Goal: Task Accomplishment & Management: Manage account settings

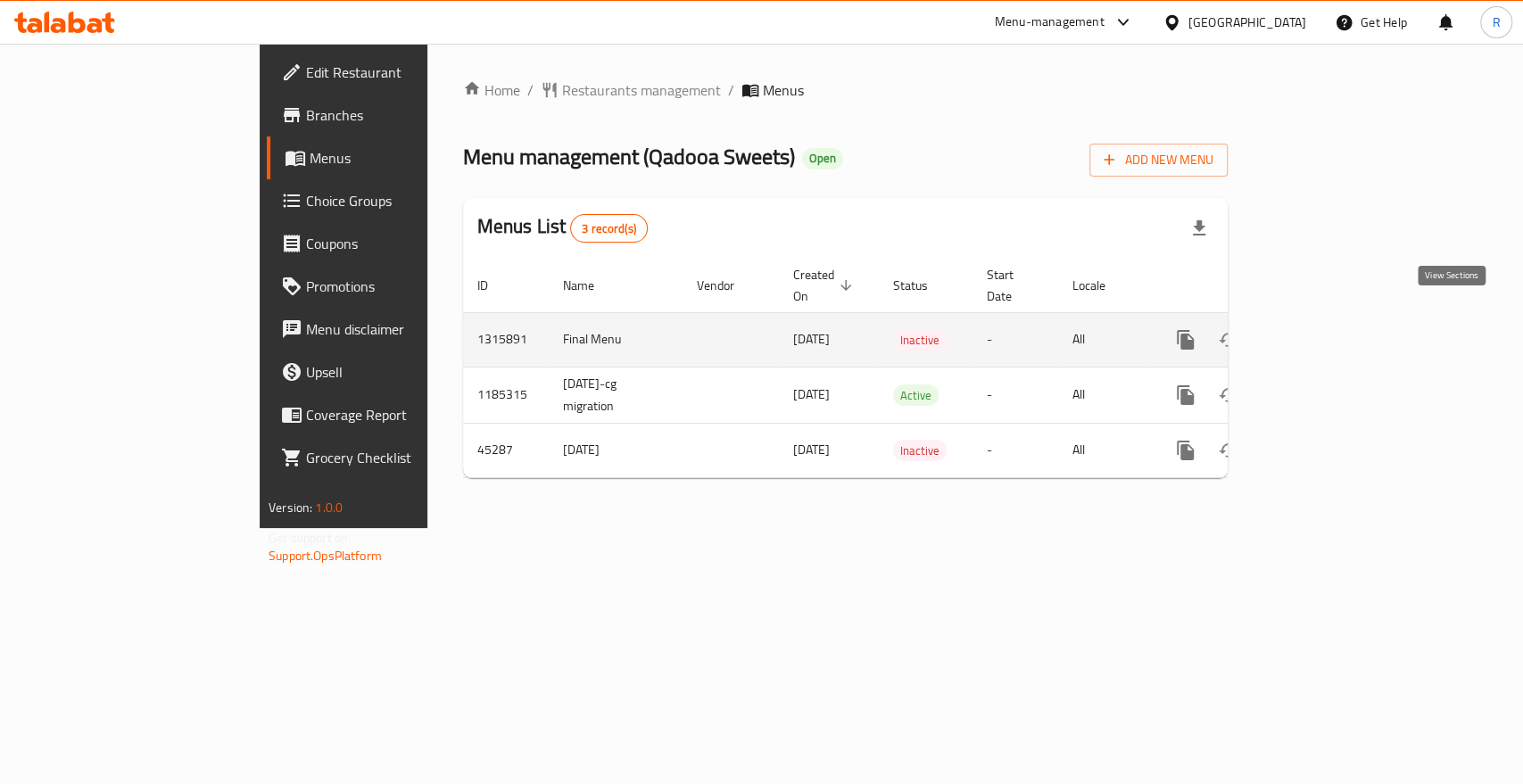
click at [1325, 329] on icon "enhanced table" at bounding box center [1314, 339] width 21 height 21
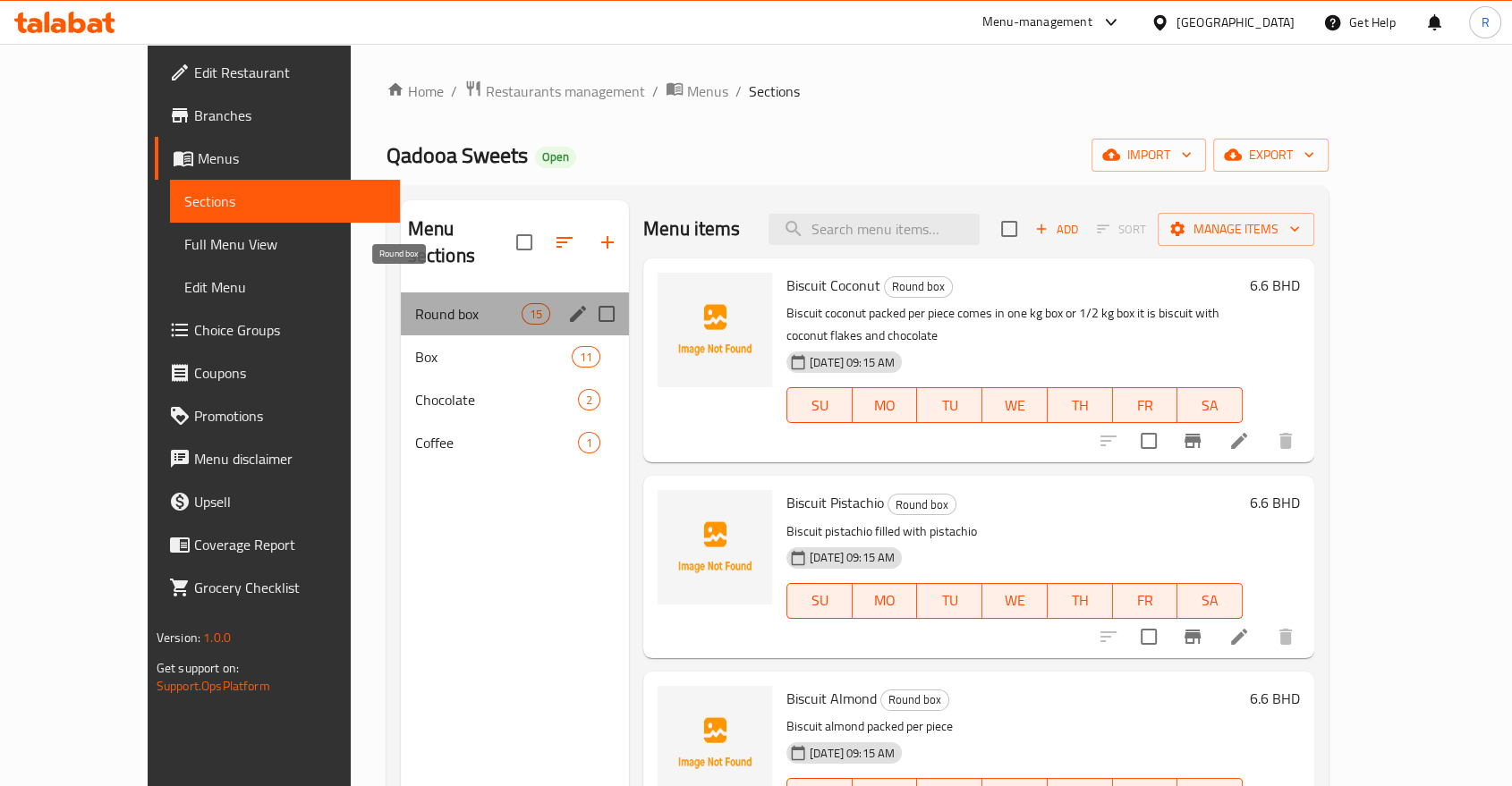
click at [415, 303] on span "Round box" at bounding box center [468, 313] width 107 height 21
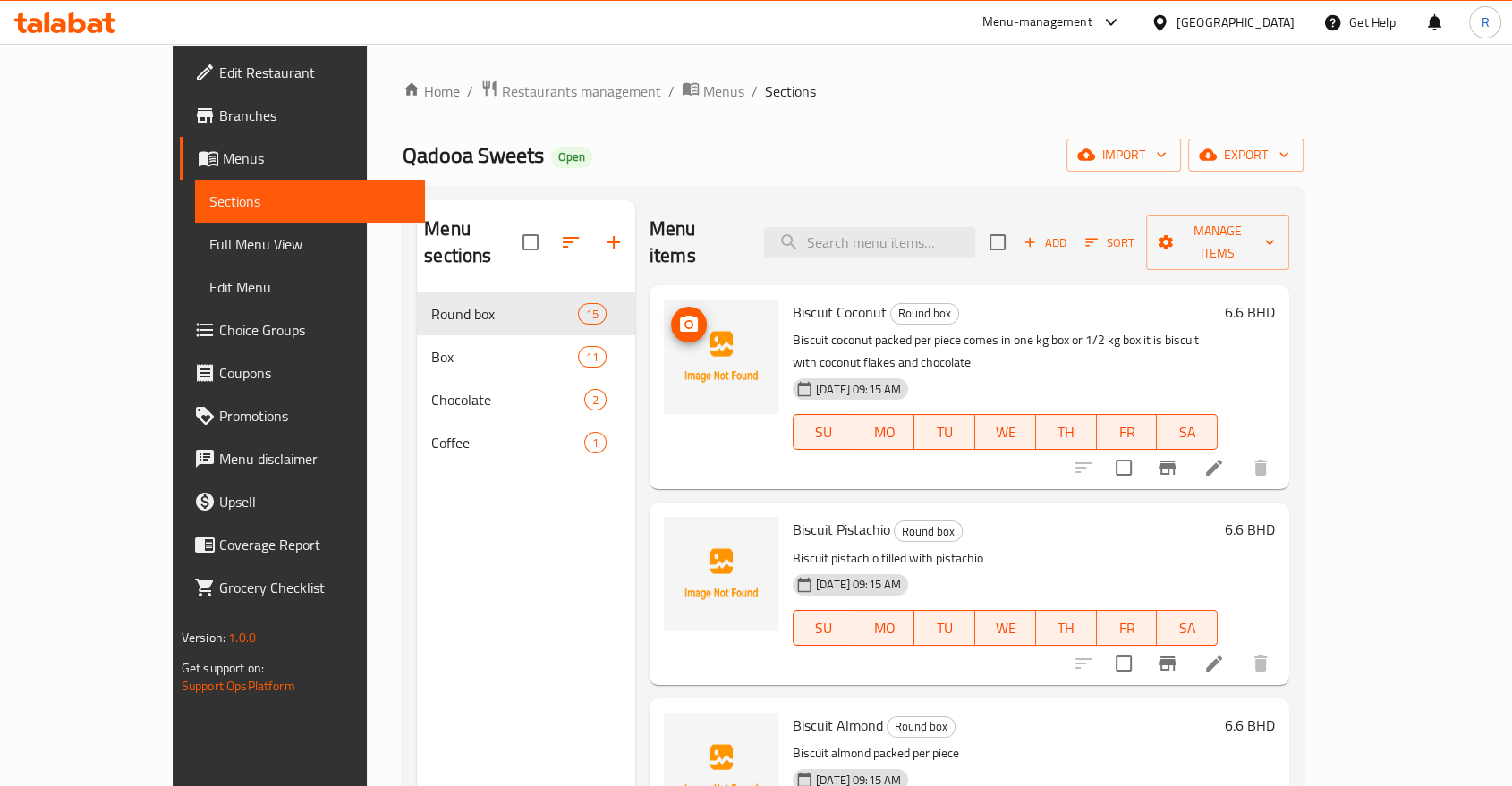
click at [680, 316] on icon "upload picture" at bounding box center [688, 324] width 17 height 17
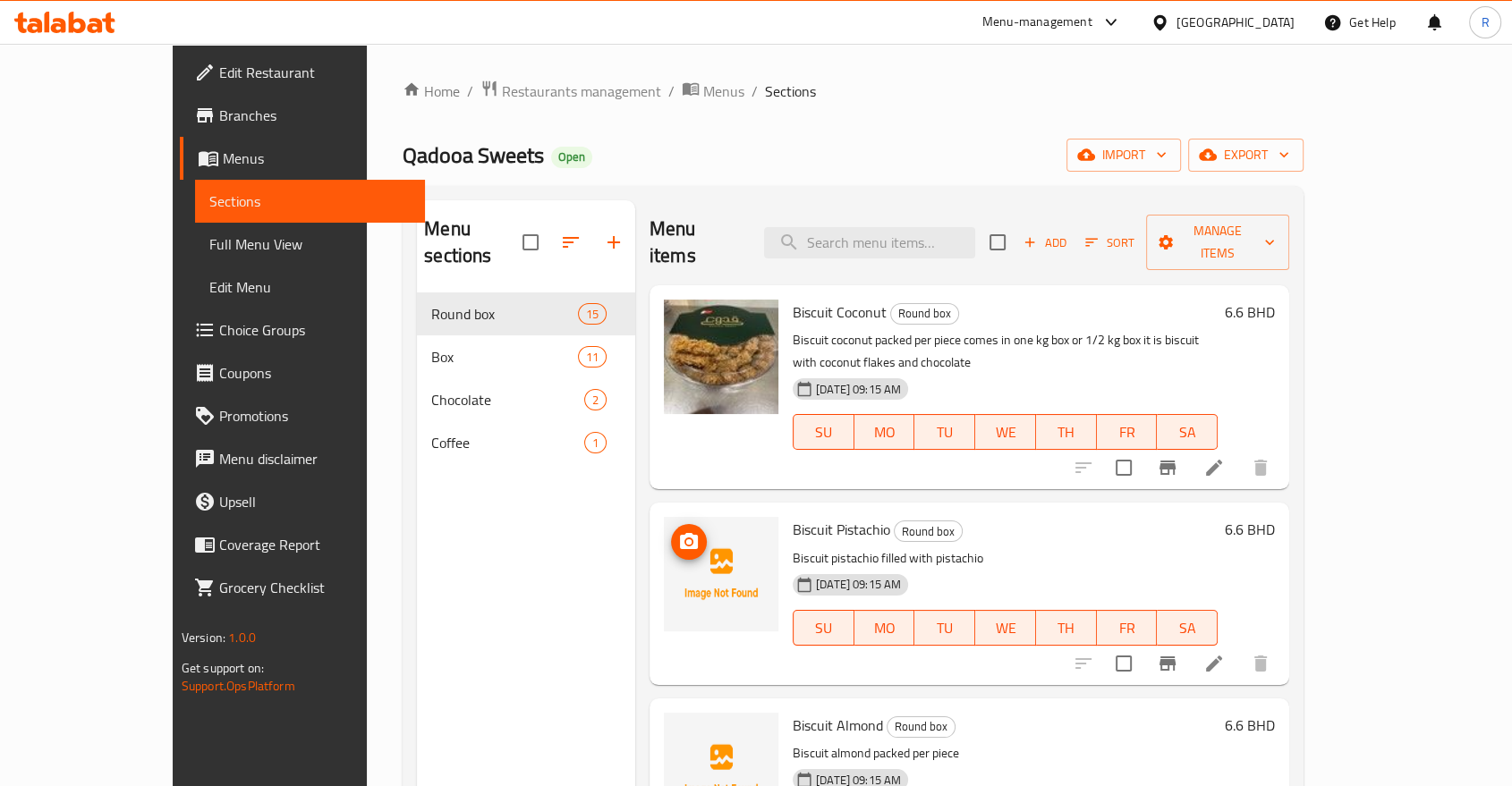
click at [680, 533] on icon "upload picture" at bounding box center [688, 541] width 17 height 17
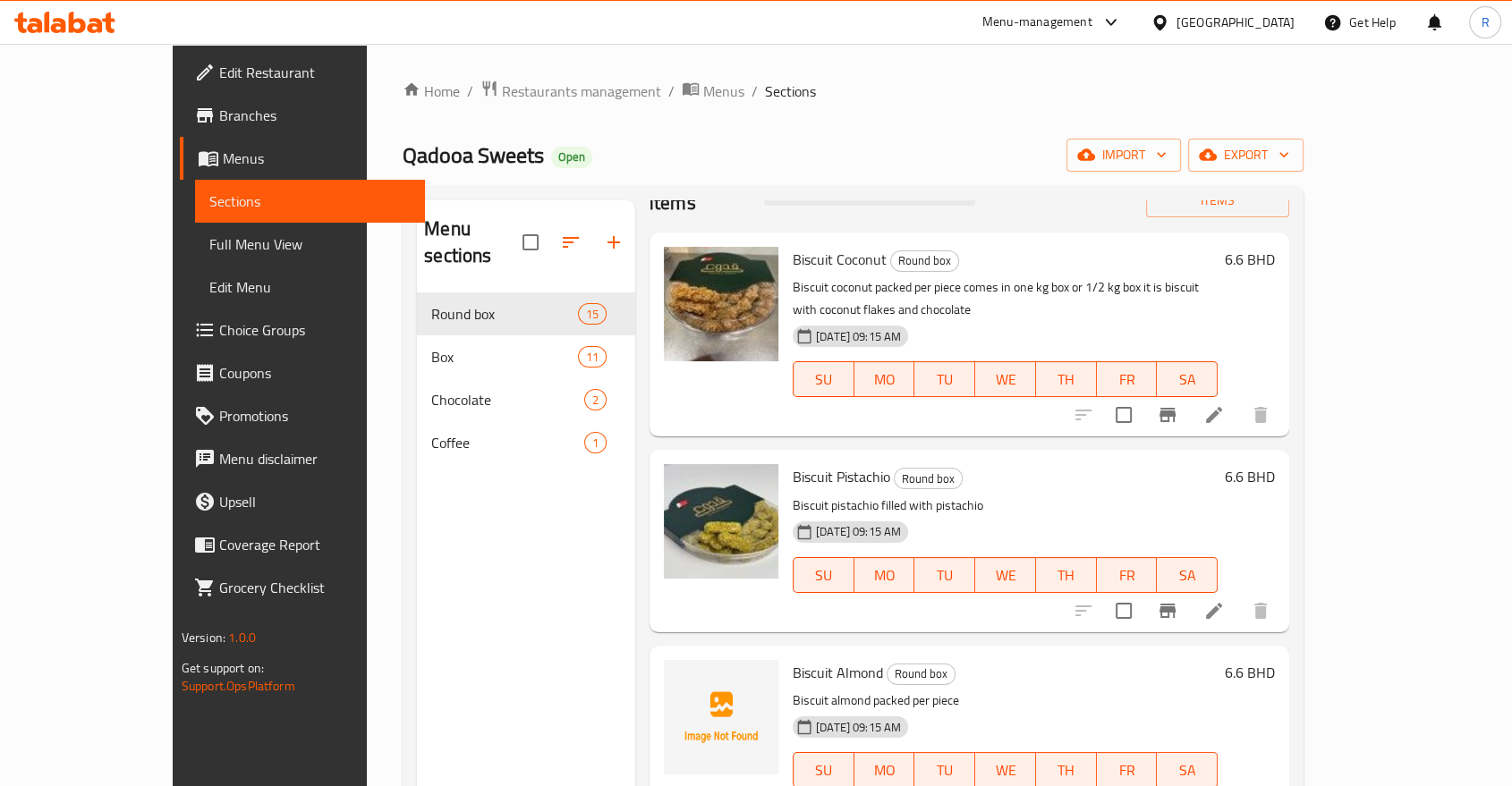
scroll to position [99, 0]
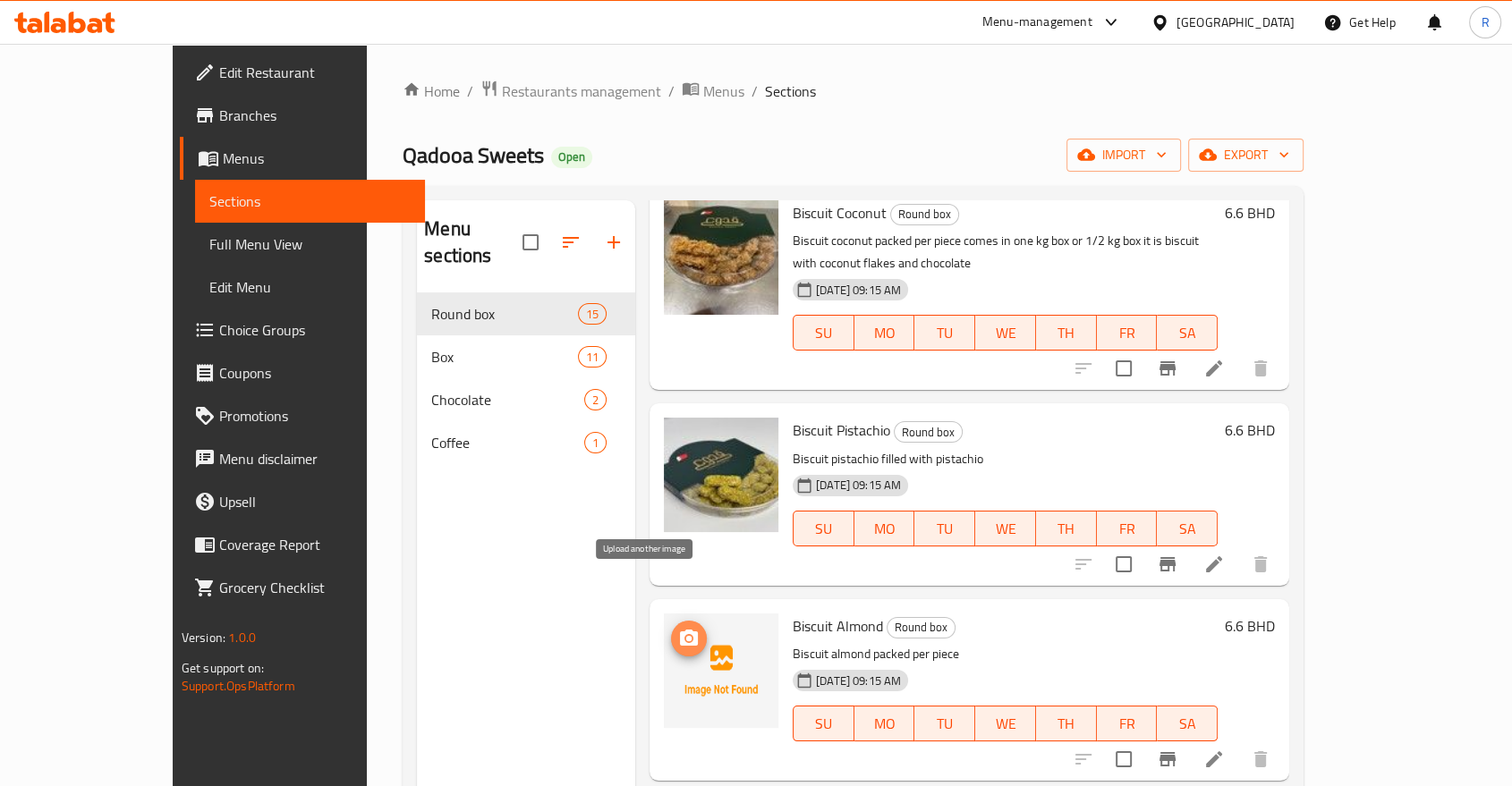
click at [680, 630] on icon "upload picture" at bounding box center [688, 638] width 17 height 17
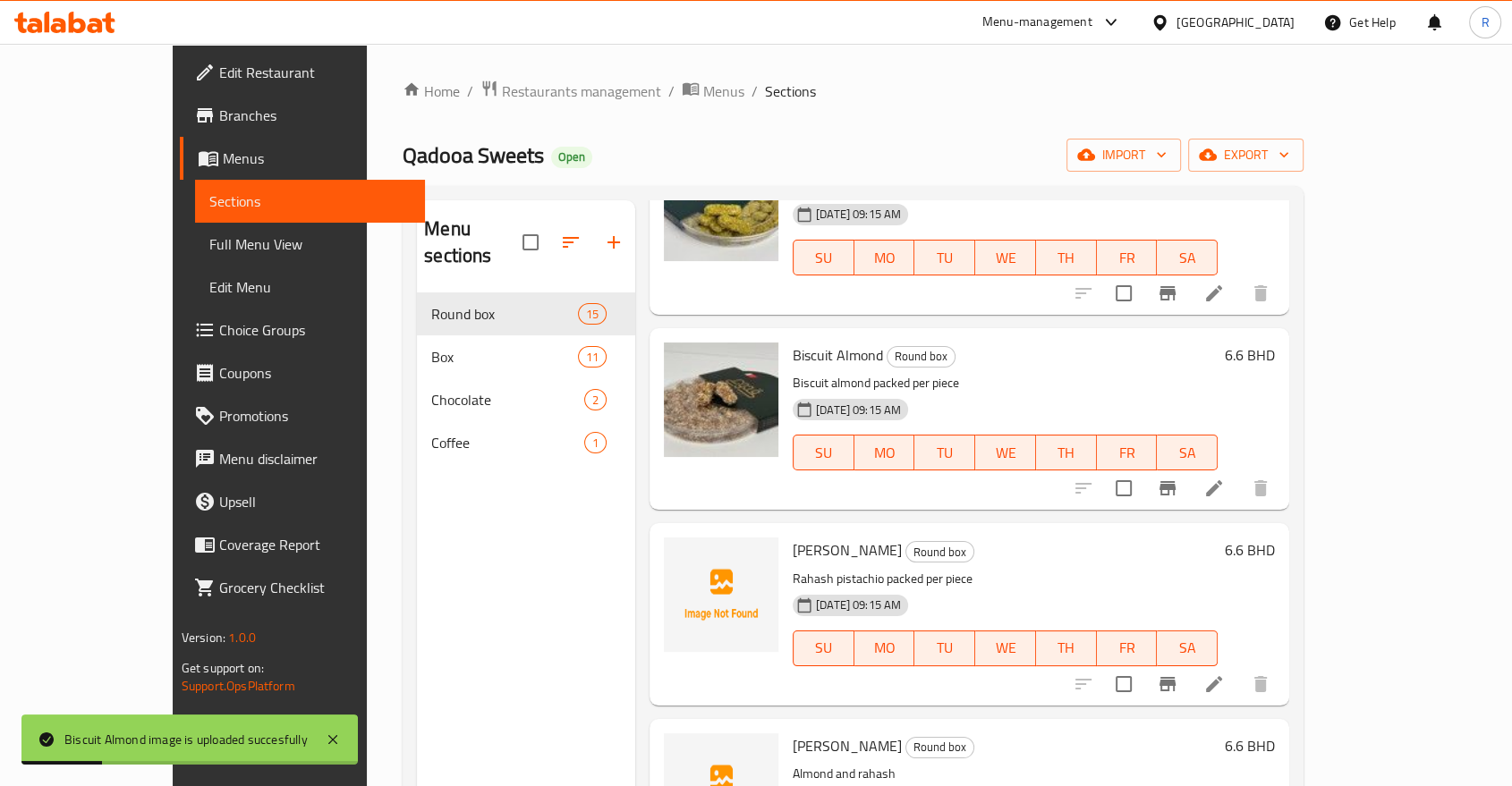
scroll to position [397, 0]
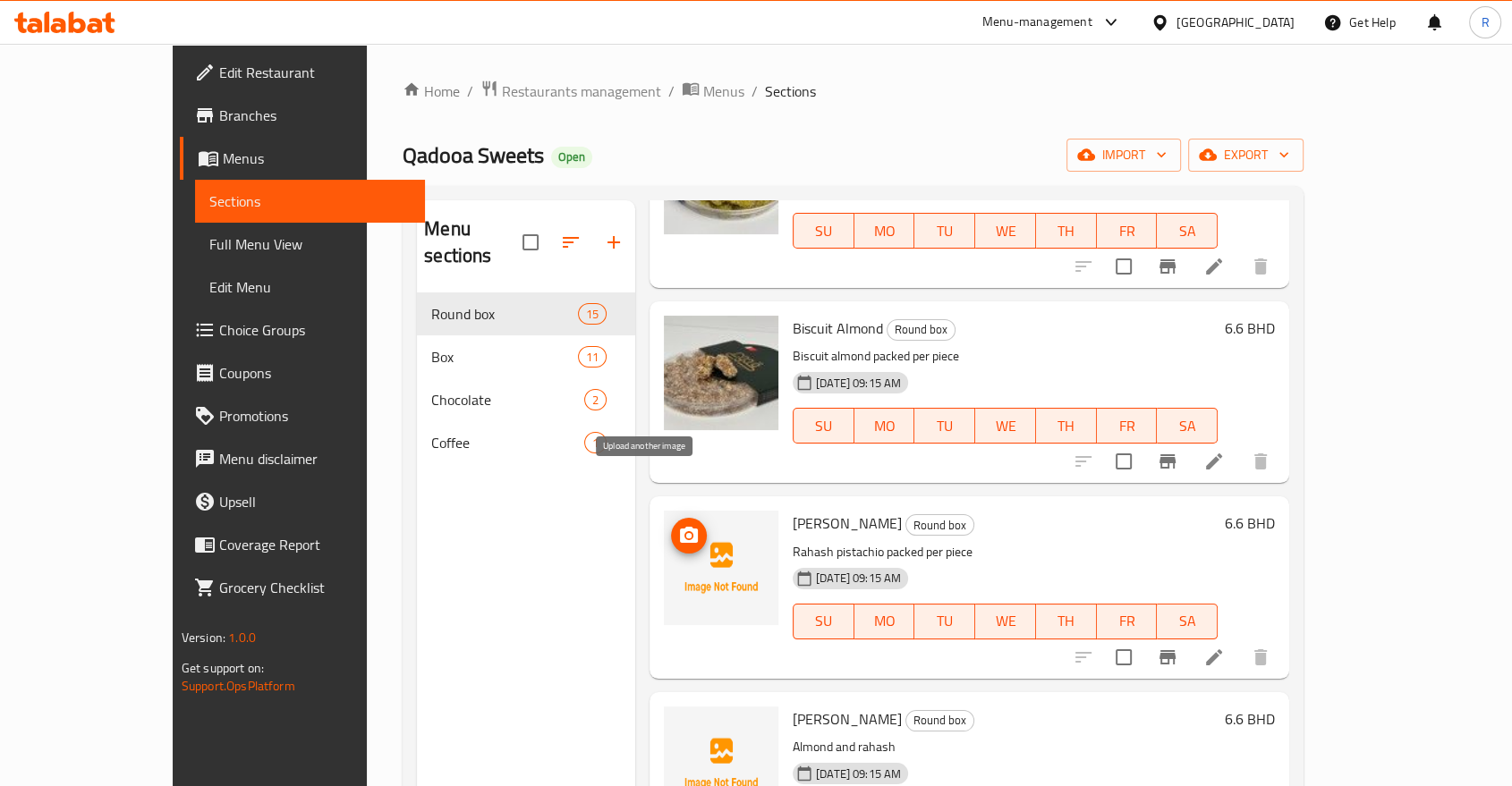
click at [686, 533] on circle "upload picture" at bounding box center [689, 535] width 6 height 6
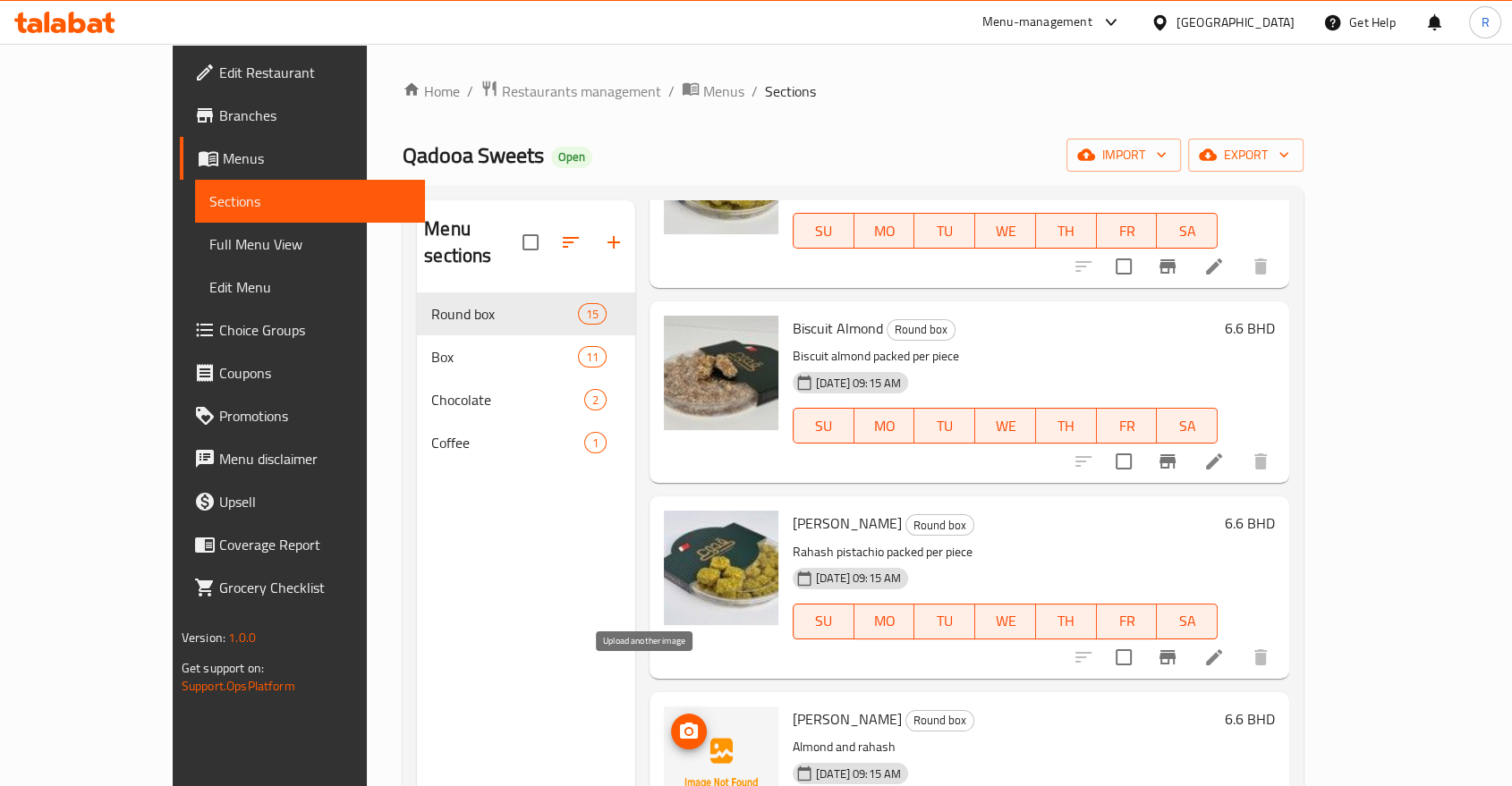
click at [671, 721] on span "upload picture" at bounding box center [688, 731] width 36 height 21
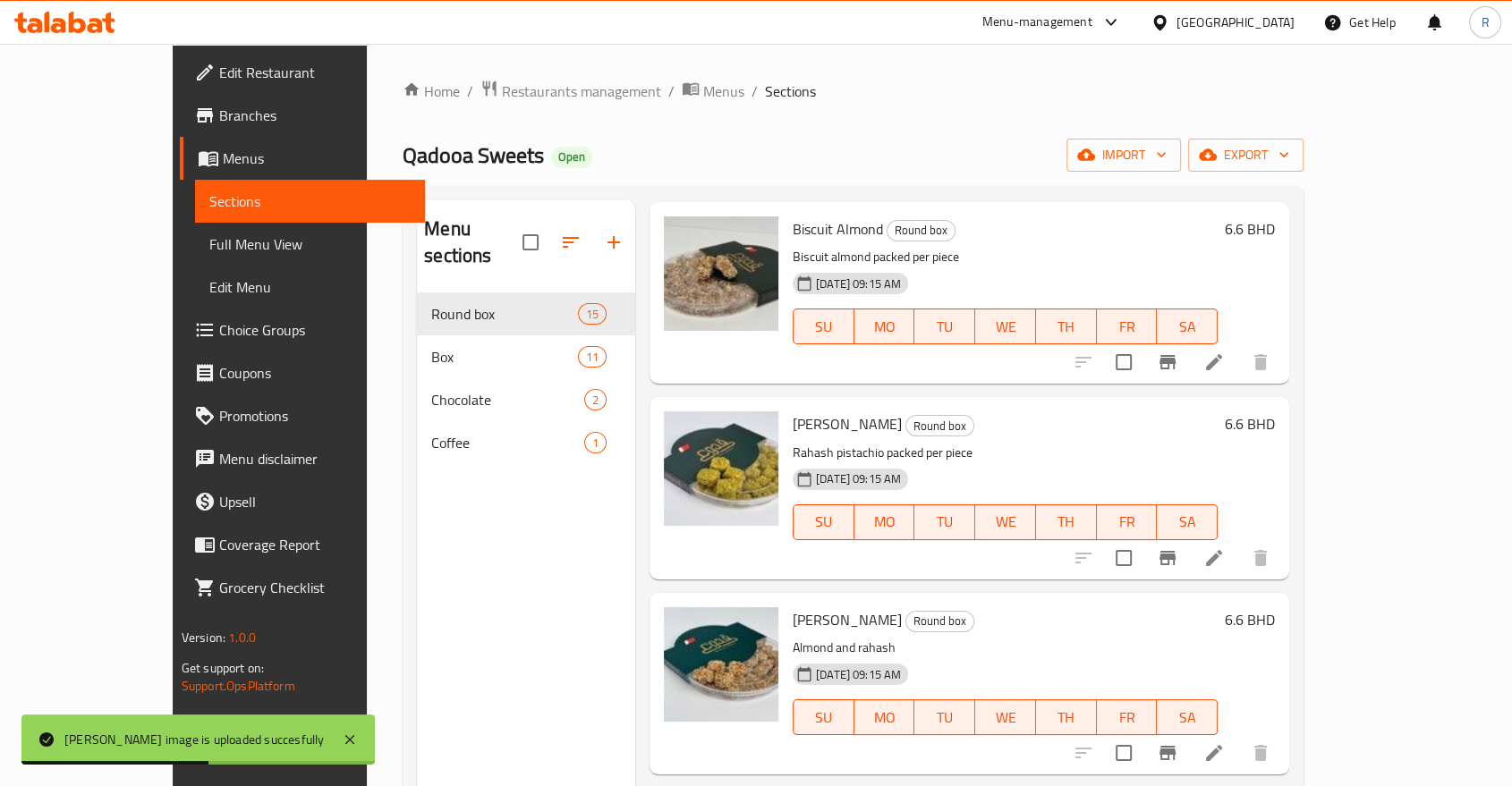
scroll to position [596, 0]
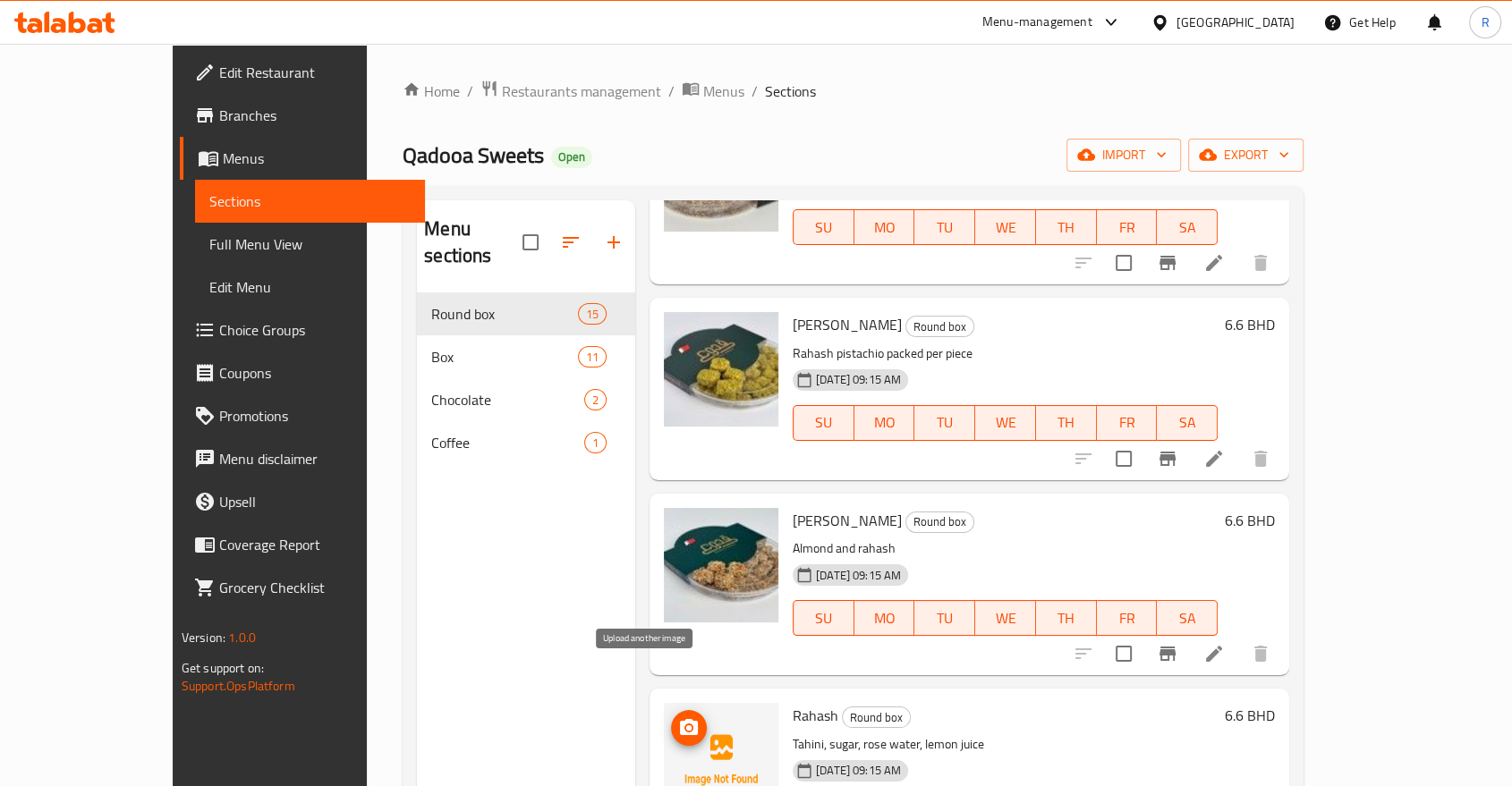
click at [680, 719] on icon "upload picture" at bounding box center [688, 727] width 17 height 17
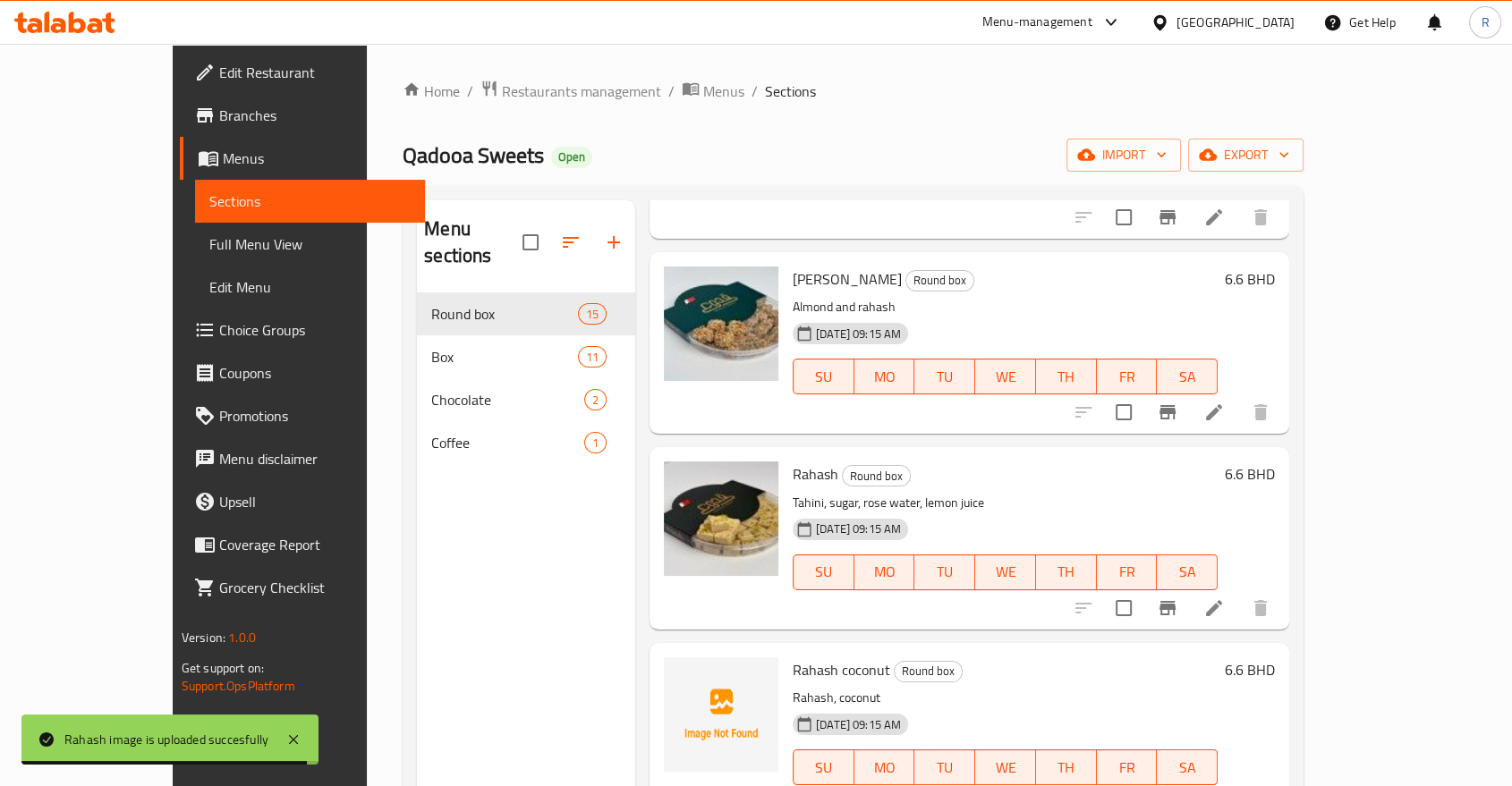
scroll to position [894, 0]
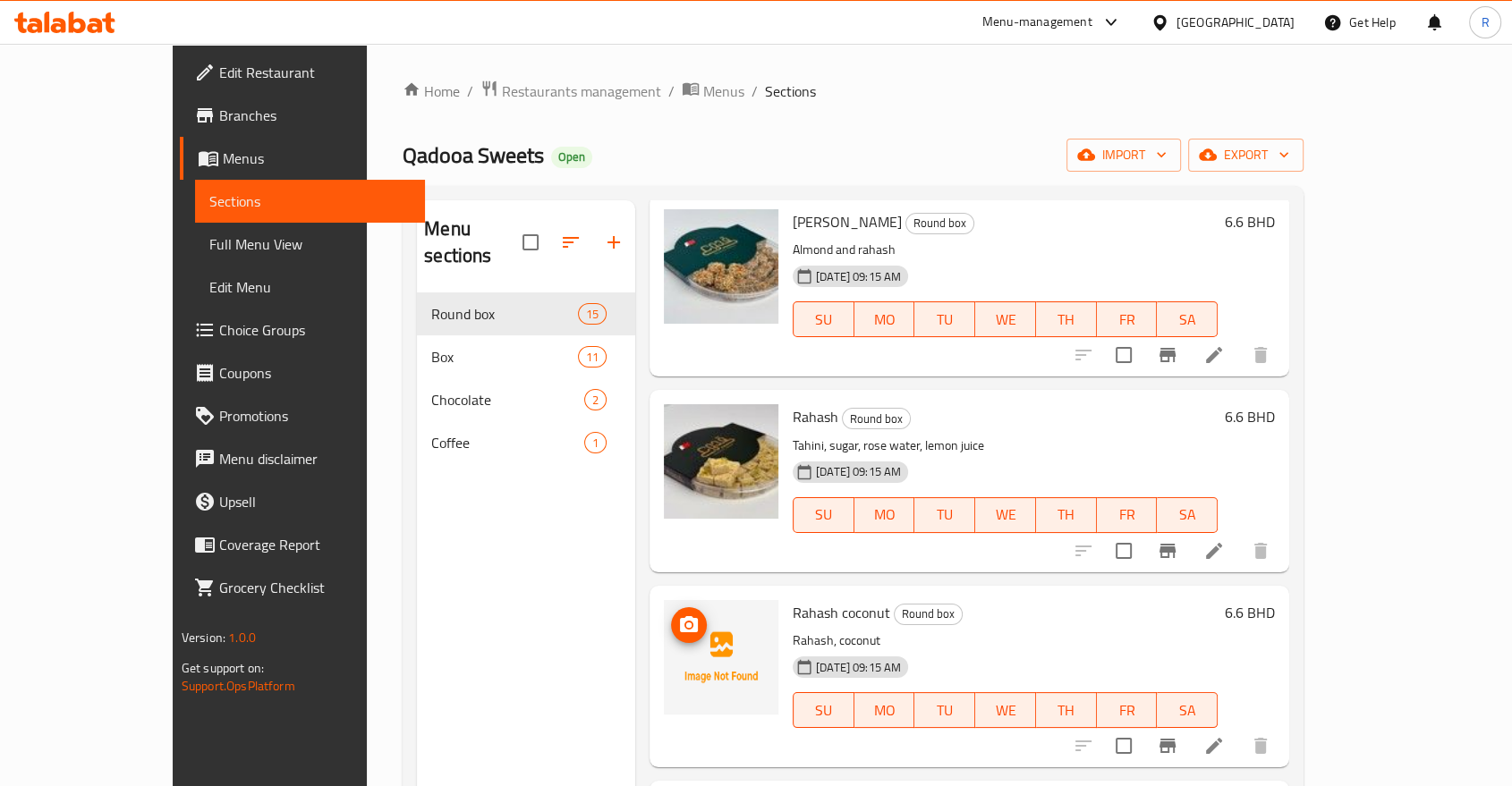
click at [686, 622] on circle "upload picture" at bounding box center [689, 624] width 6 height 6
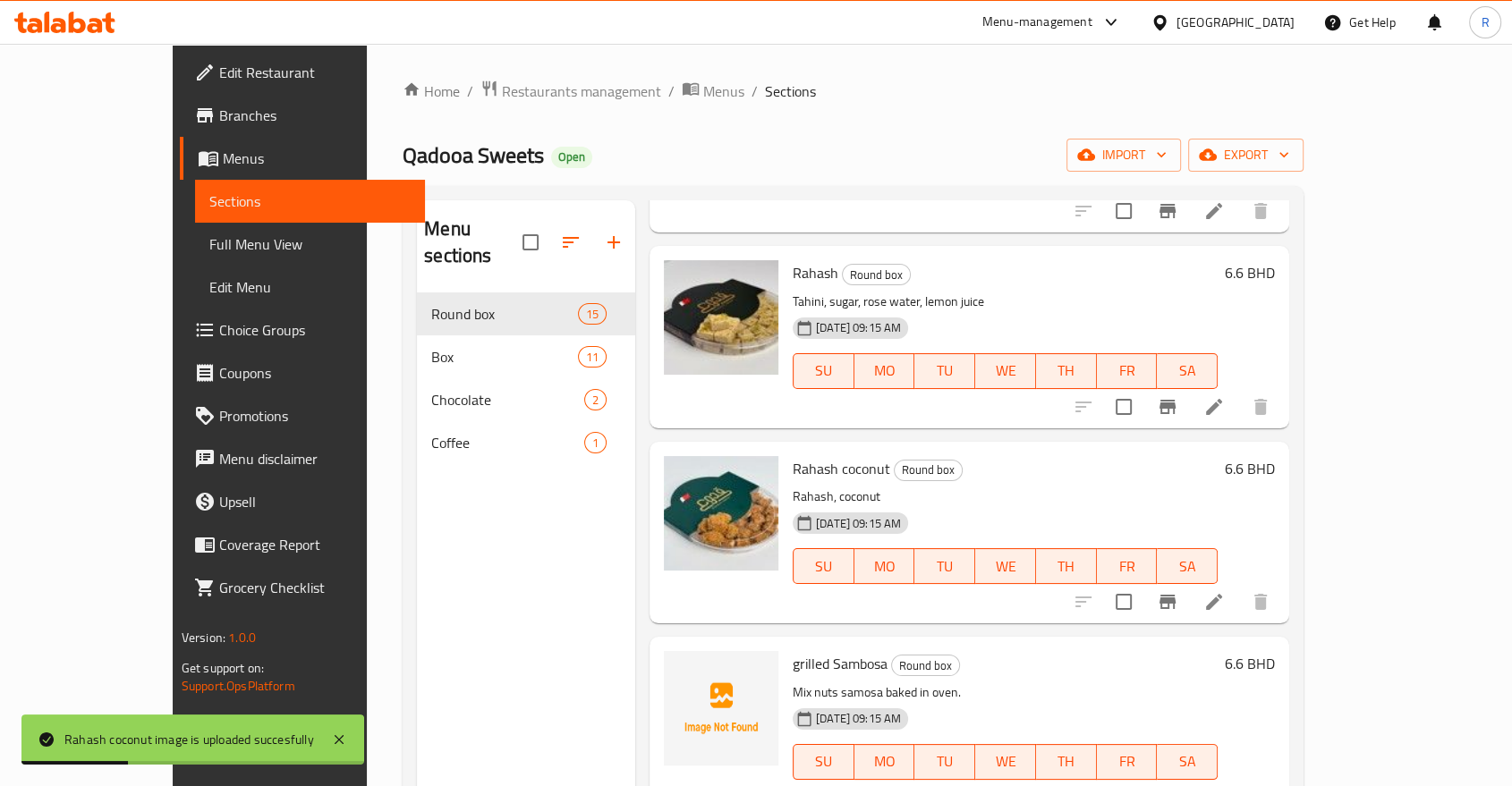
scroll to position [1093, 0]
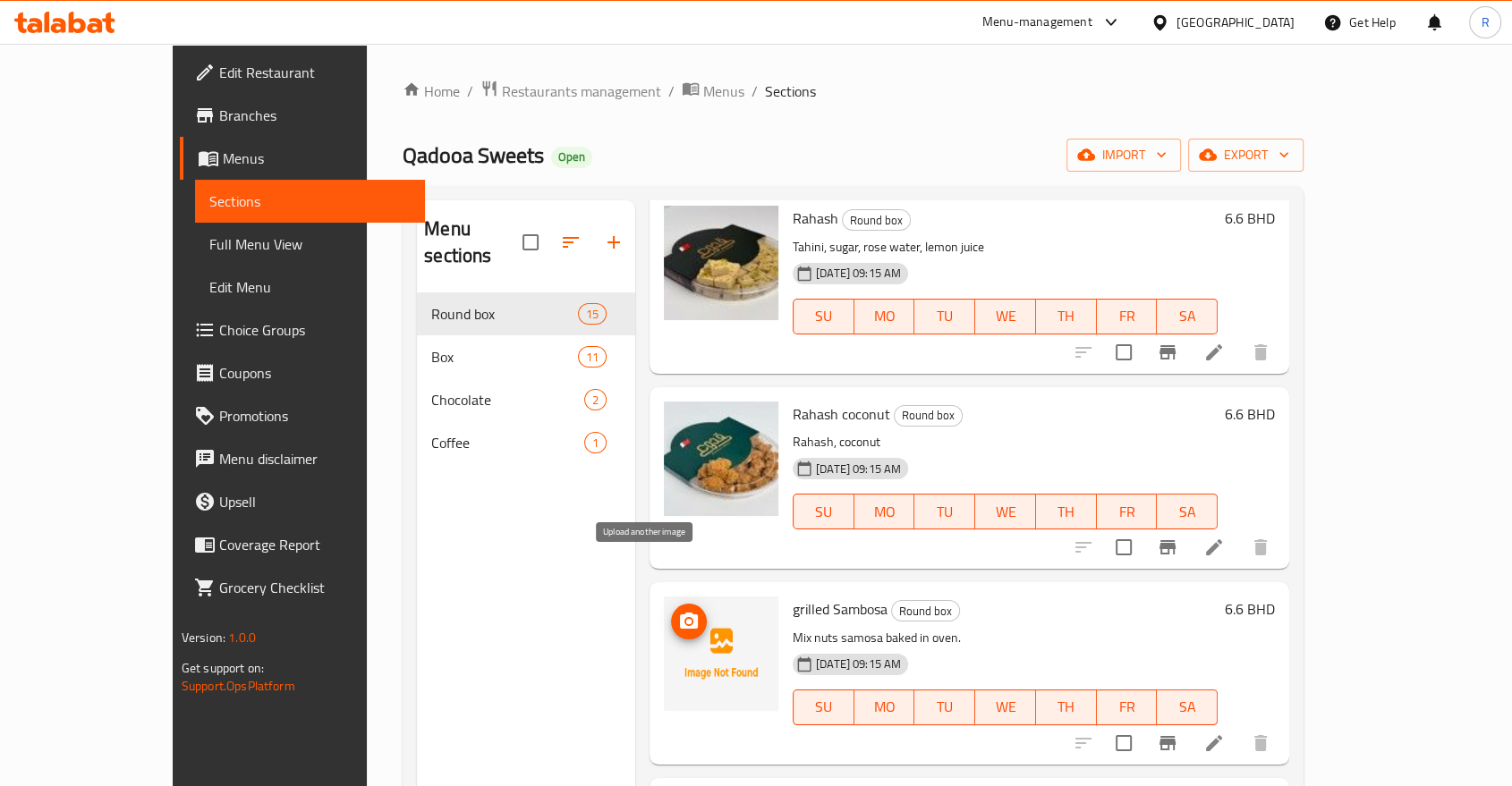
click at [678, 611] on icon "upload picture" at bounding box center [688, 621] width 21 height 21
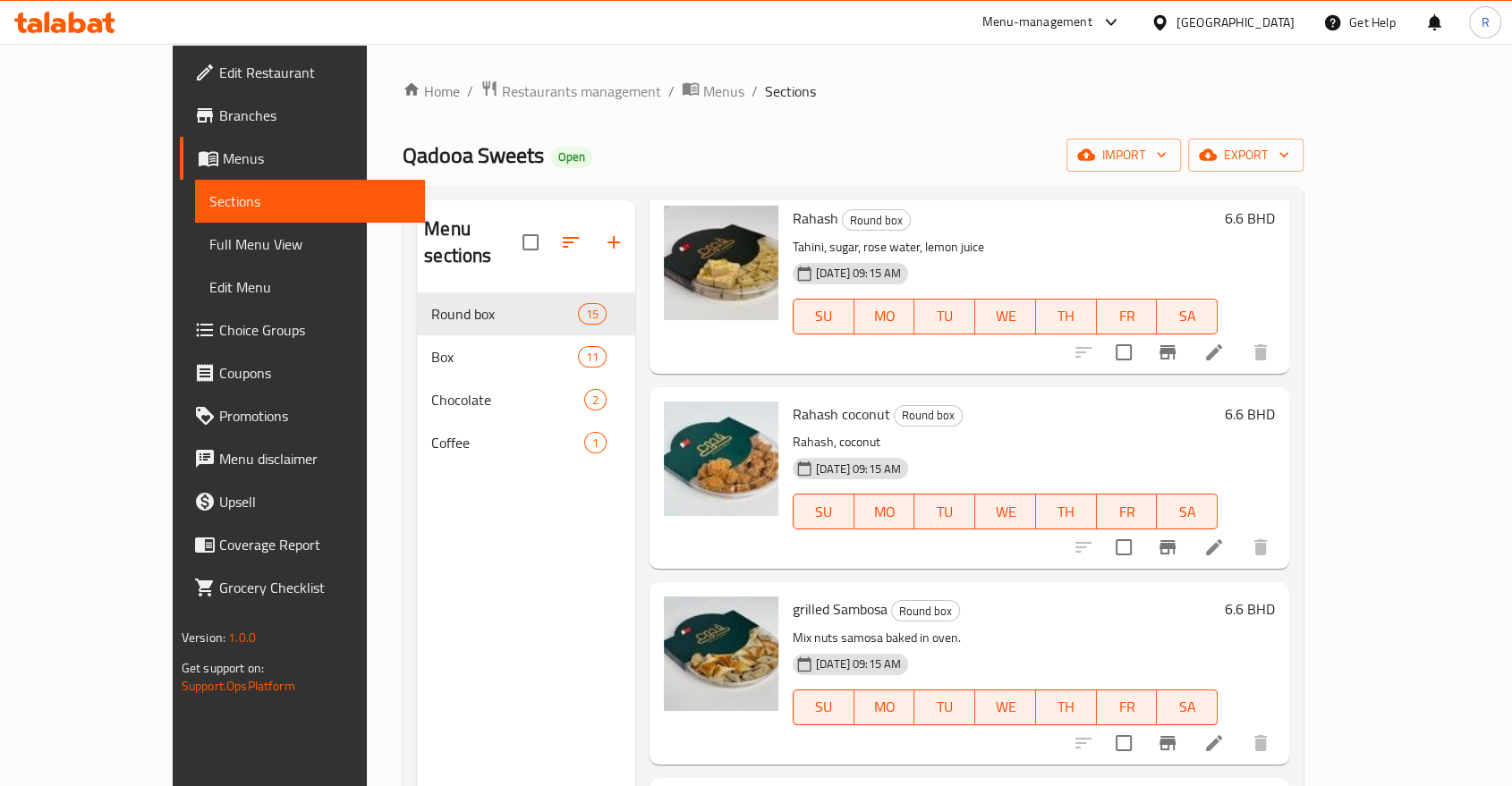
scroll to position [1291, 0]
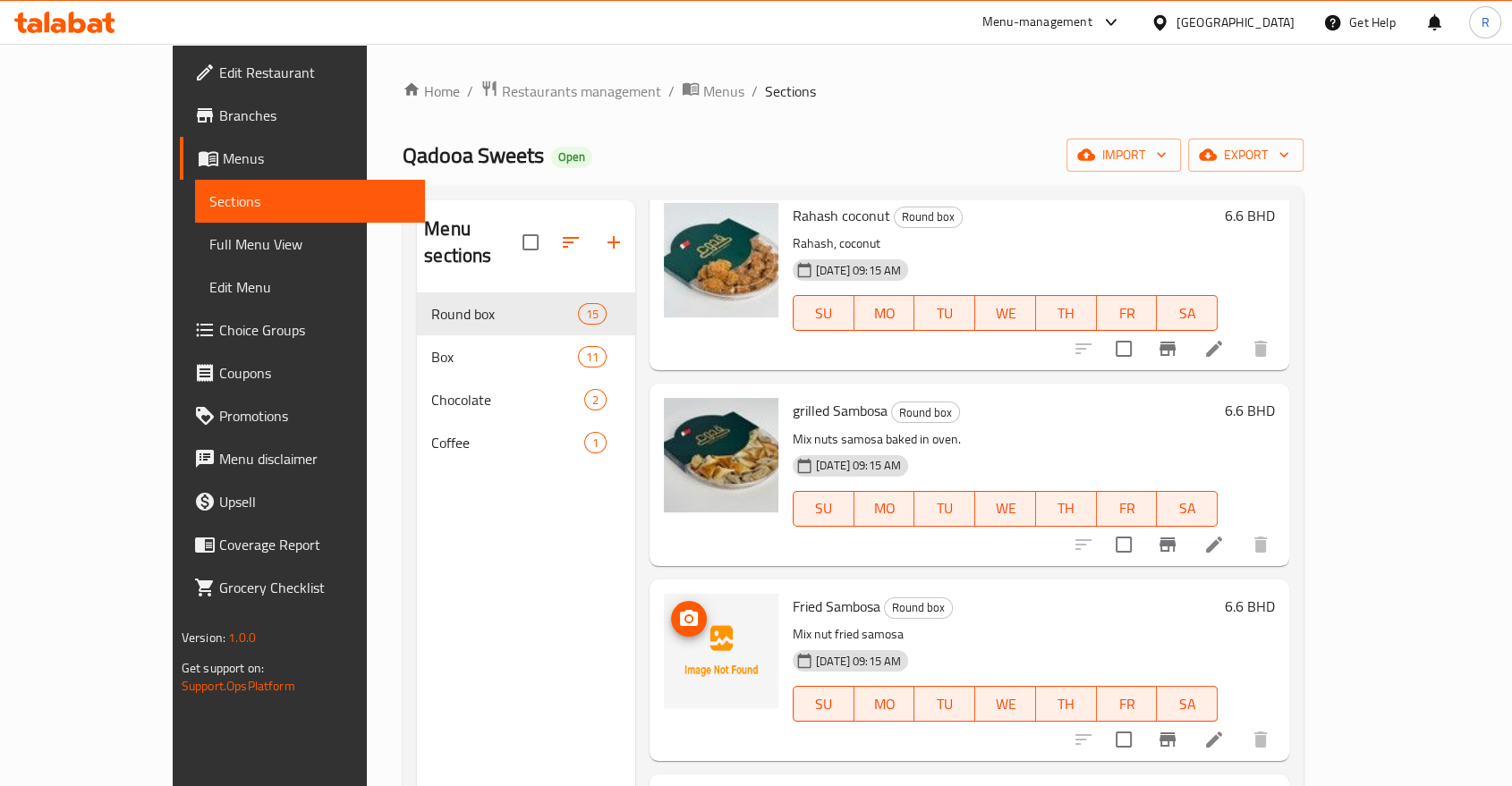
click at [666, 594] on img at bounding box center [721, 651] width 115 height 115
click at [680, 610] on icon "upload picture" at bounding box center [688, 618] width 17 height 17
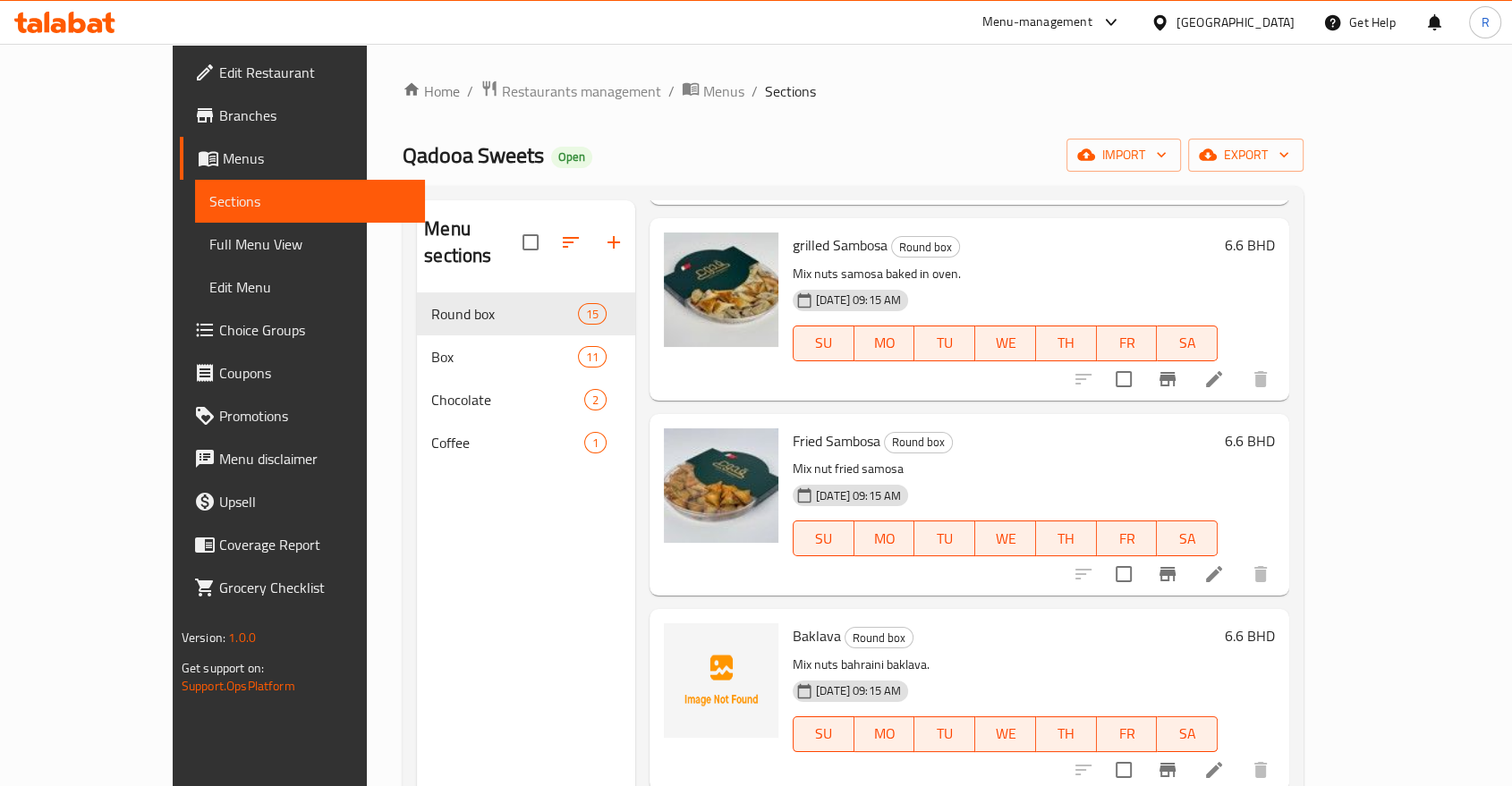
scroll to position [1490, 0]
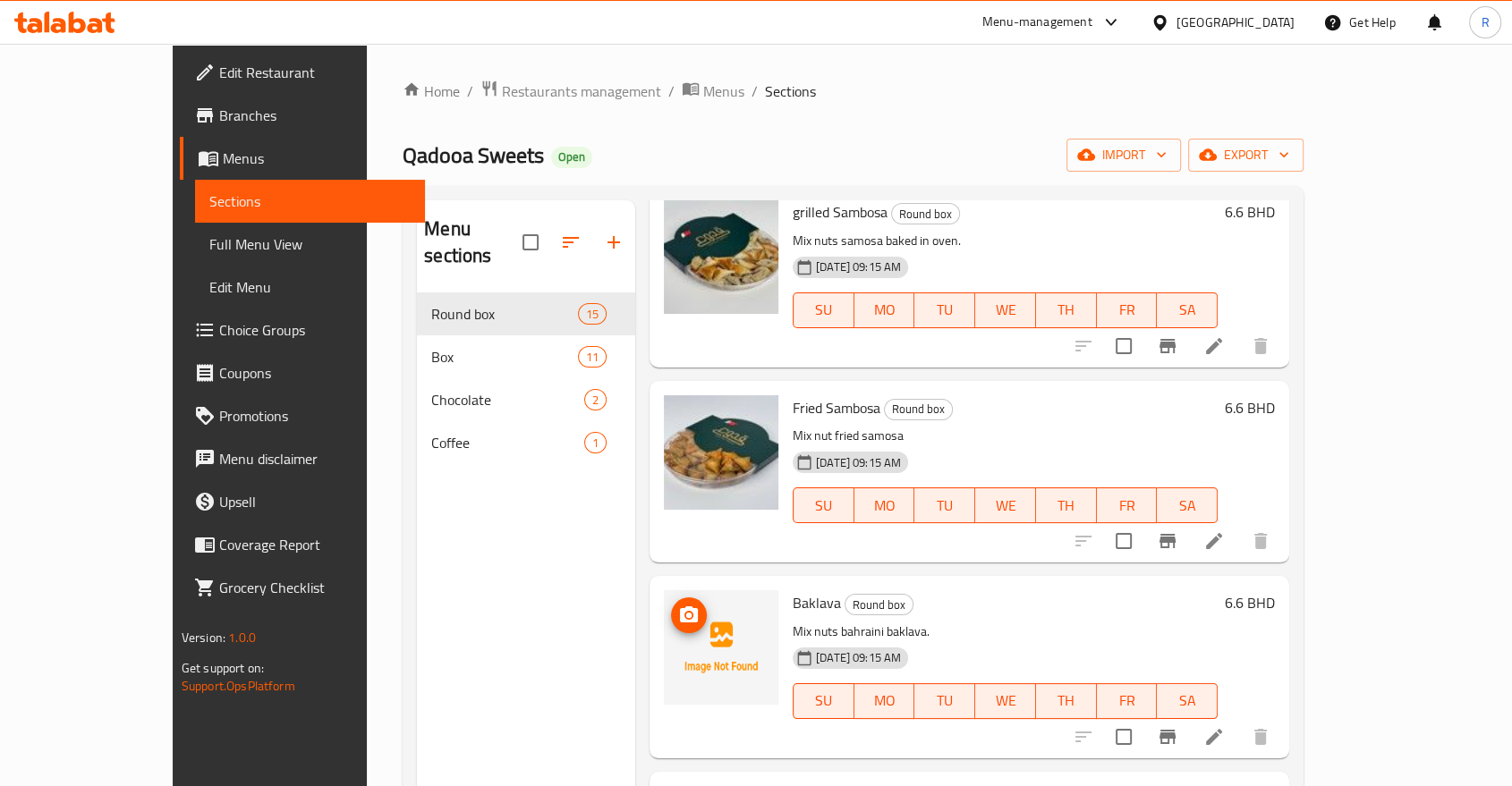
click at [678, 604] on icon "upload picture" at bounding box center [688, 614] width 21 height 21
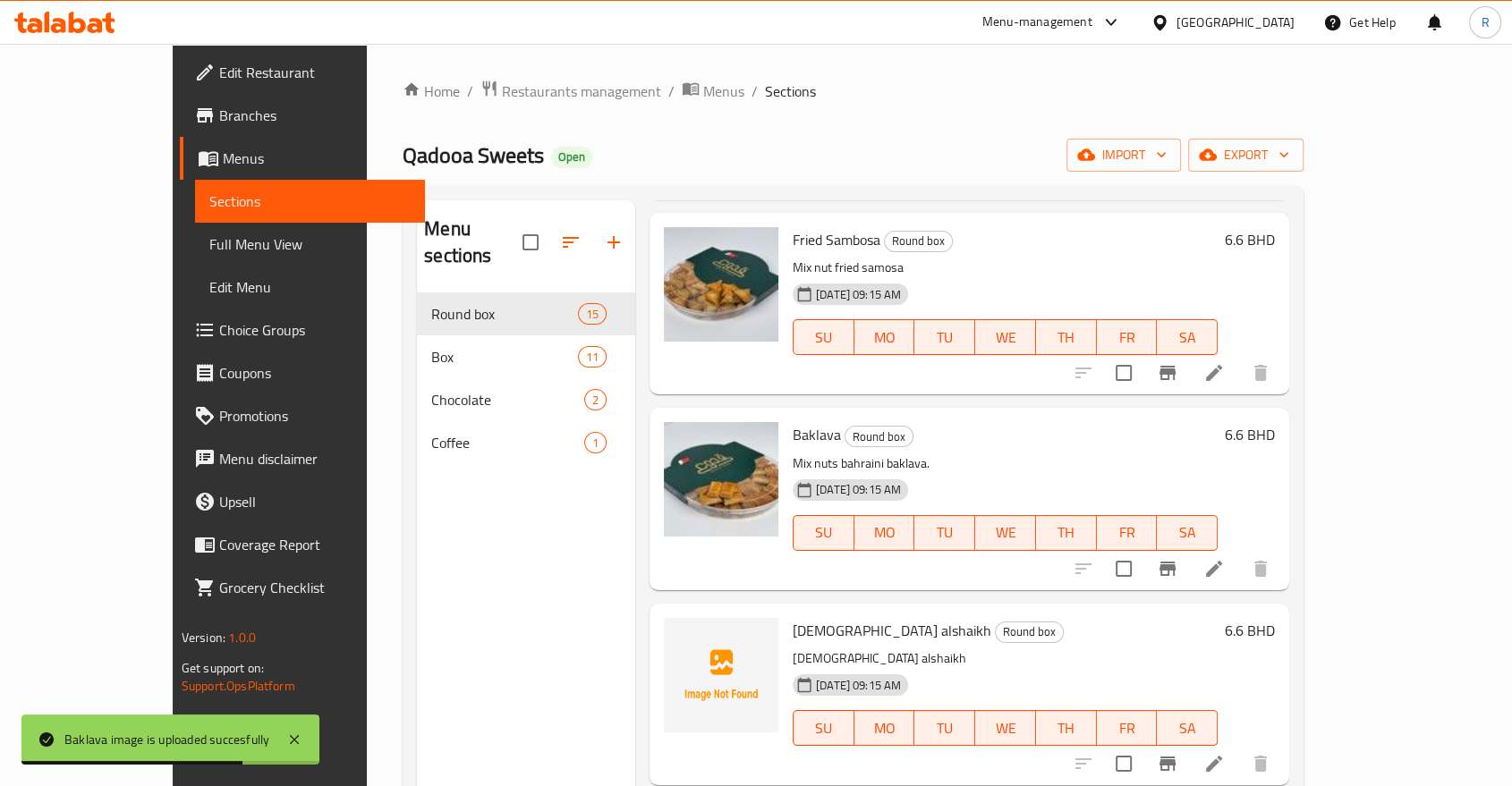
scroll to position [1689, 0]
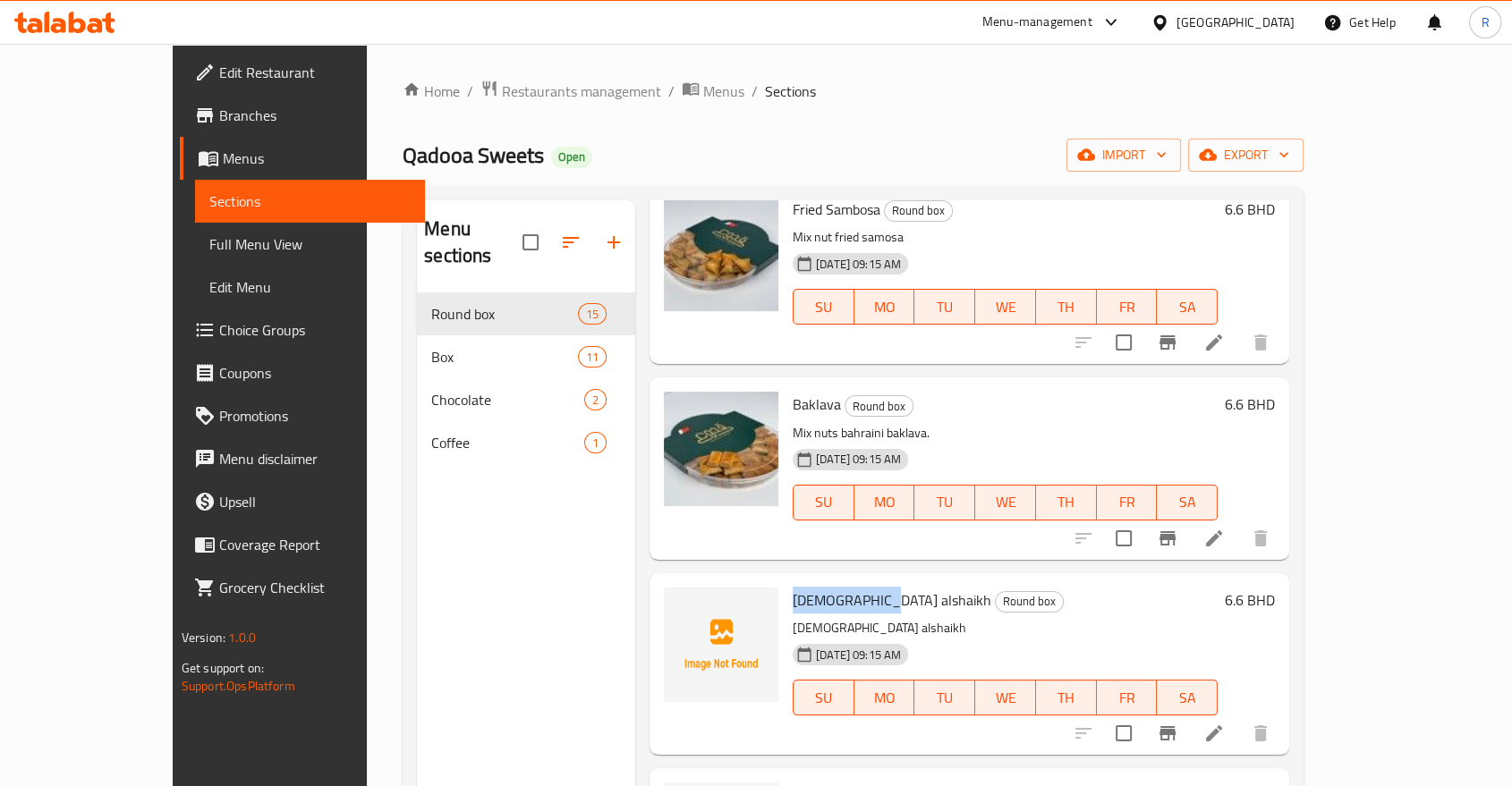
drag, startPoint x: 750, startPoint y: 550, endPoint x: 829, endPoint y: 546, distance: 79.1
click at [829, 587] on span "[DEMOGRAPHIC_DATA] alshaikh" at bounding box center [892, 600] width 198 height 27
copy span "[DEMOGRAPHIC_DATA] alshaikh"
click at [680, 603] on icon "upload picture" at bounding box center [688, 612] width 17 height 17
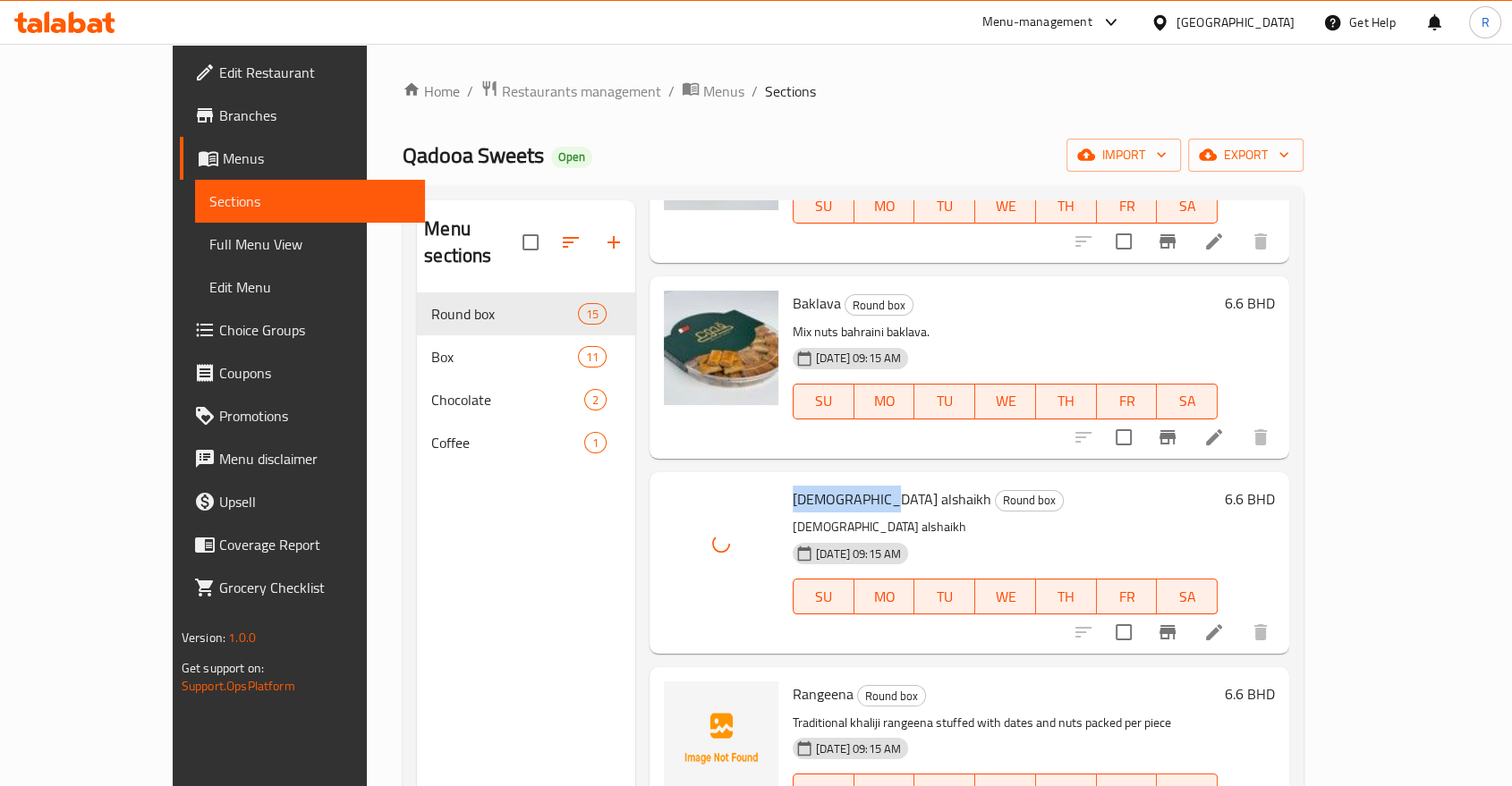
scroll to position [1888, 0]
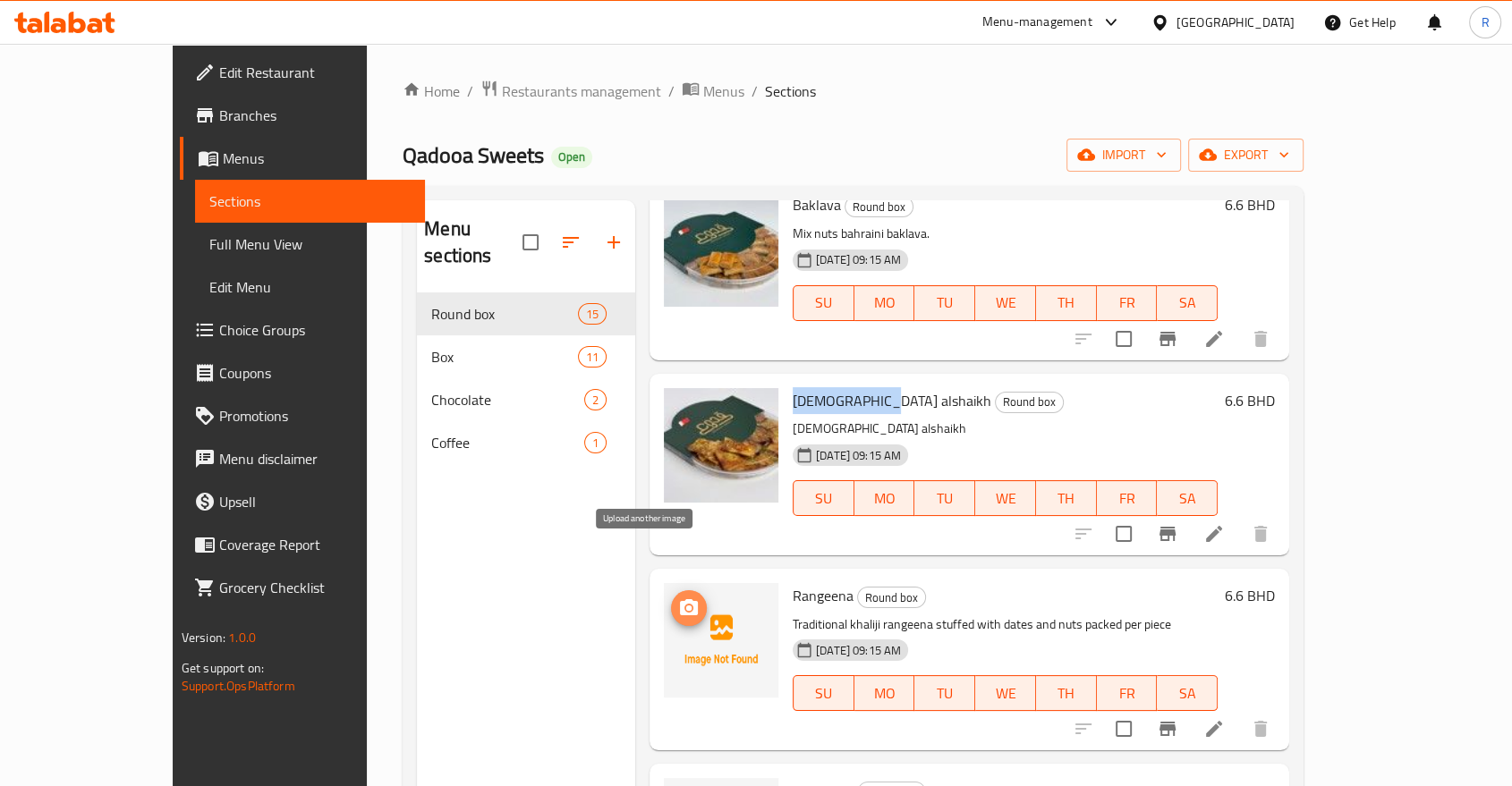
click at [680, 600] on icon "upload picture" at bounding box center [688, 608] width 17 height 17
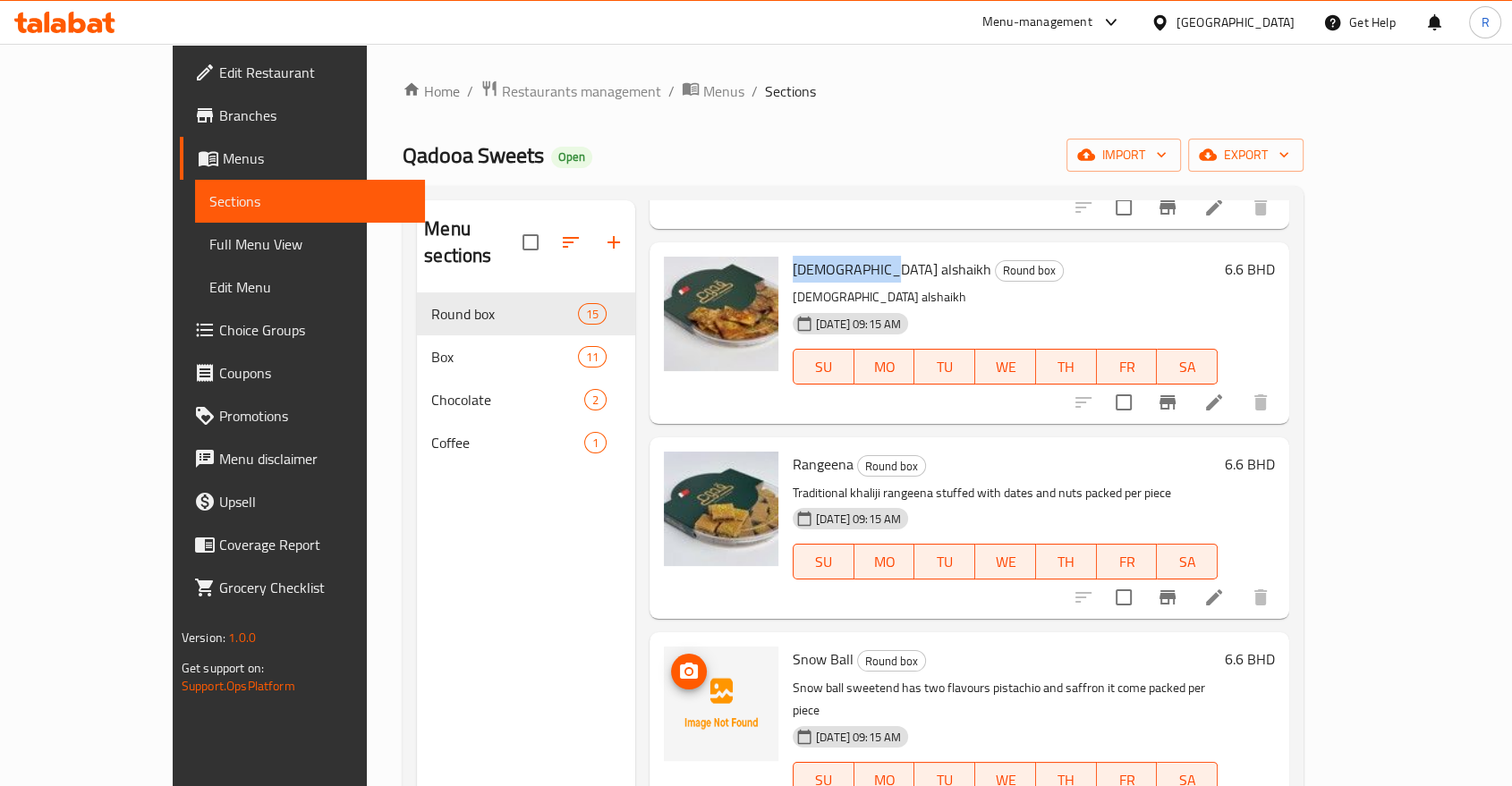
scroll to position [2086, 0]
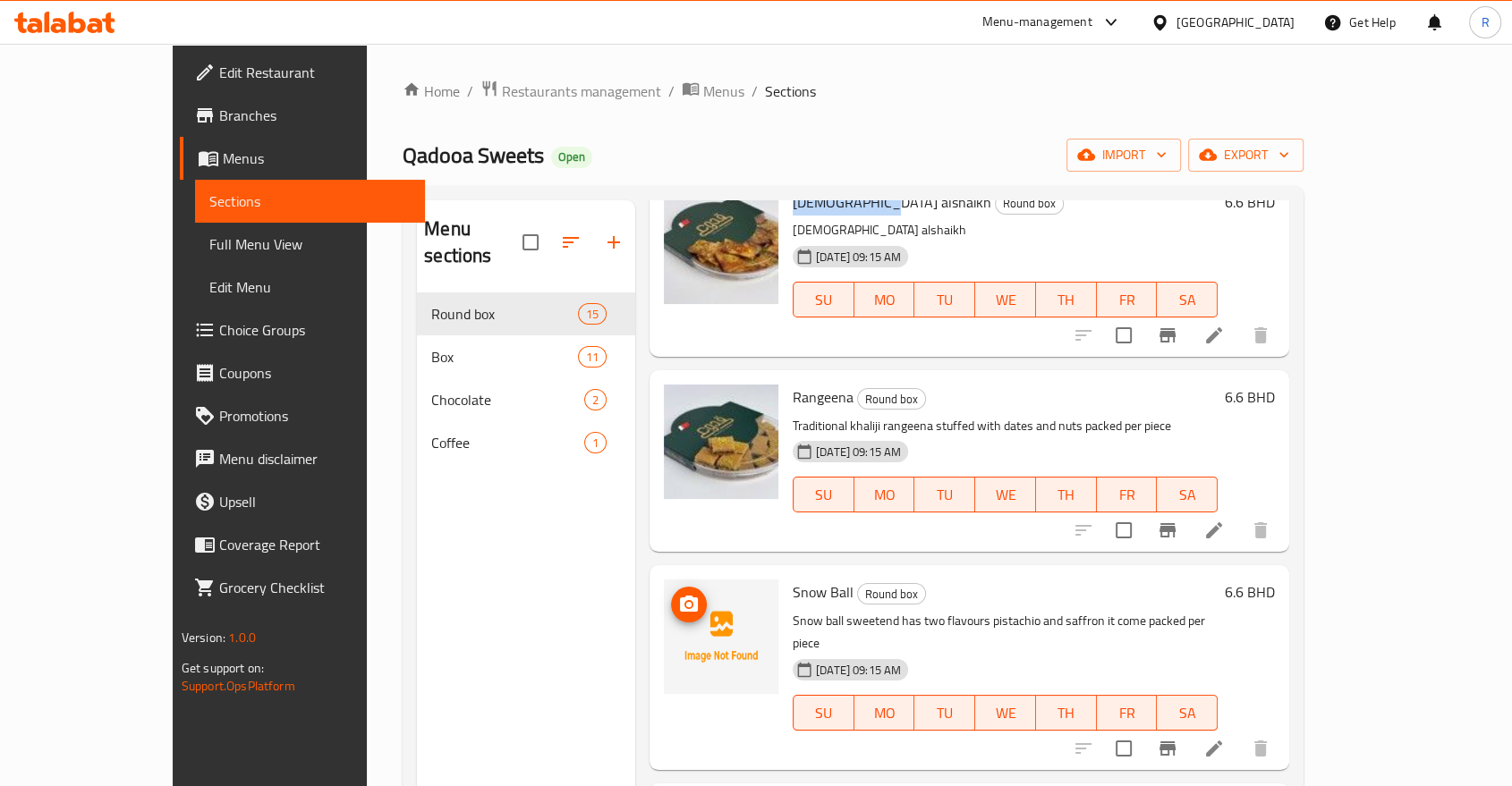
click at [672, 579] on img at bounding box center [721, 636] width 115 height 115
click at [680, 596] on icon "upload picture" at bounding box center [688, 604] width 17 height 17
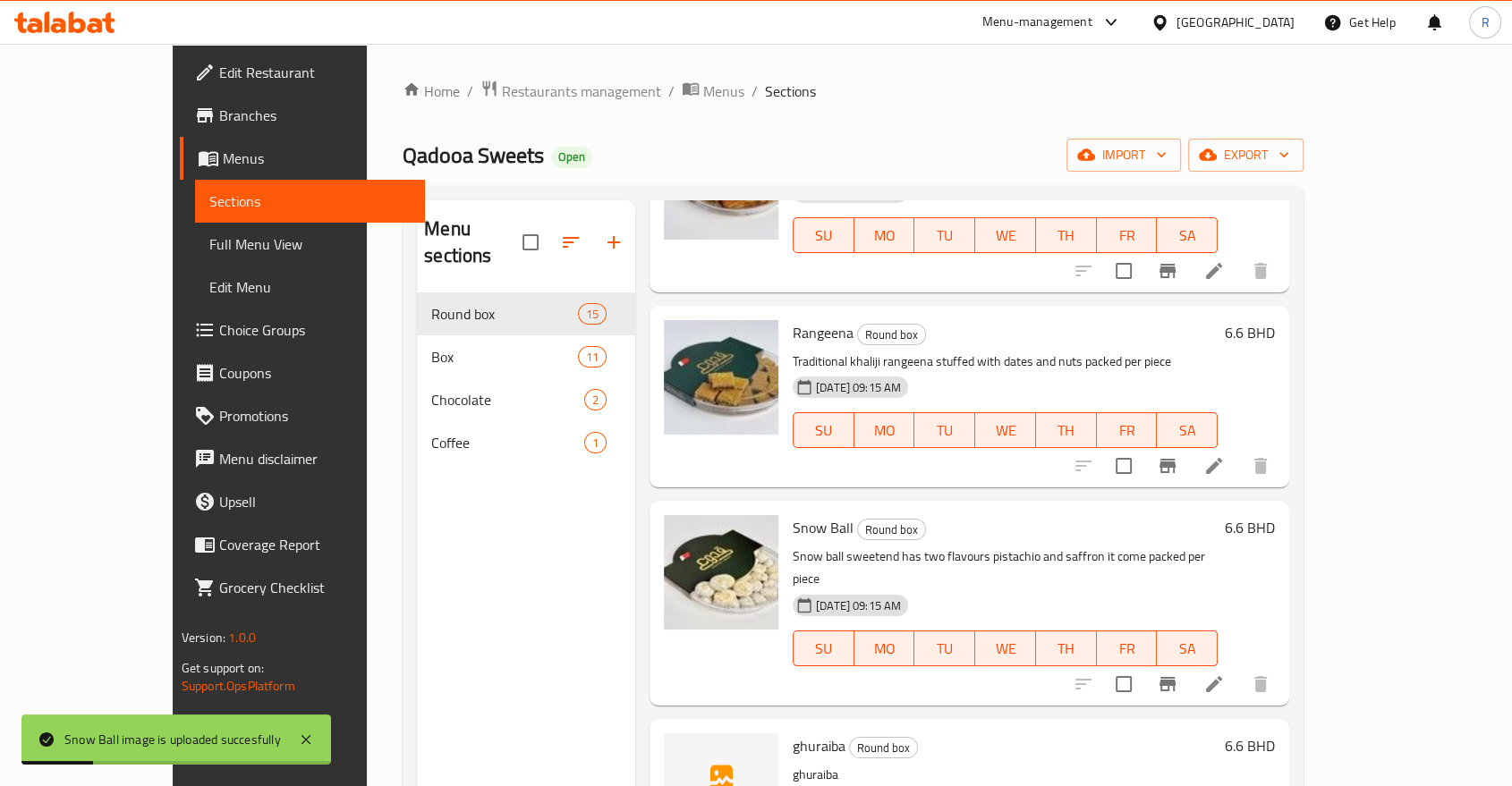
scroll to position [2189, 0]
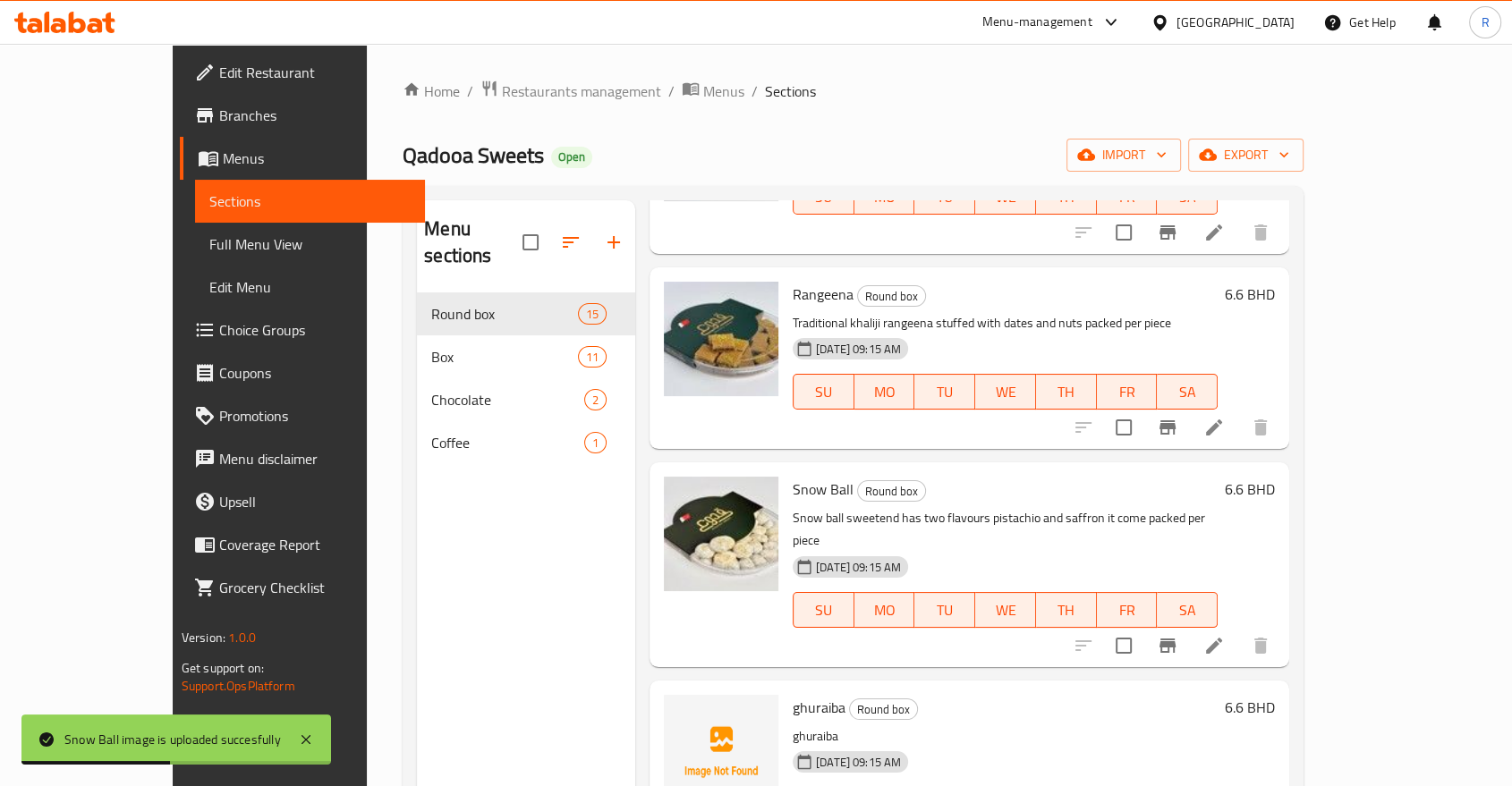
click at [793, 694] on span "ghuraiba" at bounding box center [818, 707] width 52 height 27
copy h6 "ghuraiba"
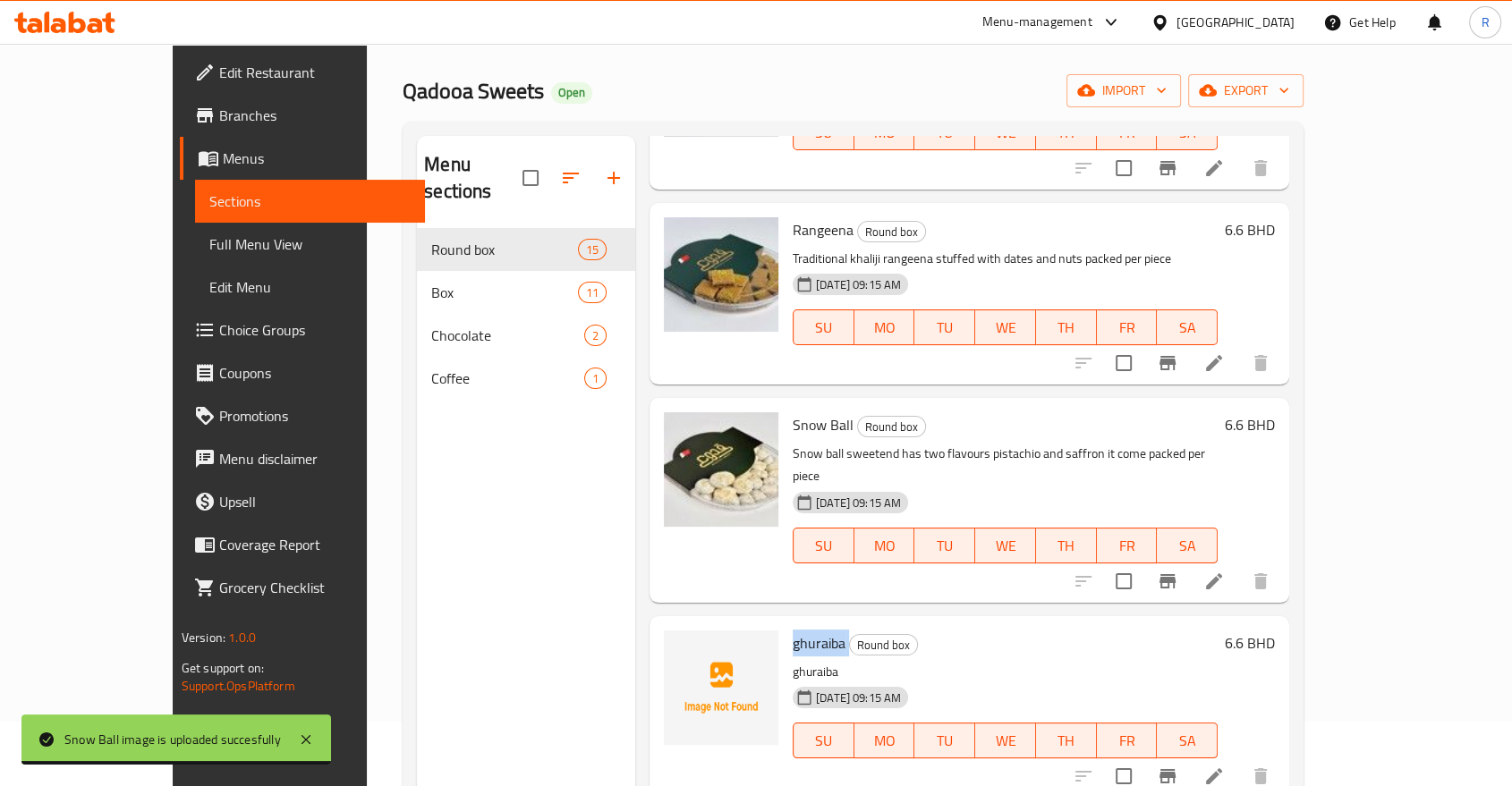
scroll to position [99, 0]
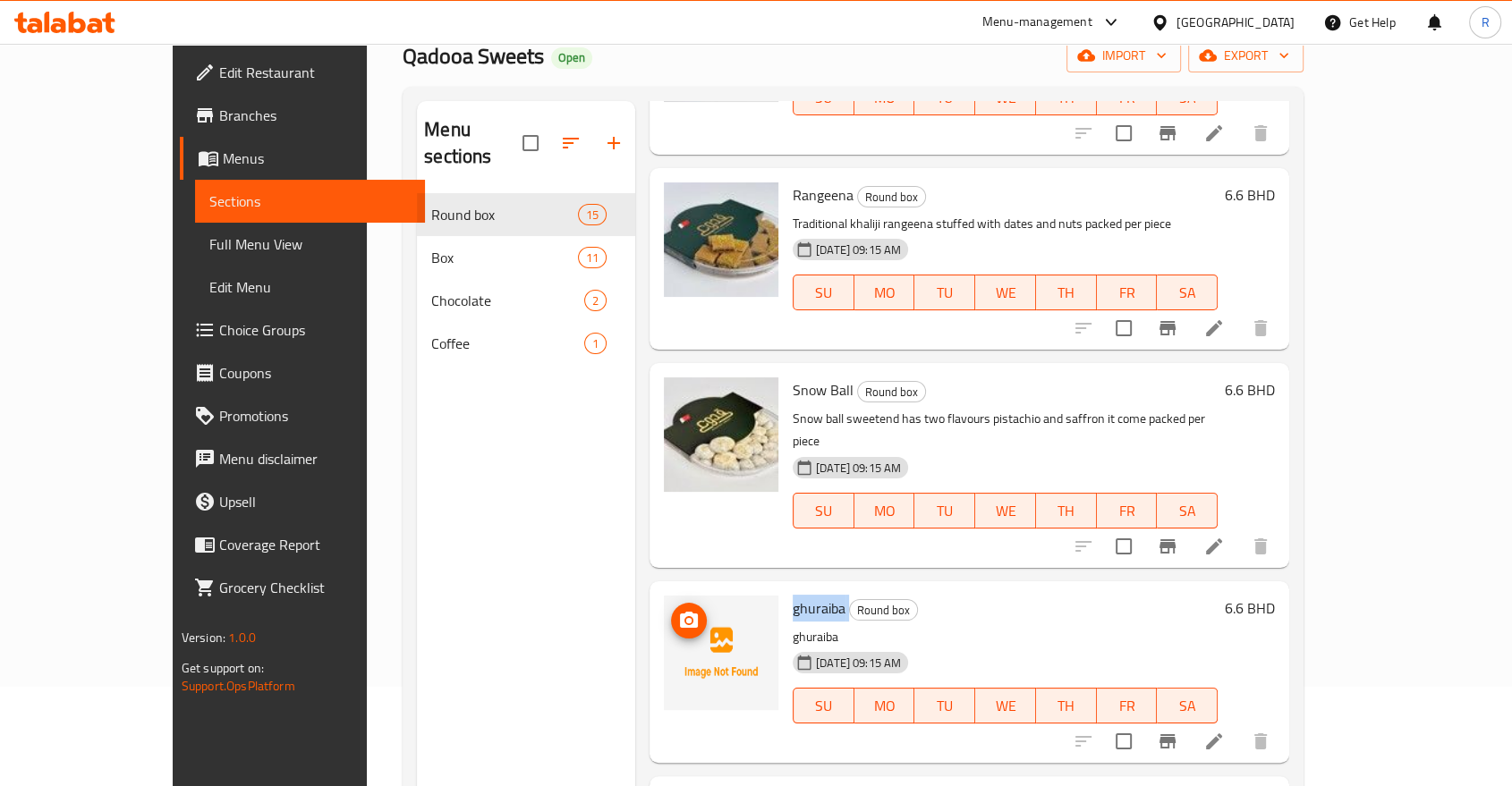
click at [671, 610] on span "upload picture" at bounding box center [688, 620] width 36 height 21
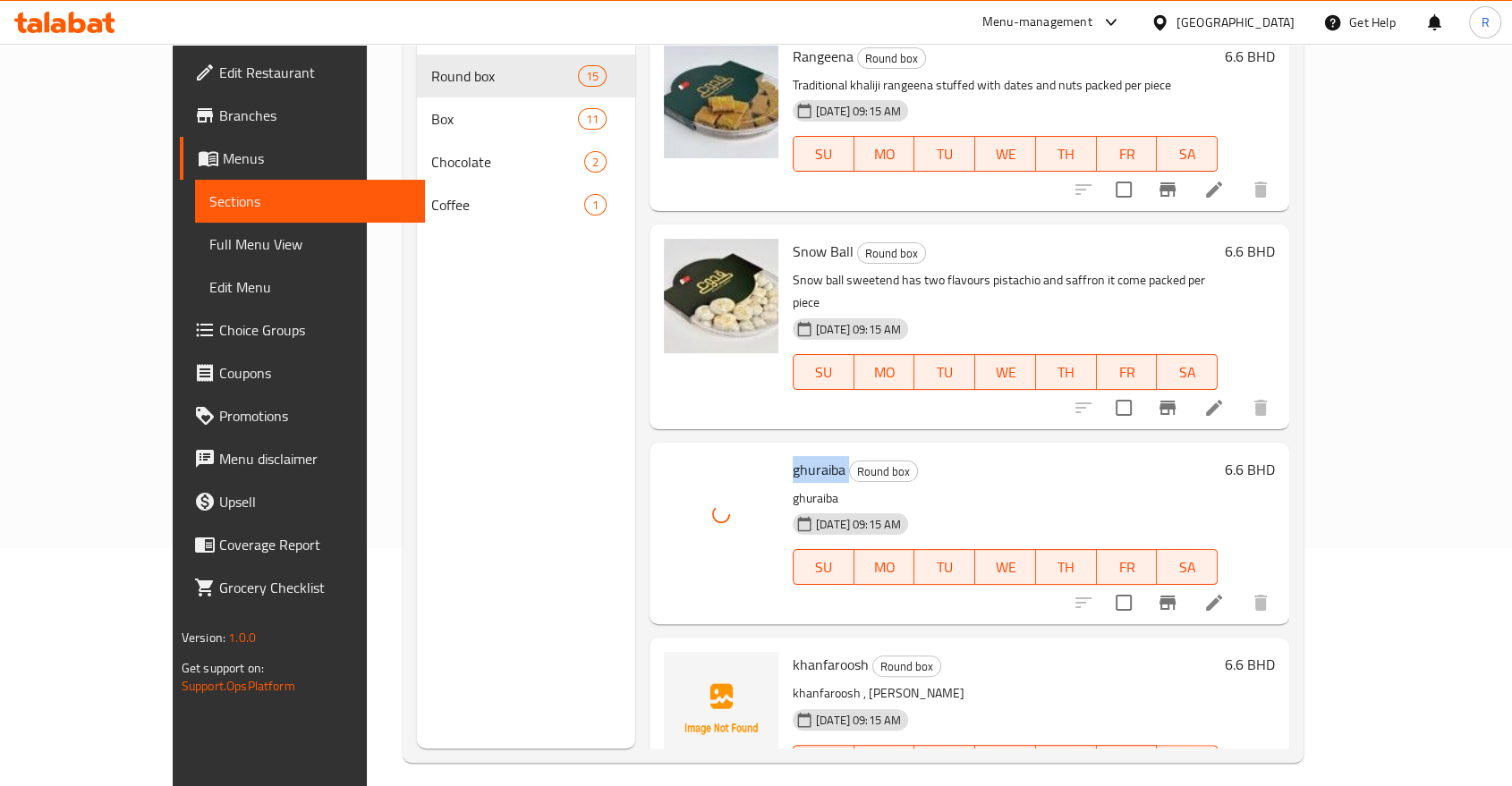
scroll to position [251, 0]
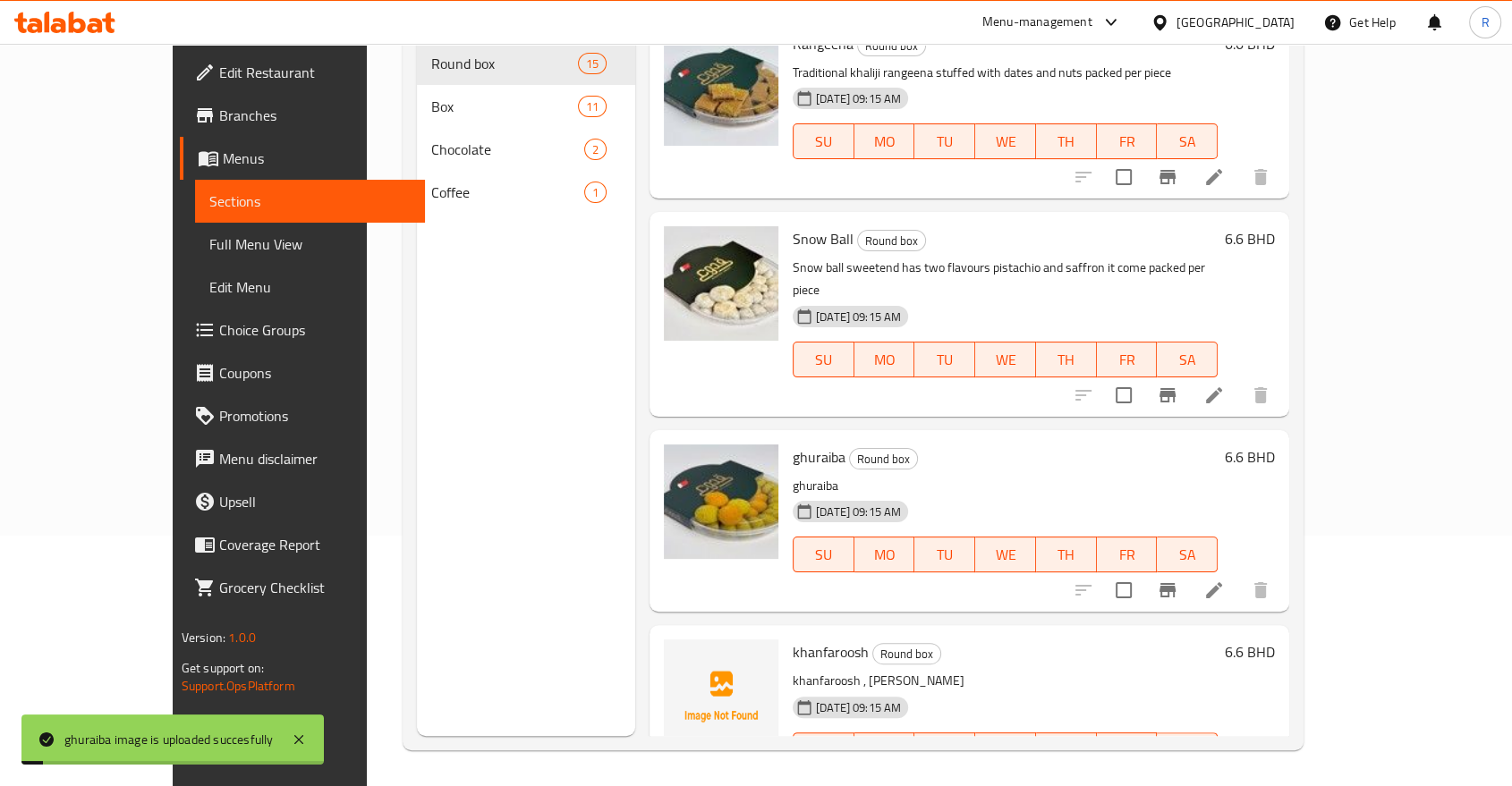
click at [793, 638] on span "khanfaroosh" at bounding box center [830, 651] width 76 height 27
copy h6 "khanfaroosh"
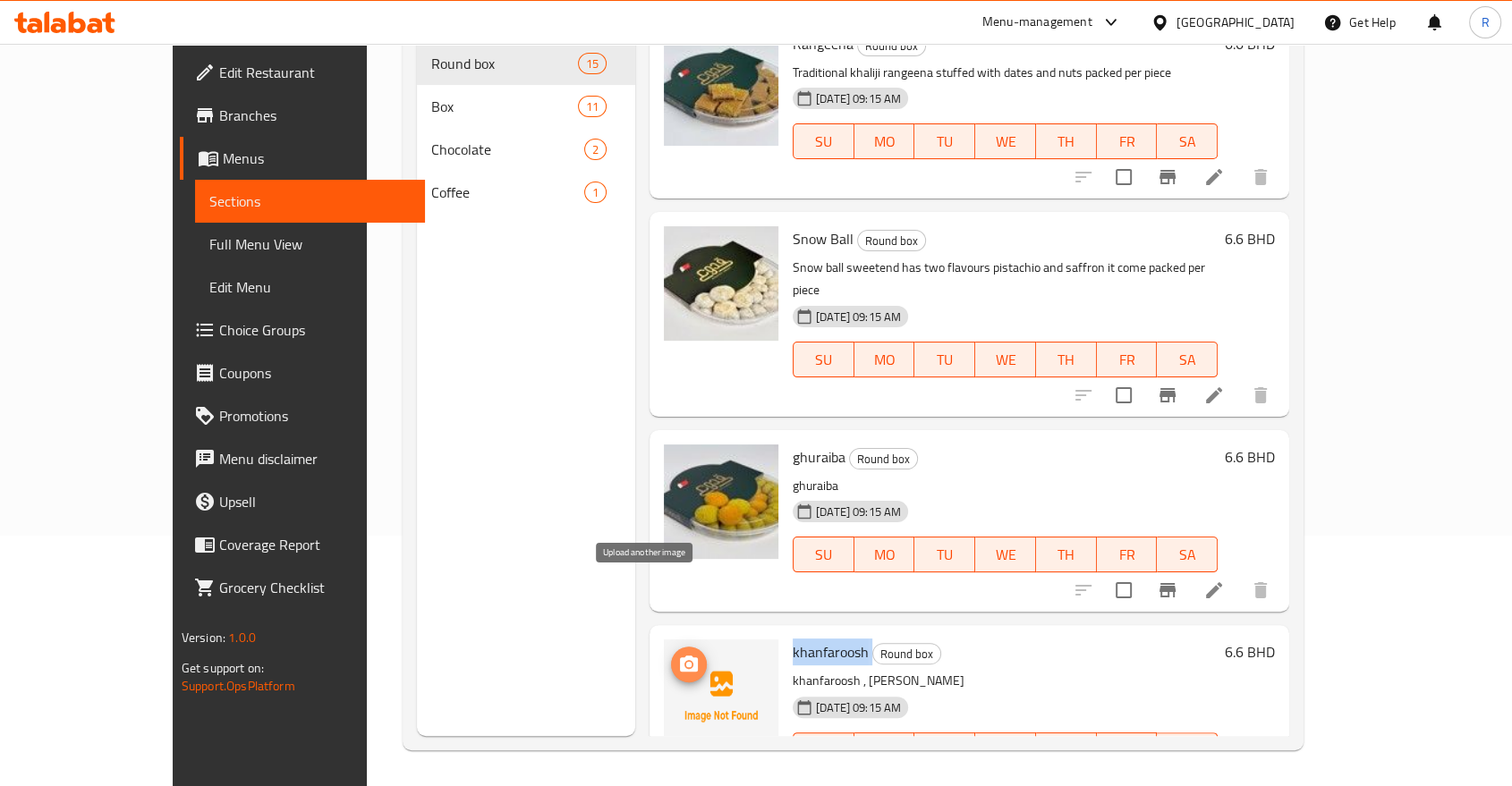
click at [671, 654] on span "upload picture" at bounding box center [688, 664] width 36 height 21
click at [678, 654] on icon "upload picture" at bounding box center [688, 664] width 21 height 21
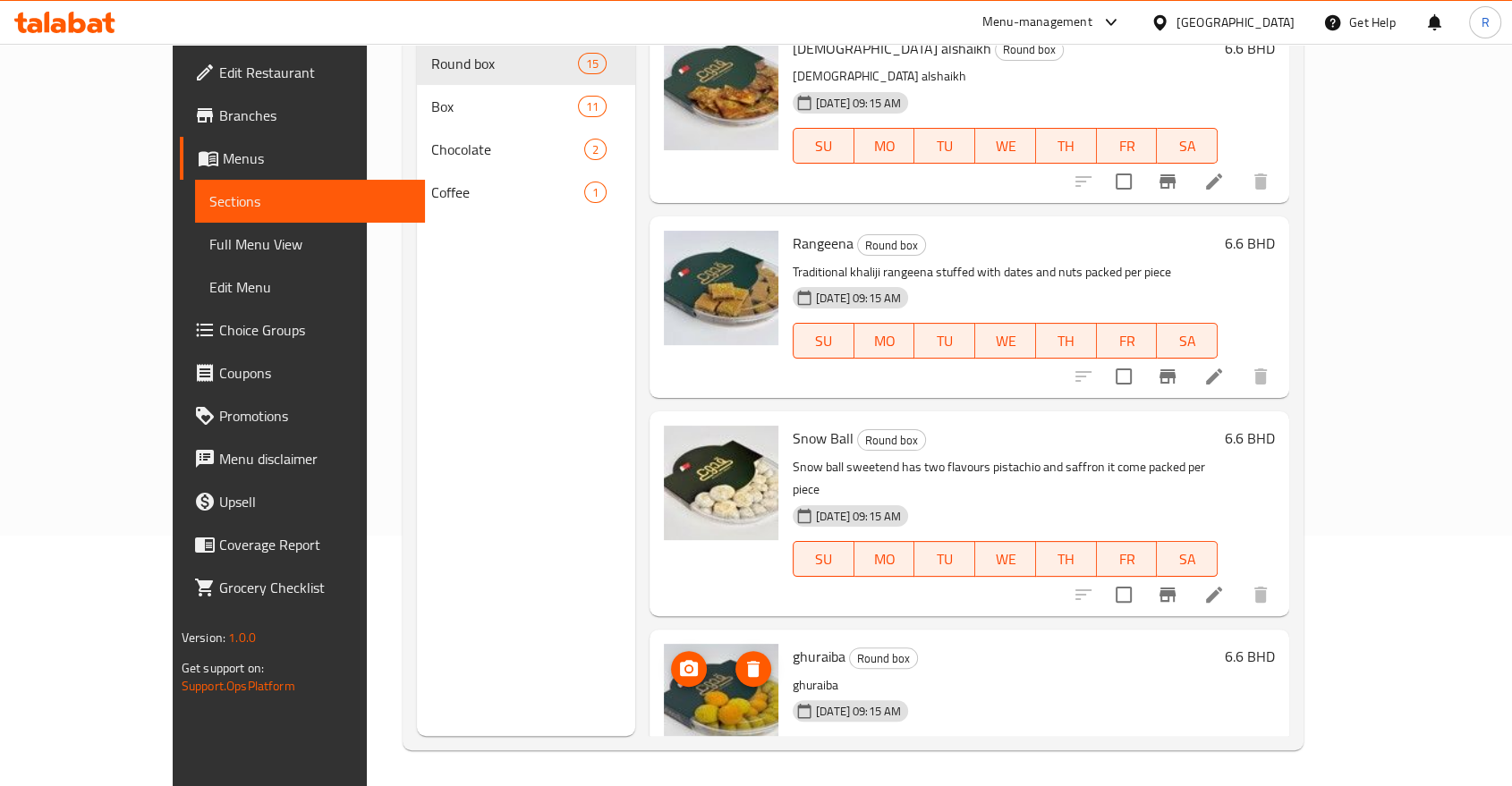
scroll to position [2189, 0]
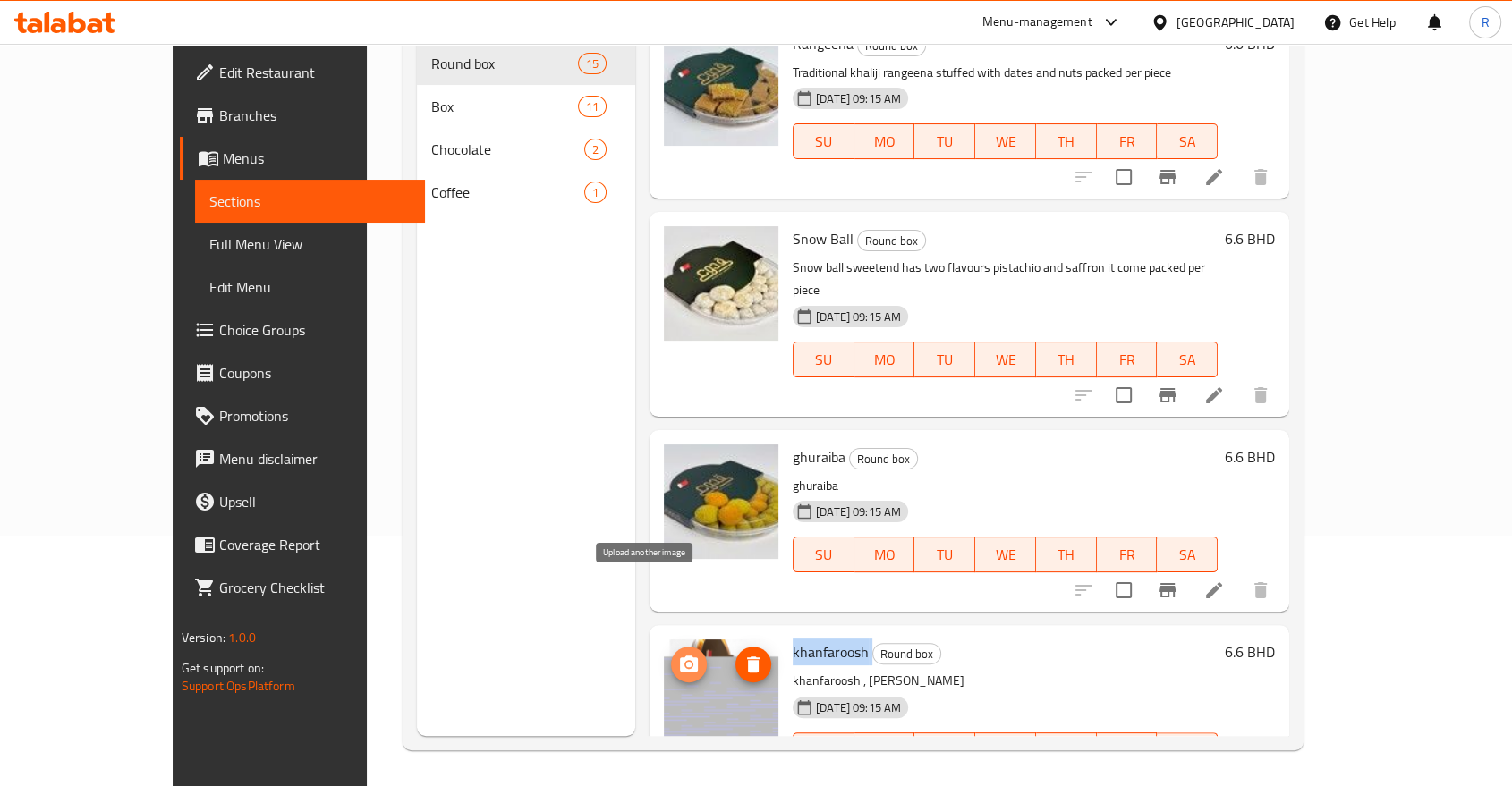
click at [671, 654] on span "upload picture" at bounding box center [688, 664] width 36 height 21
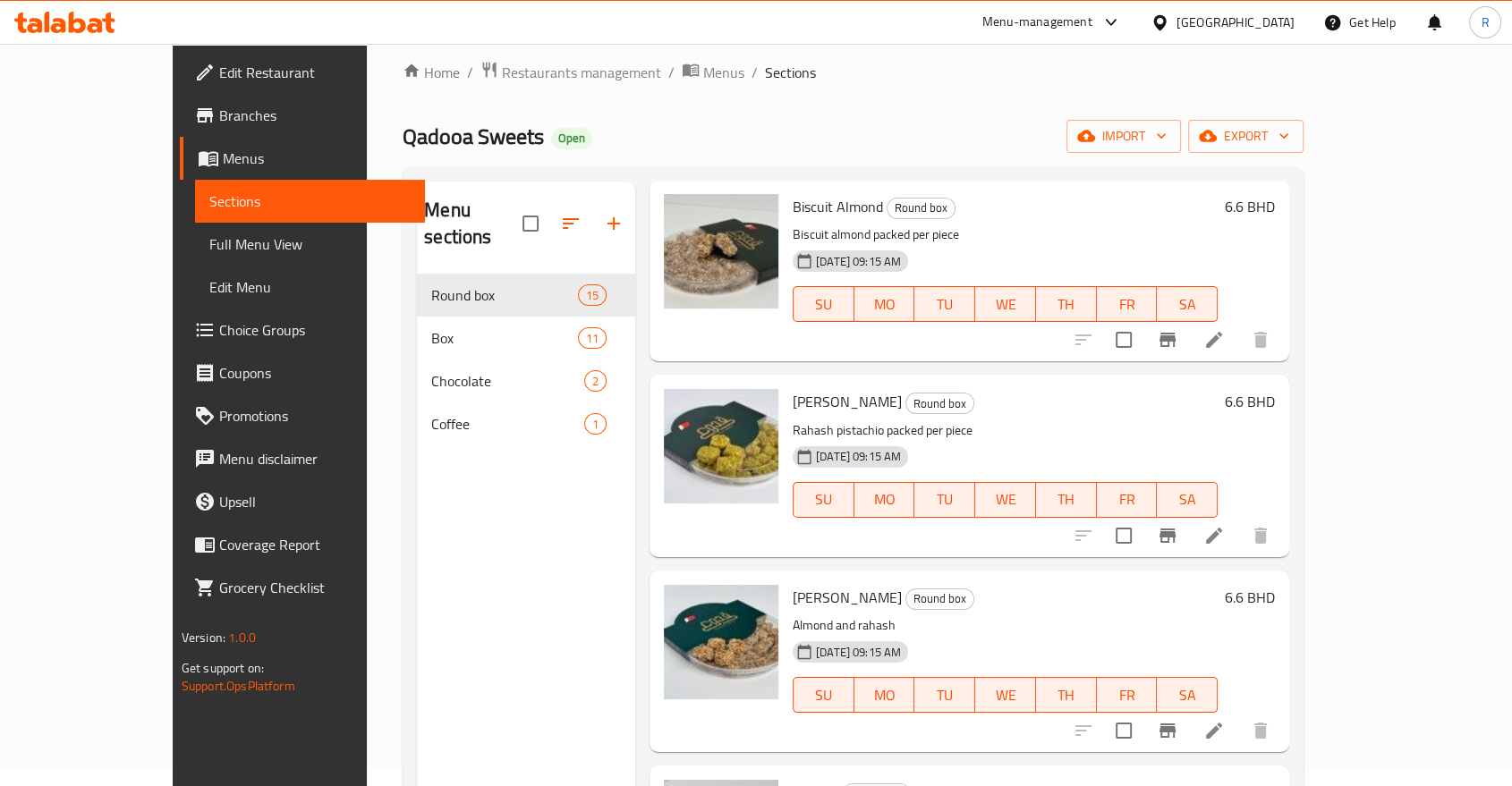
scroll to position [0, 0]
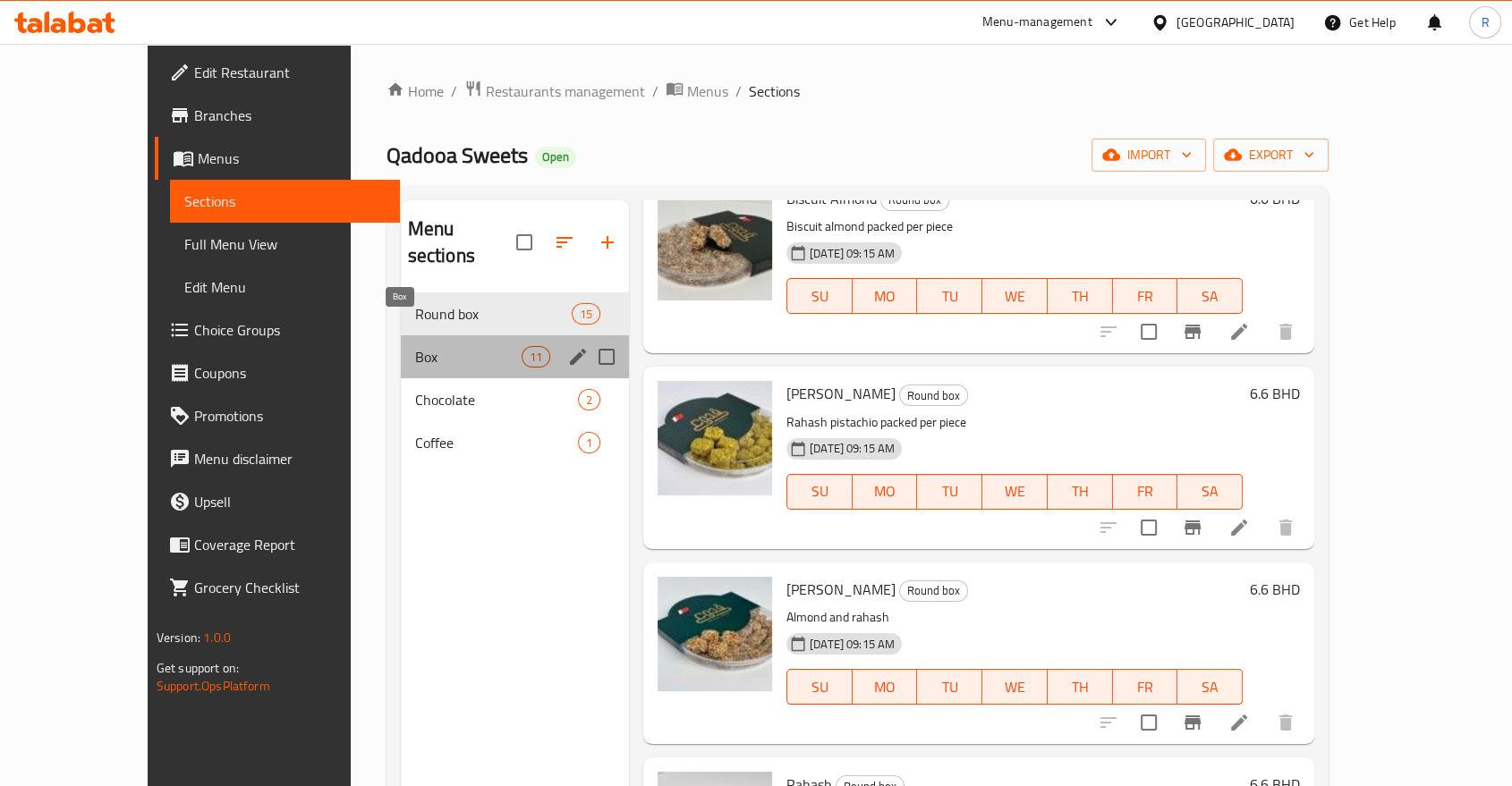
click at [415, 346] on span "Box" at bounding box center [468, 356] width 107 height 21
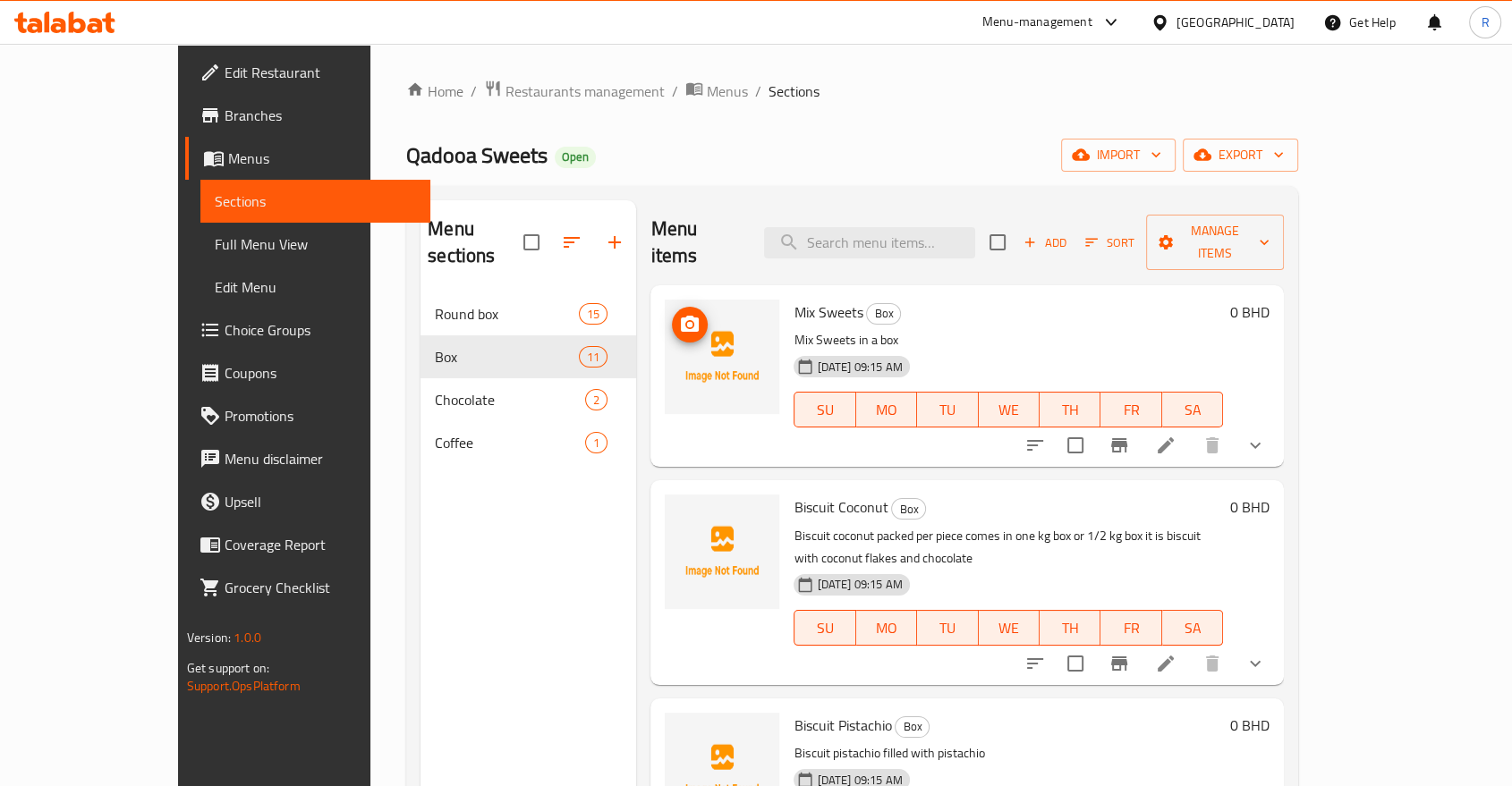
click at [679, 314] on icon "upload picture" at bounding box center [689, 324] width 21 height 21
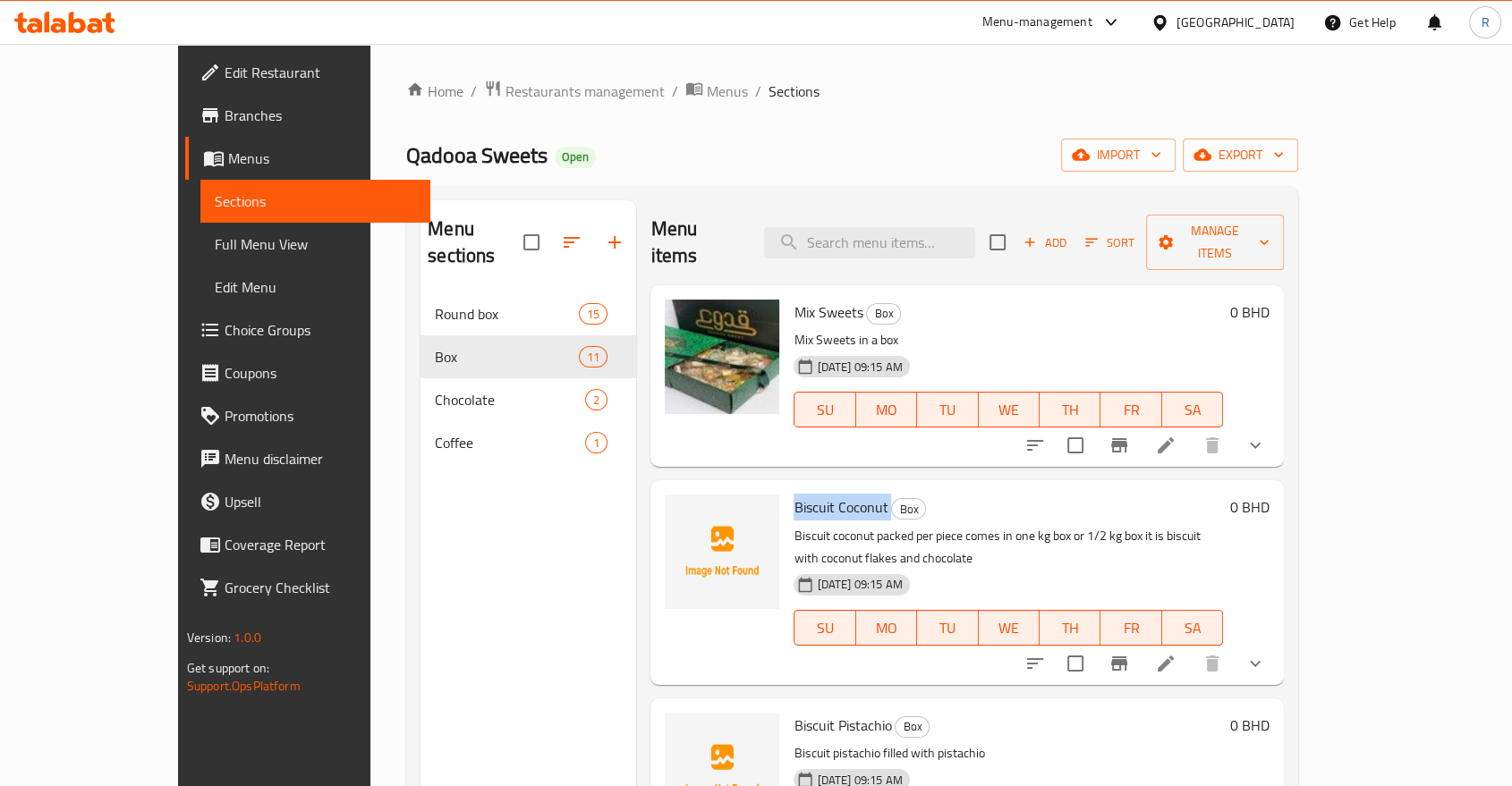
drag, startPoint x: 752, startPoint y: 477, endPoint x: 852, endPoint y: 475, distance: 100.0
click at [852, 495] on h6 "Biscuit Coconut Box" at bounding box center [1008, 507] width 429 height 25
copy h6 "Biscuit Coconut"
click at [681, 511] on icon "upload picture" at bounding box center [689, 519] width 17 height 17
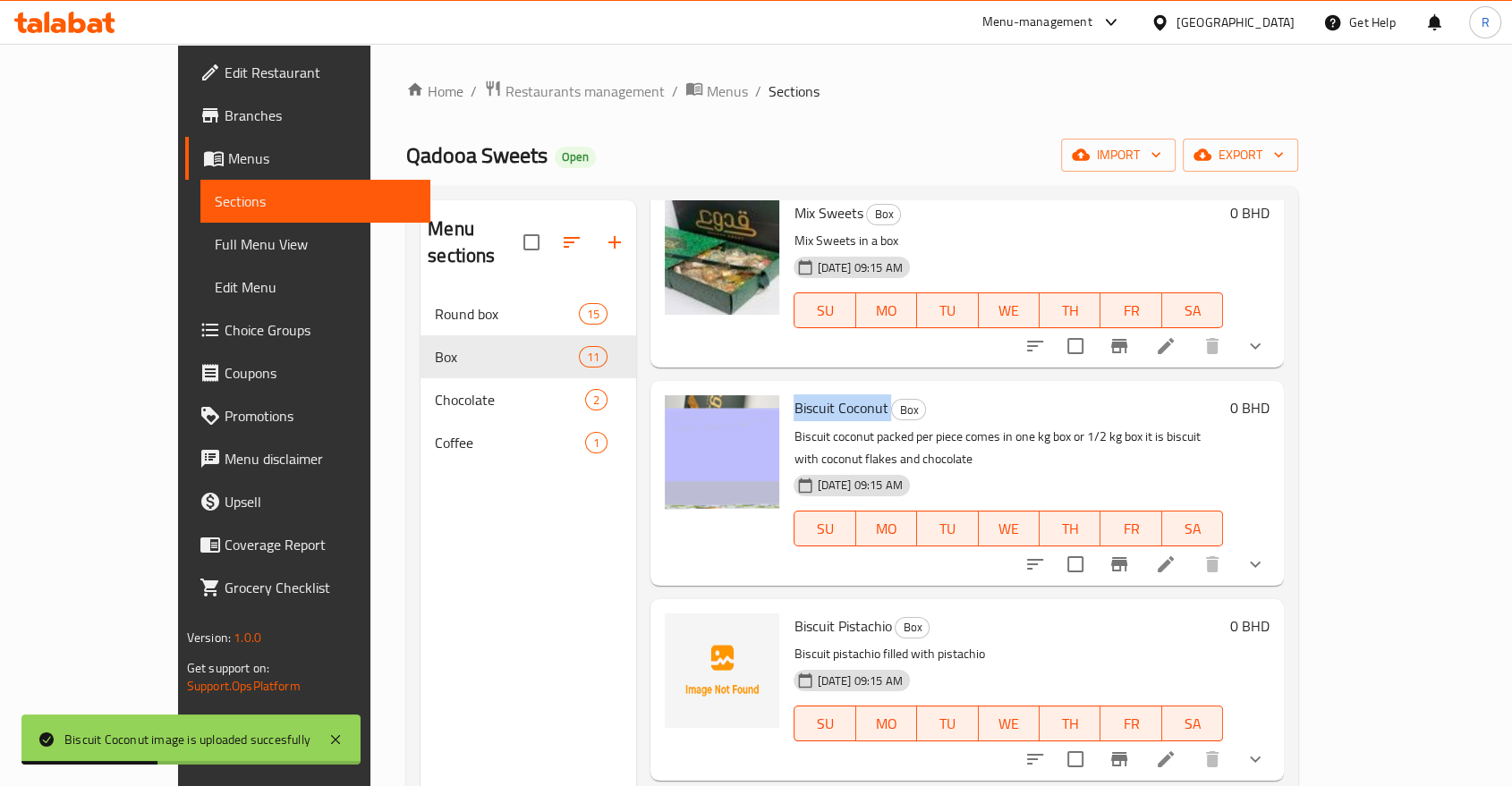
scroll to position [198, 0]
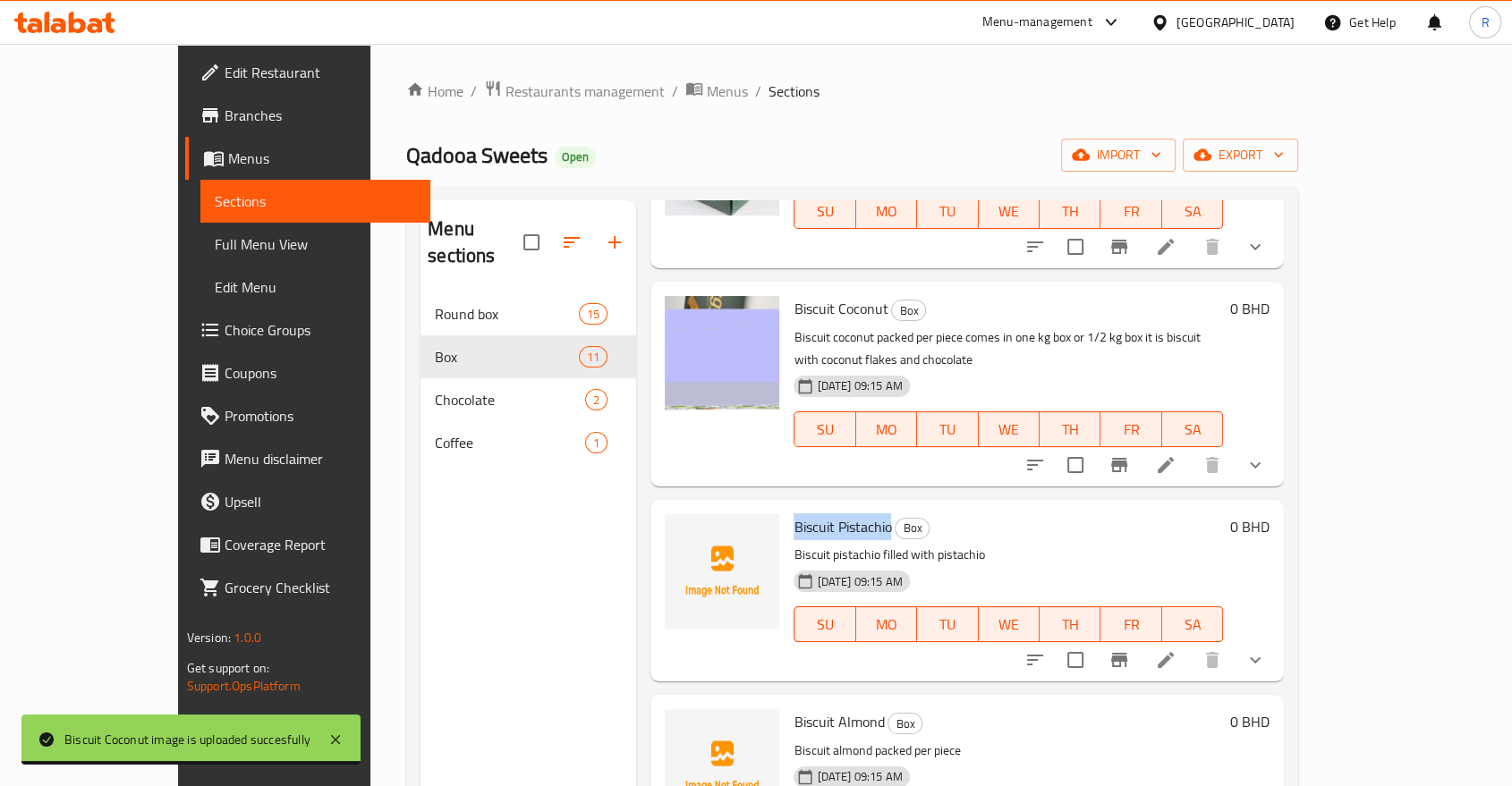
drag, startPoint x: 748, startPoint y: 477, endPoint x: 844, endPoint y: 477, distance: 96.0
click at [844, 507] on div "Biscuit Pistachio Box Biscuit pistachio filled with pistachio [DATE] 09:15 AM S…" at bounding box center [1008, 590] width 444 height 167
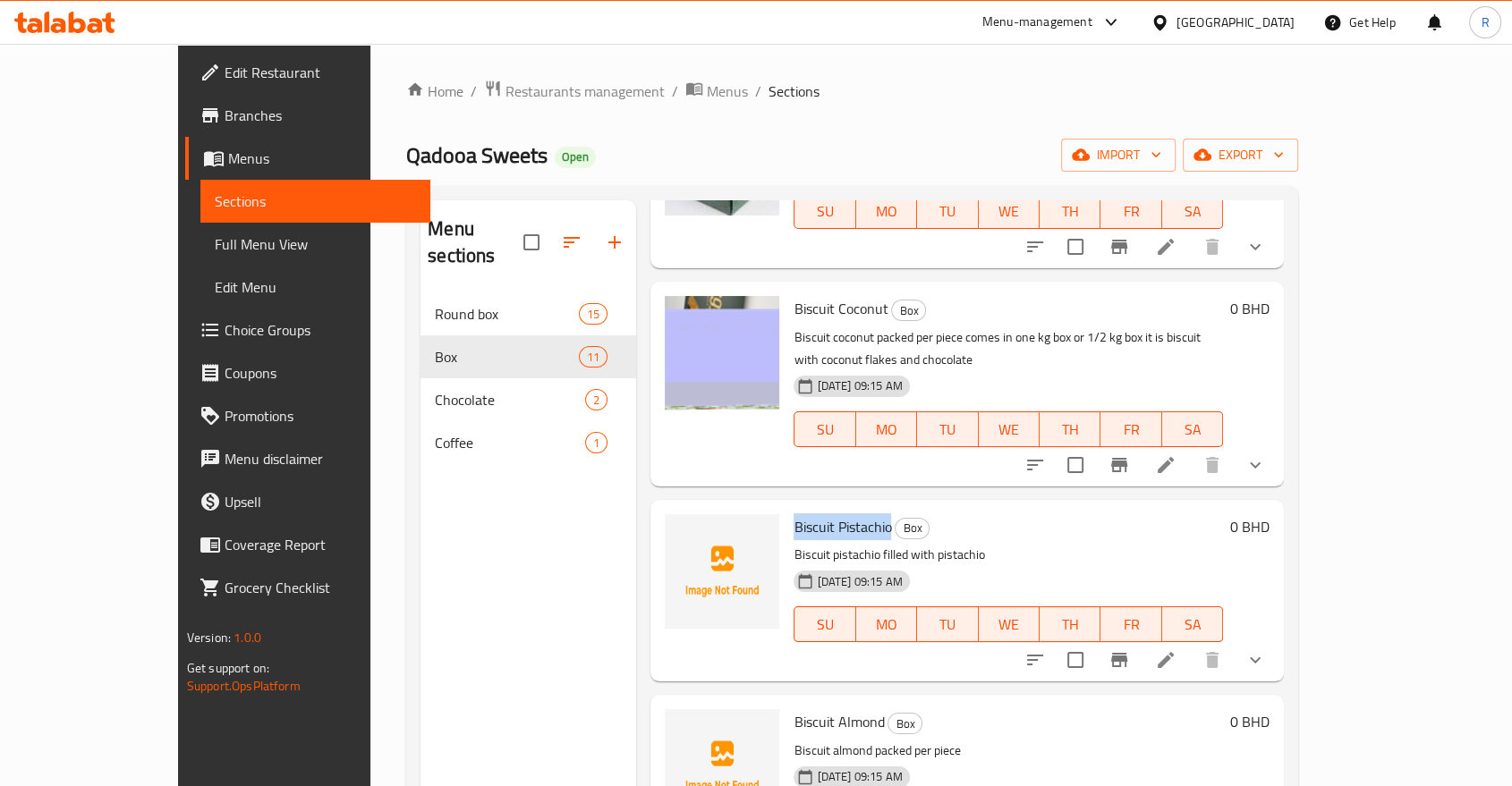
copy span "Biscuit Pistachio"
click at [681, 531] on icon "upload picture" at bounding box center [689, 539] width 17 height 17
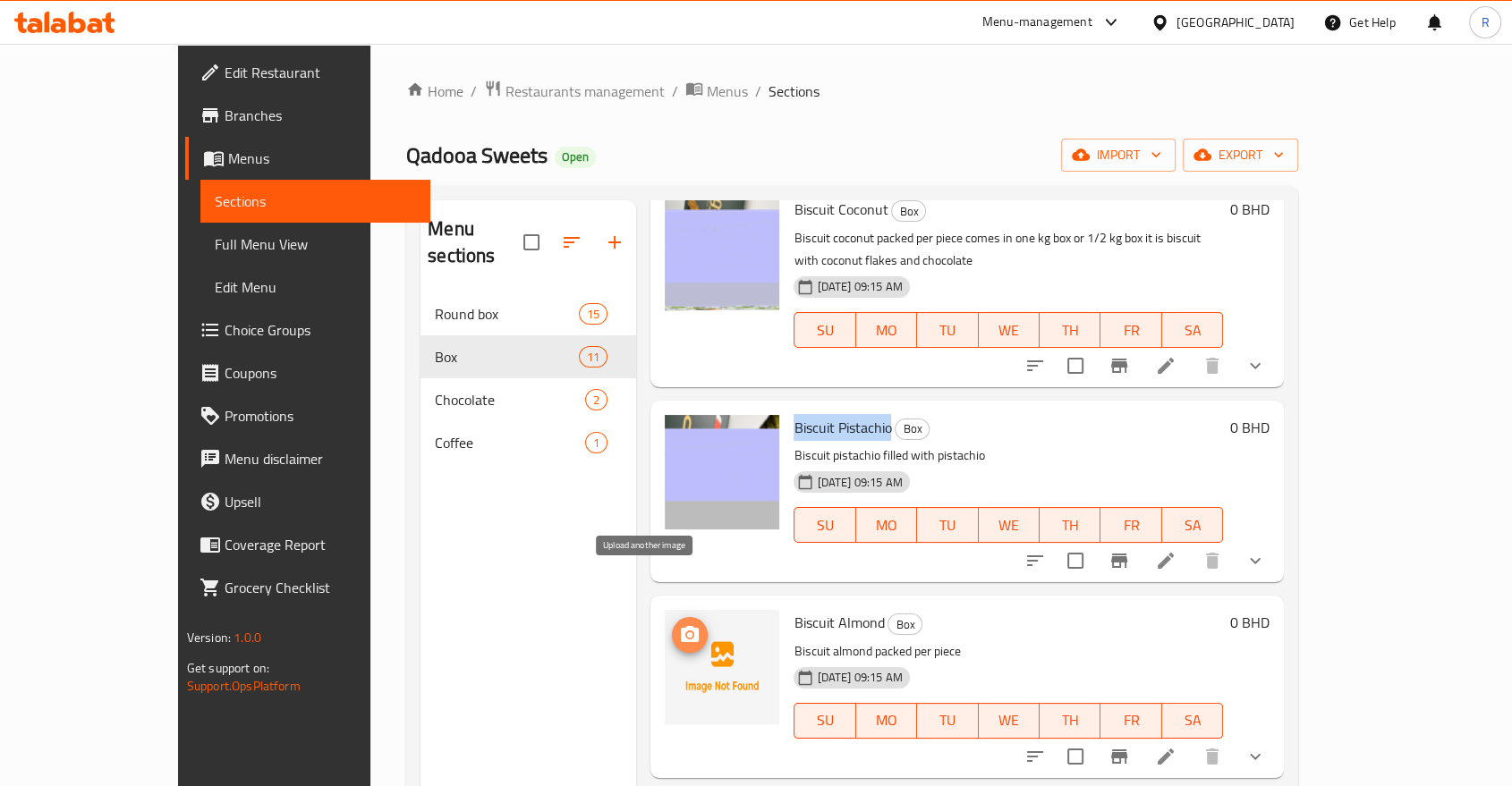
click at [679, 624] on icon "upload picture" at bounding box center [689, 634] width 21 height 21
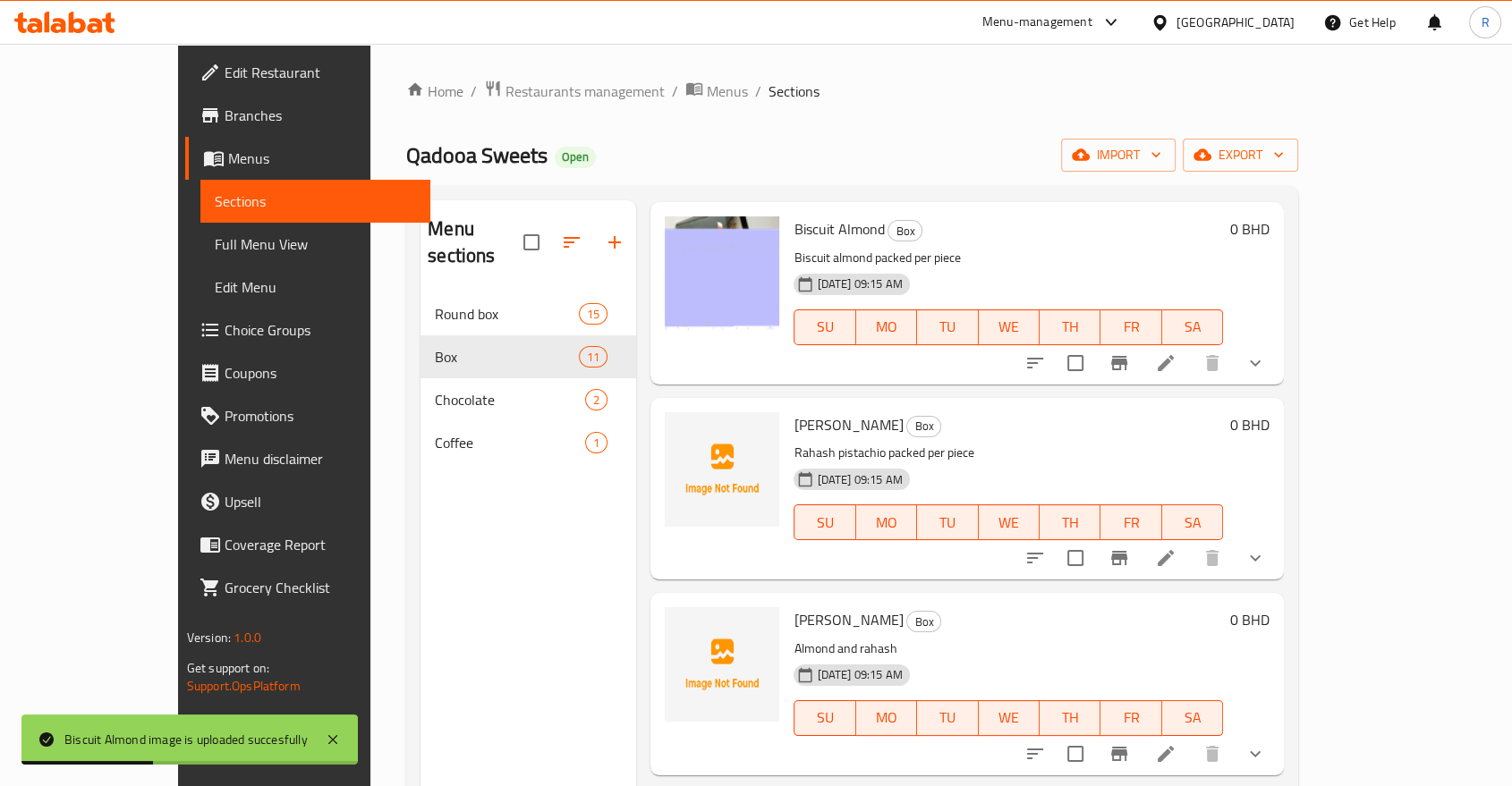
scroll to position [695, 0]
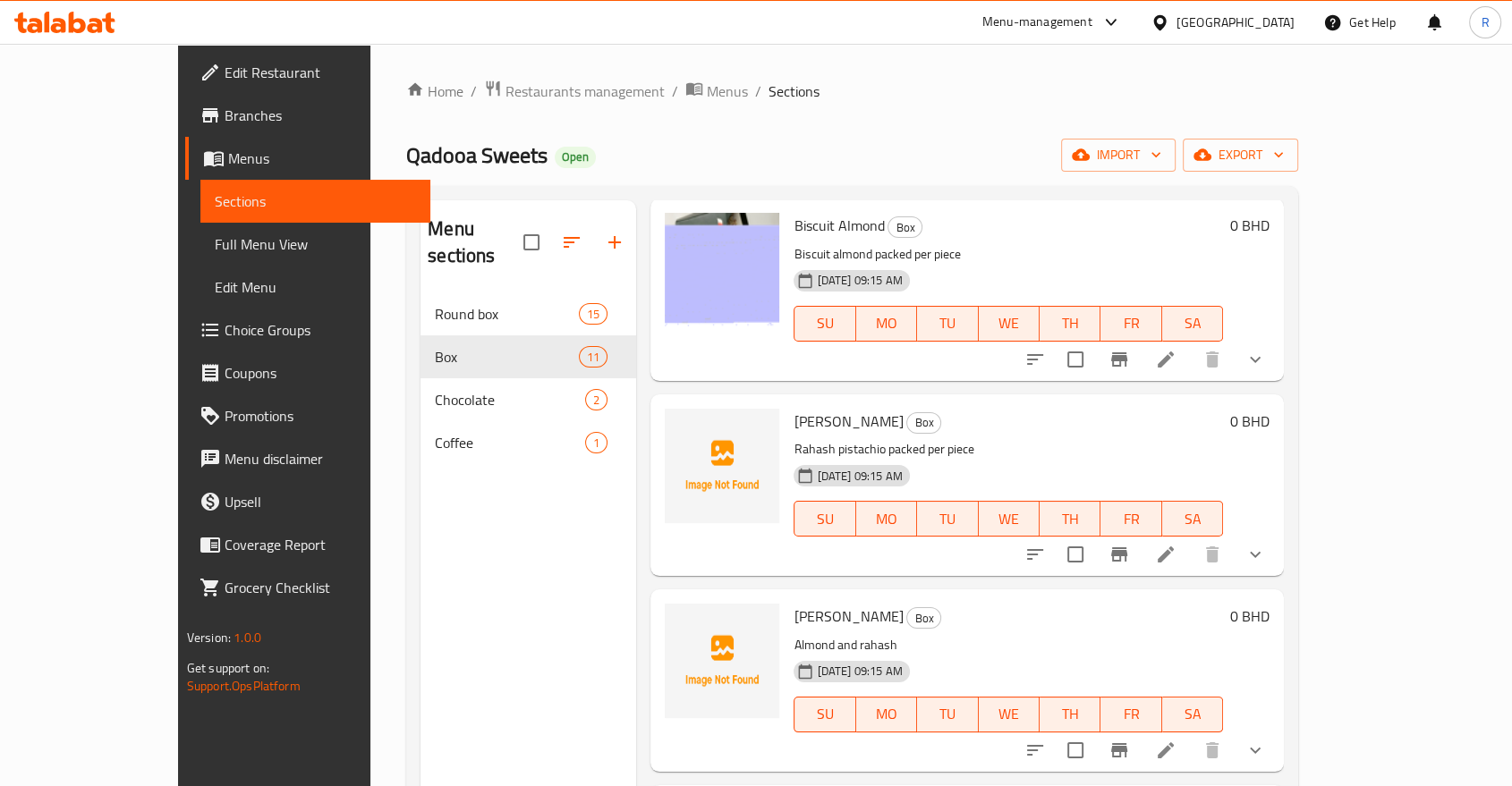
drag, startPoint x: 747, startPoint y: 365, endPoint x: 851, endPoint y: 374, distance: 104.4
click at [851, 401] on div "Rahash Pistachio Box Rahash pistachio packed per piece [DATE] 09:15 AM SU MO TU…" at bounding box center [1008, 485] width 444 height 167
copy span "[PERSON_NAME]"
click at [668, 409] on img at bounding box center [722, 466] width 115 height 115
click at [665, 409] on img at bounding box center [722, 466] width 115 height 115
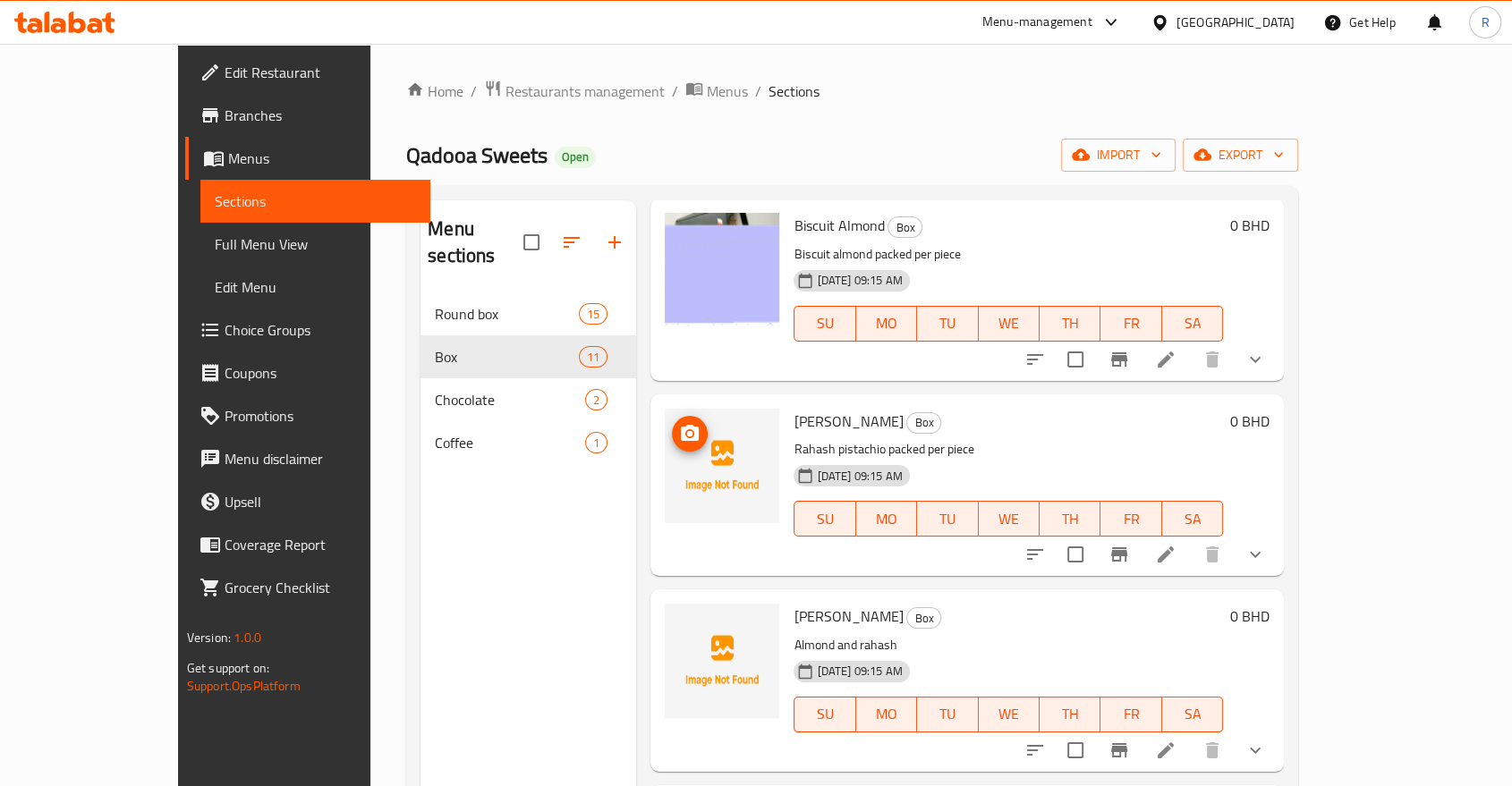
click at [679, 423] on icon "upload picture" at bounding box center [689, 433] width 21 height 21
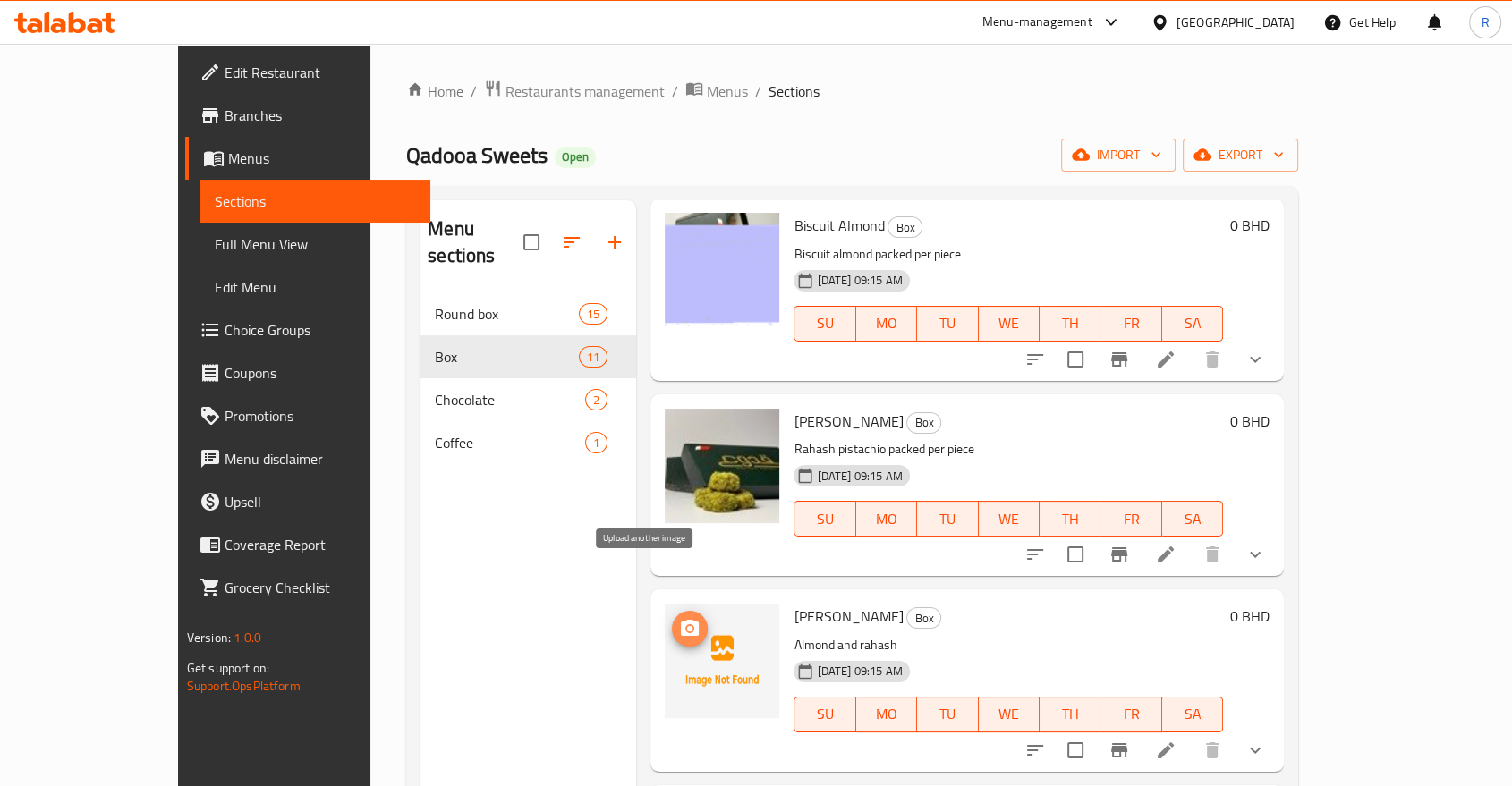
click at [679, 618] on icon "upload picture" at bounding box center [689, 628] width 21 height 21
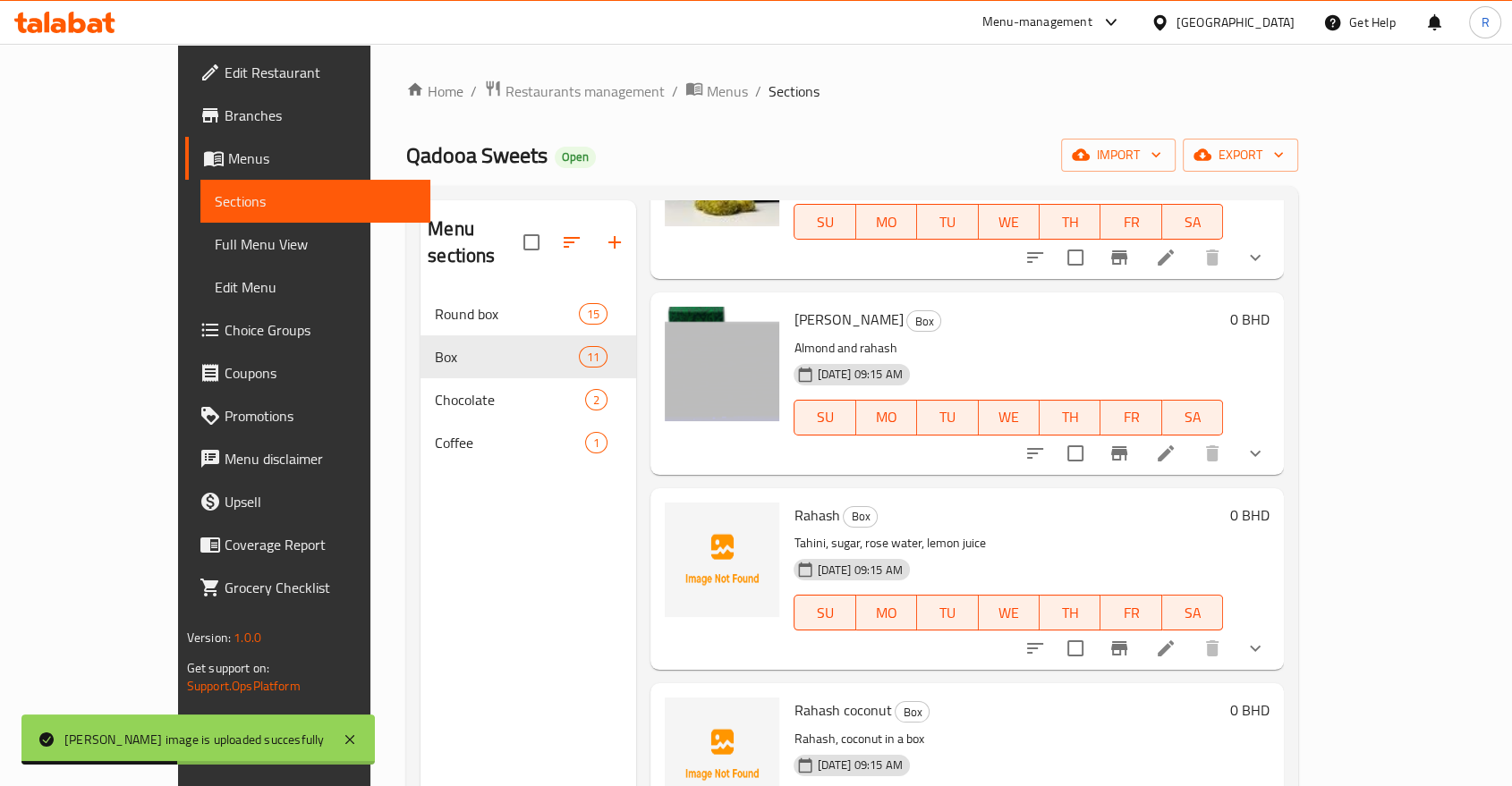
scroll to position [994, 0]
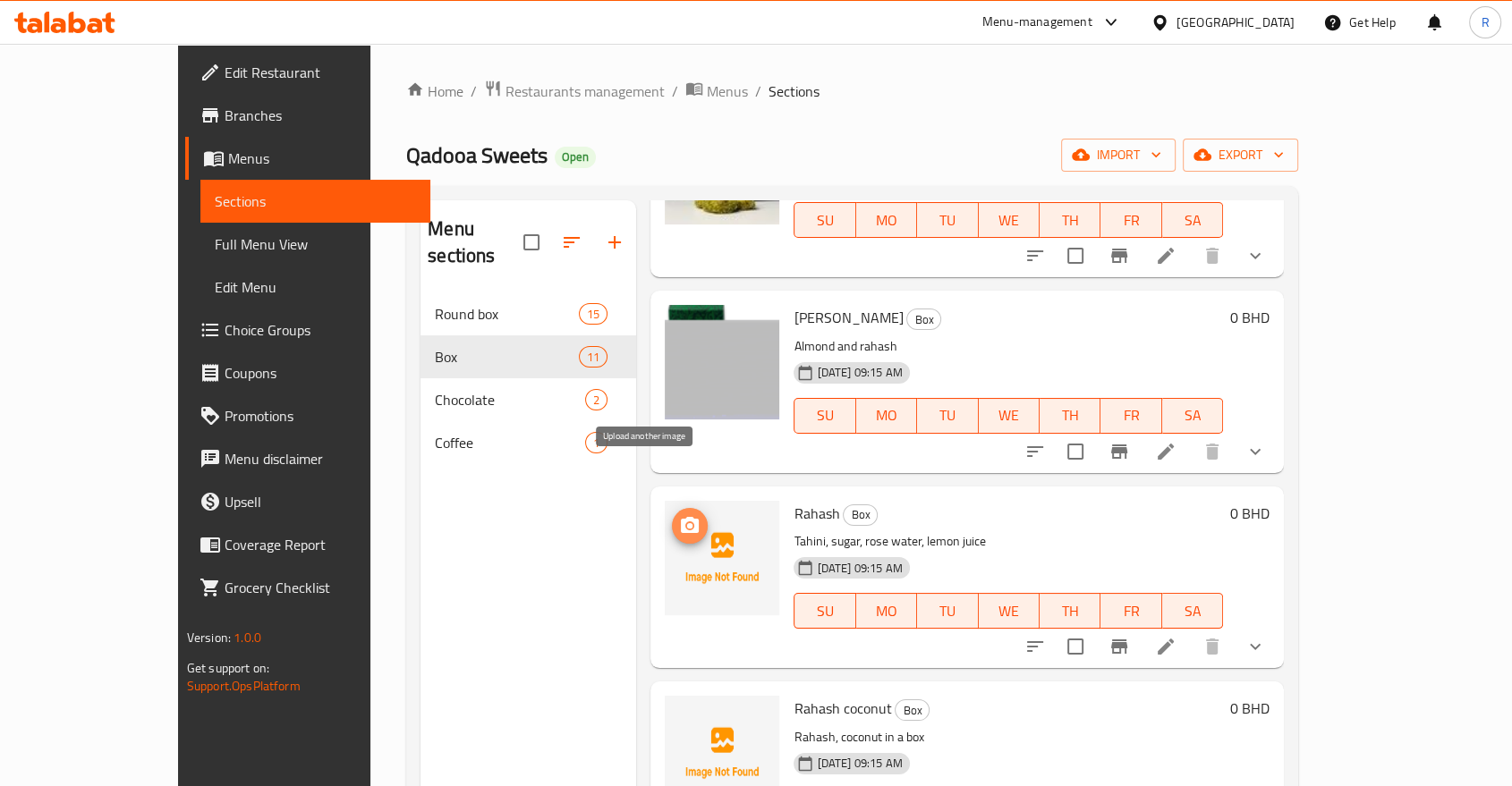
click at [681, 517] on icon "upload picture" at bounding box center [689, 525] width 17 height 17
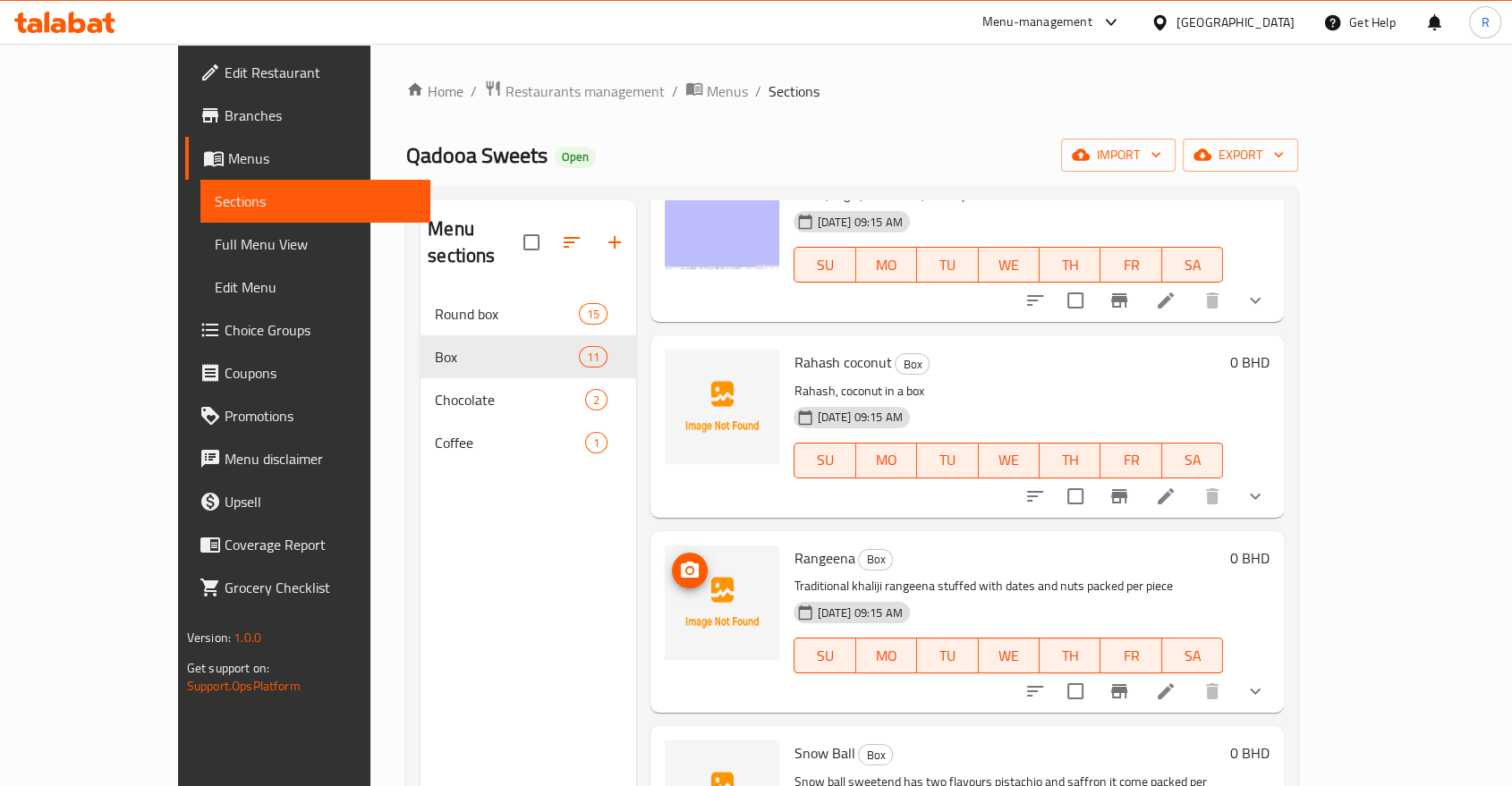
scroll to position [1308, 0]
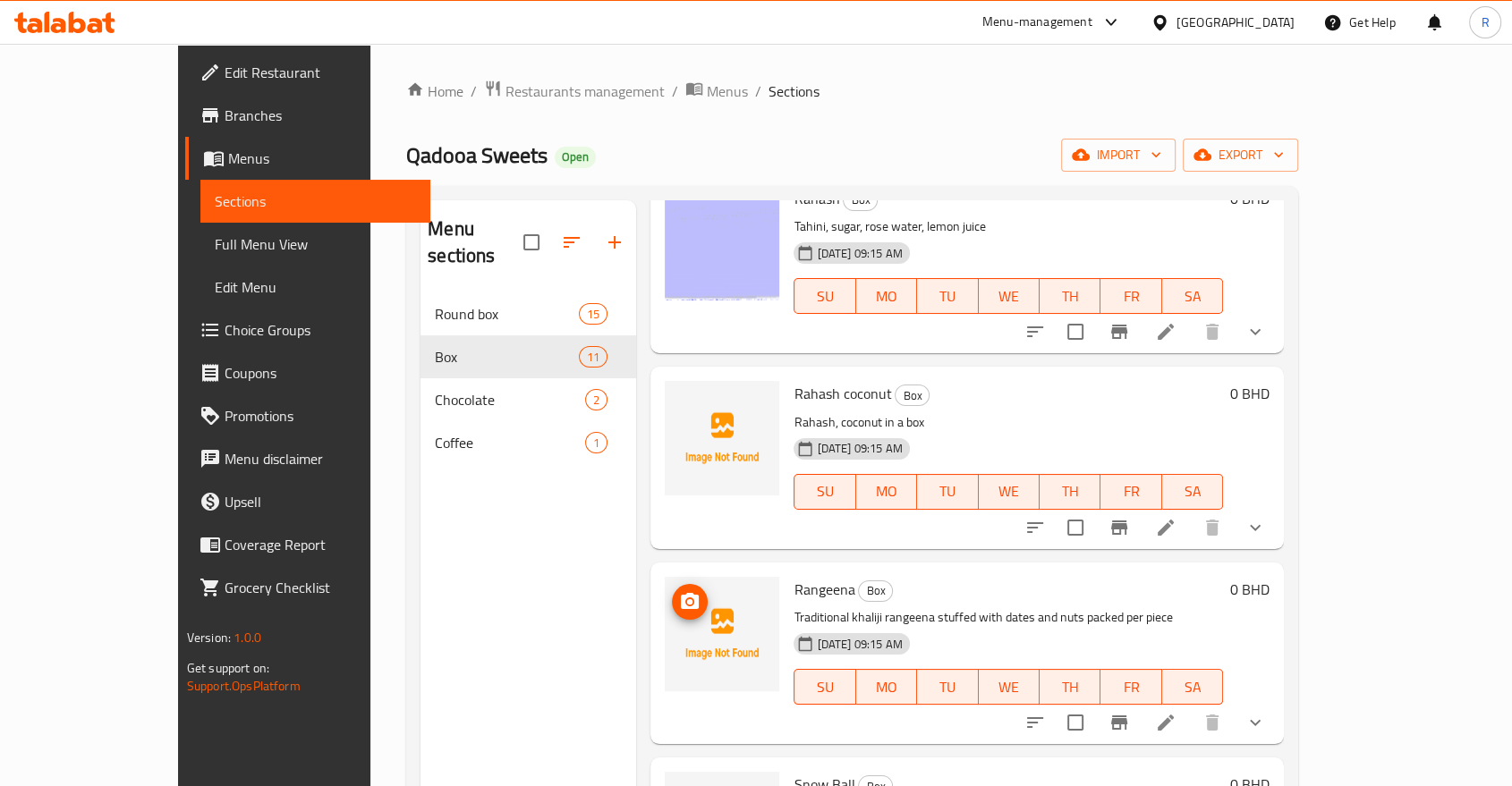
click at [679, 591] on icon "upload picture" at bounding box center [689, 601] width 21 height 21
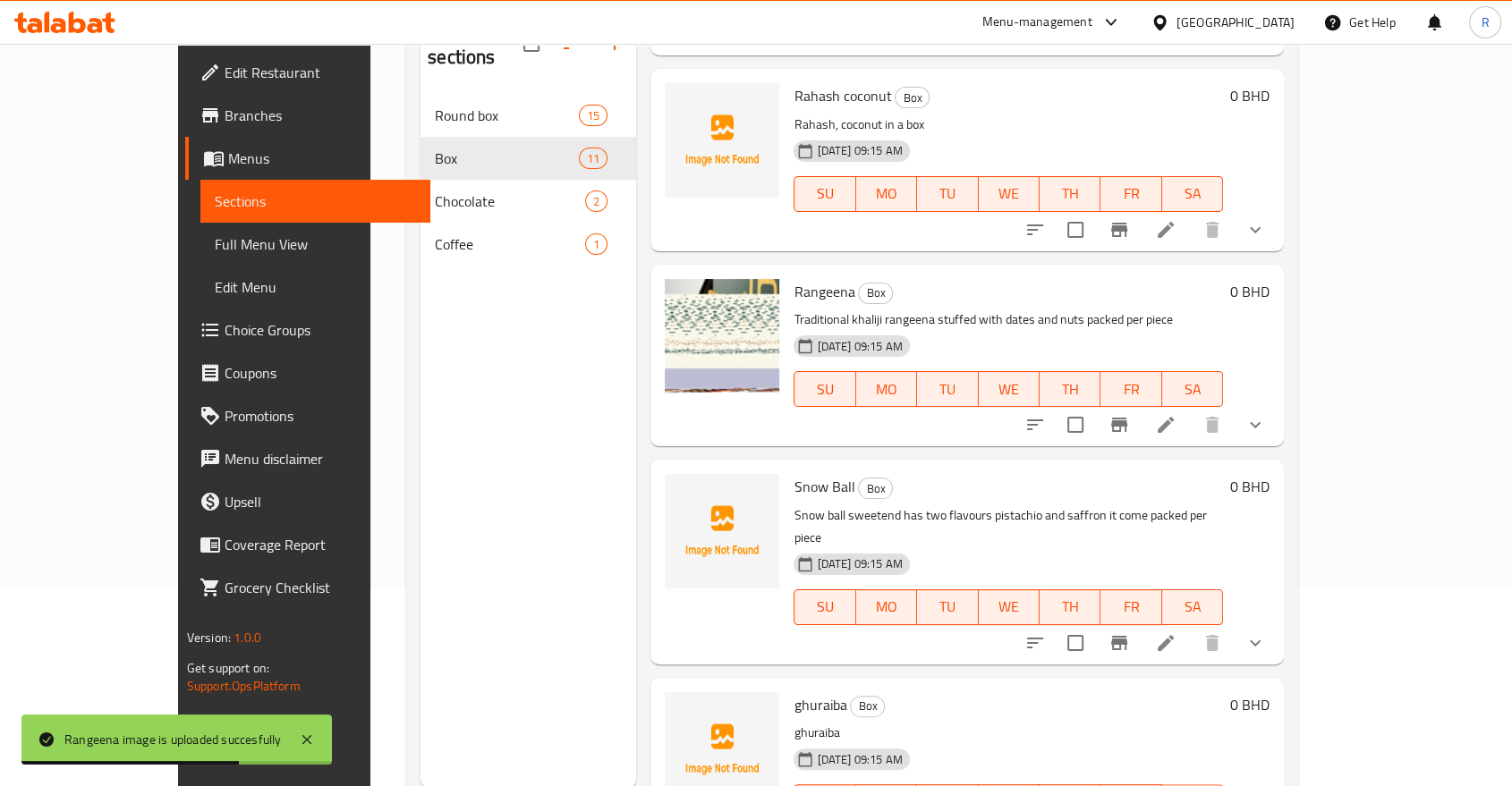
scroll to position [251, 0]
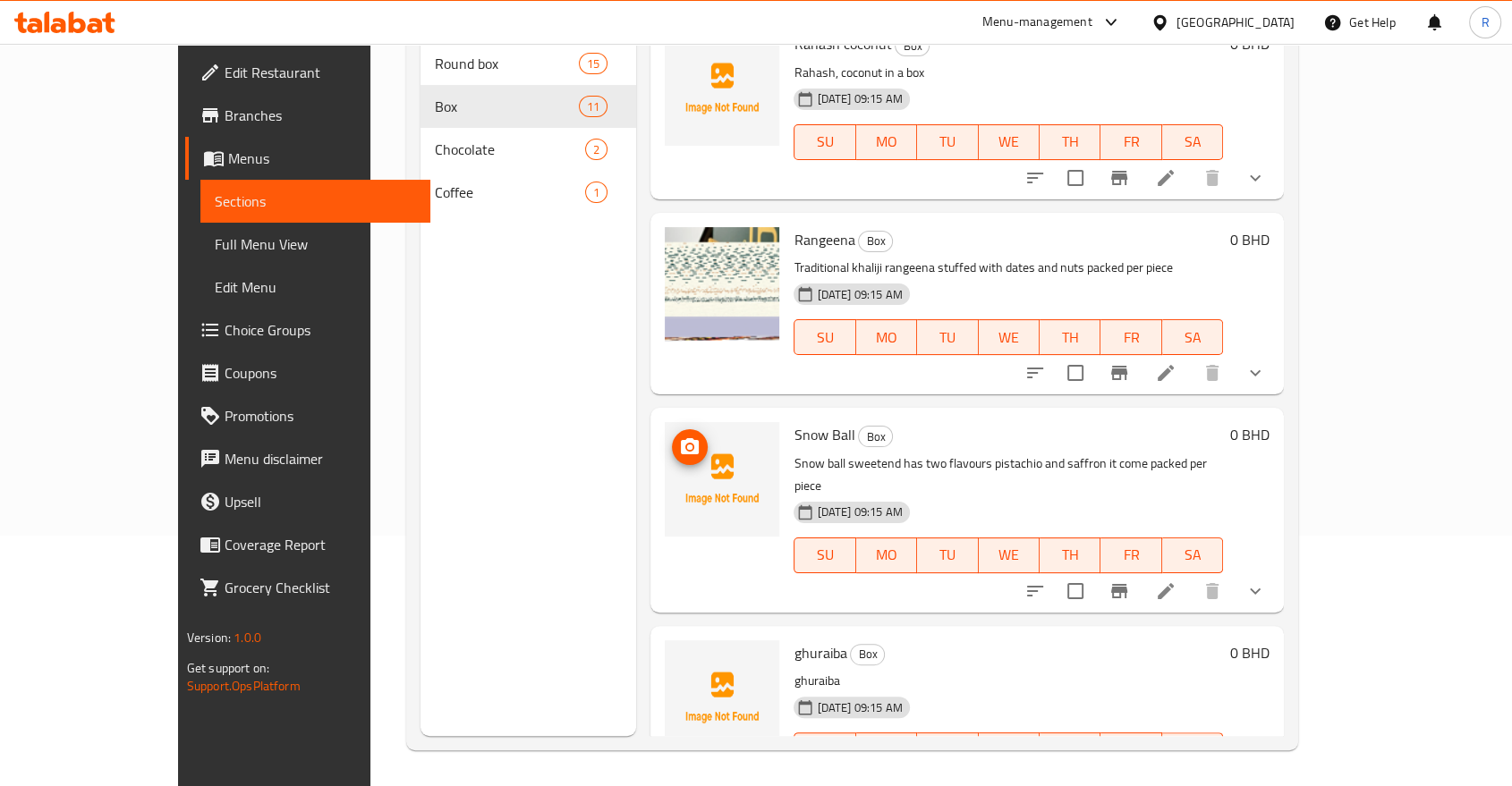
click at [681, 438] on icon "upload picture" at bounding box center [689, 446] width 17 height 17
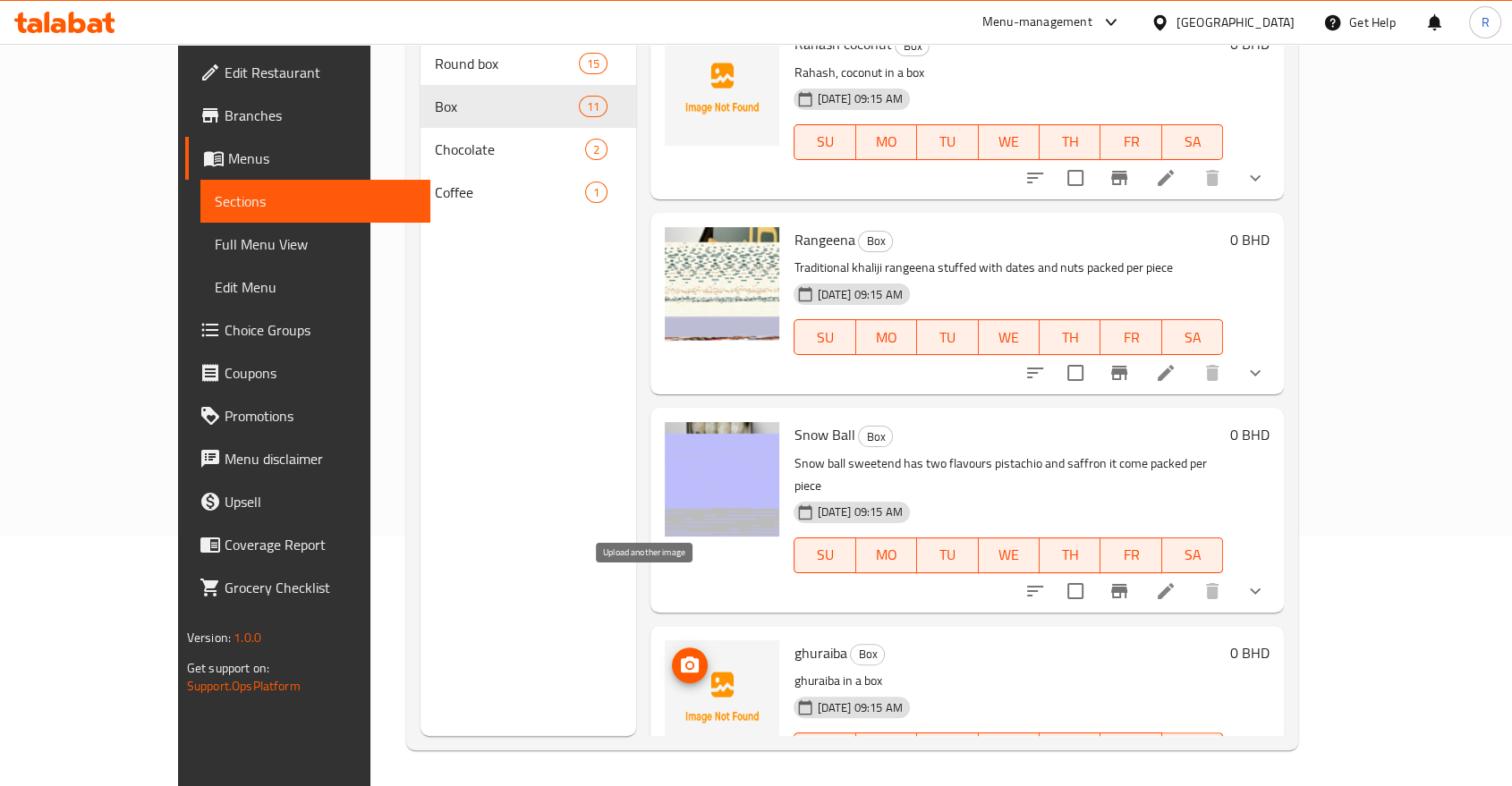
click at [681, 657] on icon "upload picture" at bounding box center [689, 665] width 17 height 17
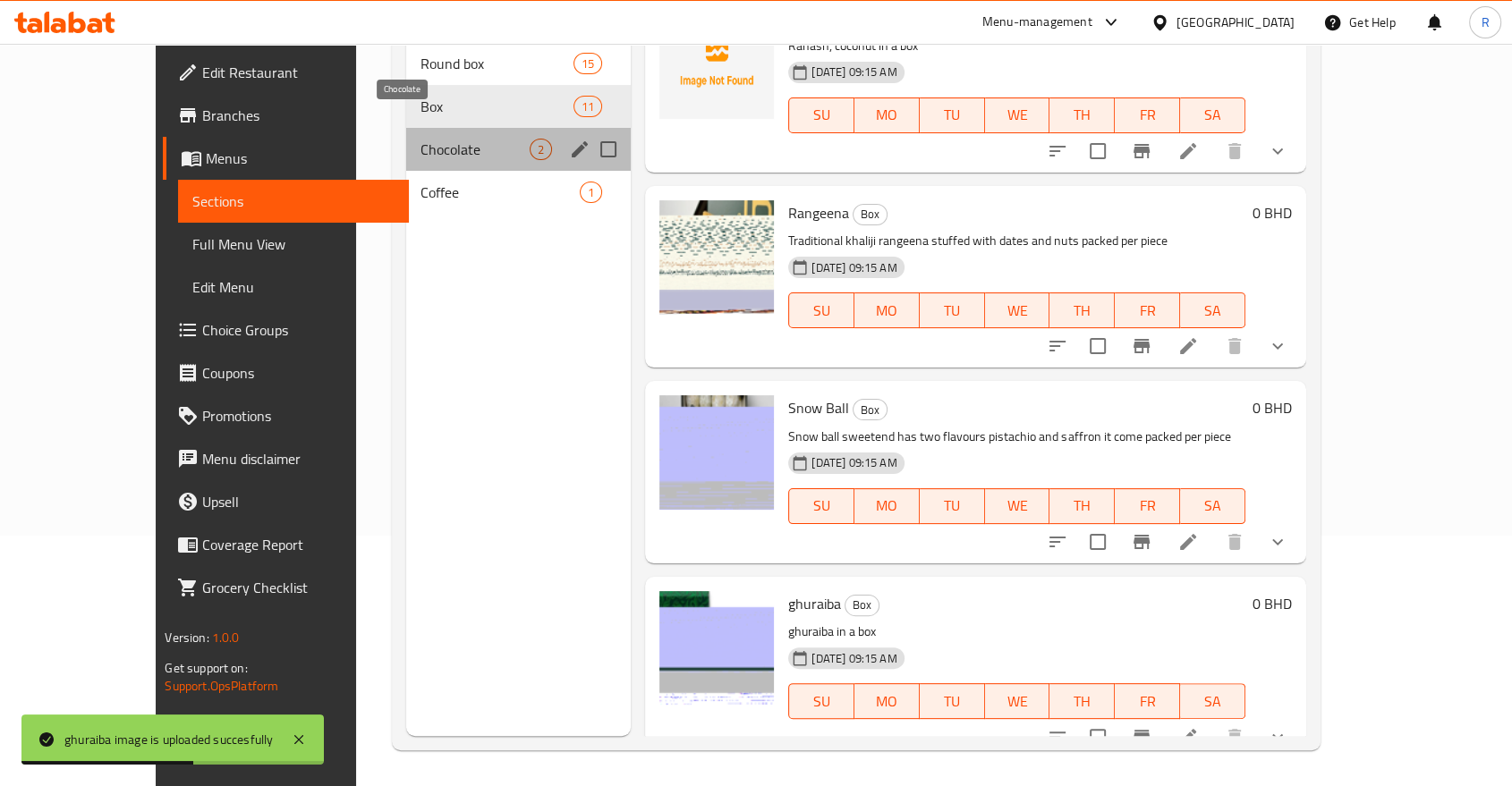
click at [421, 139] on span "Chocolate" at bounding box center [475, 149] width 109 height 21
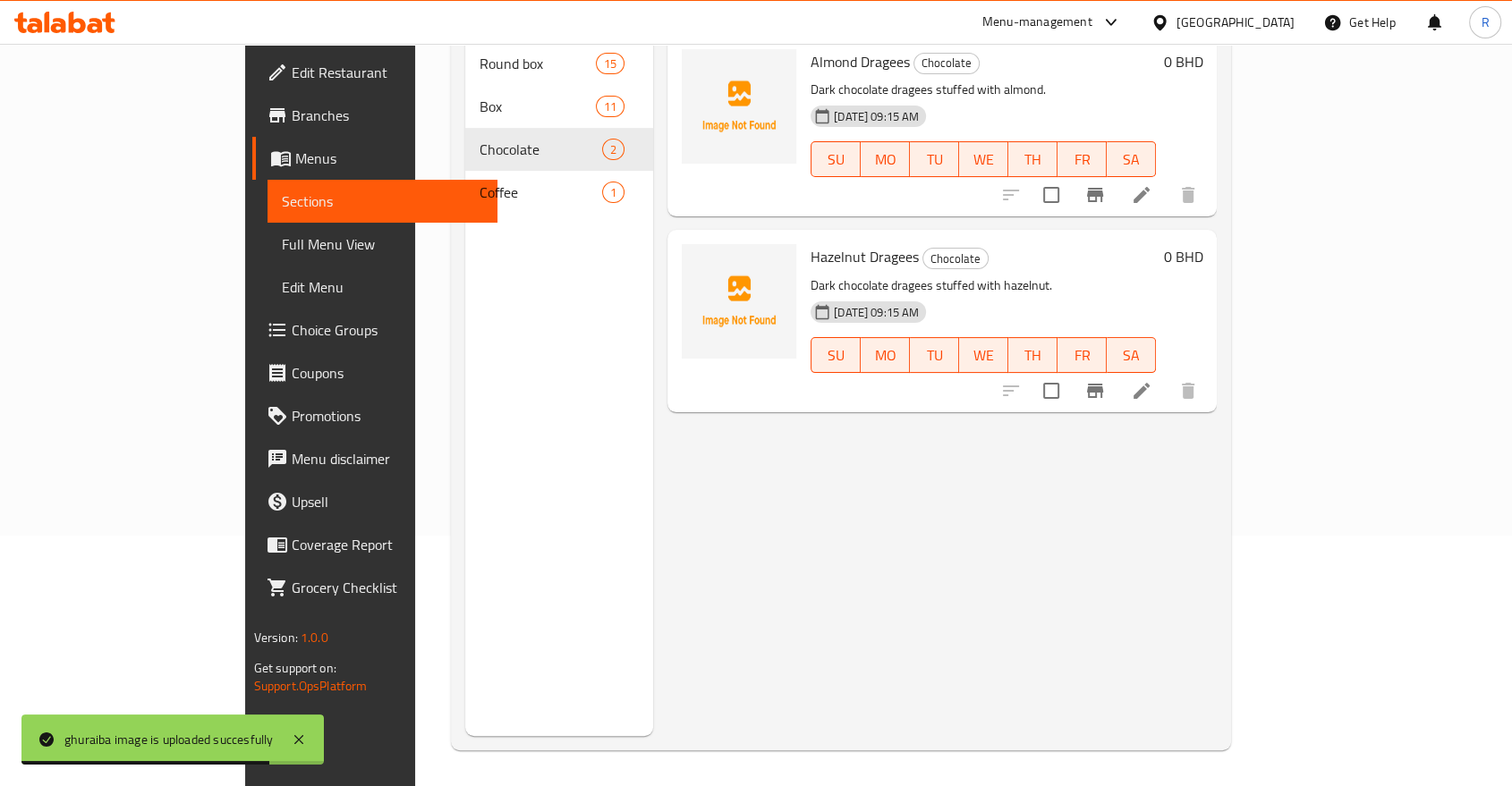
scroll to position [151, 0]
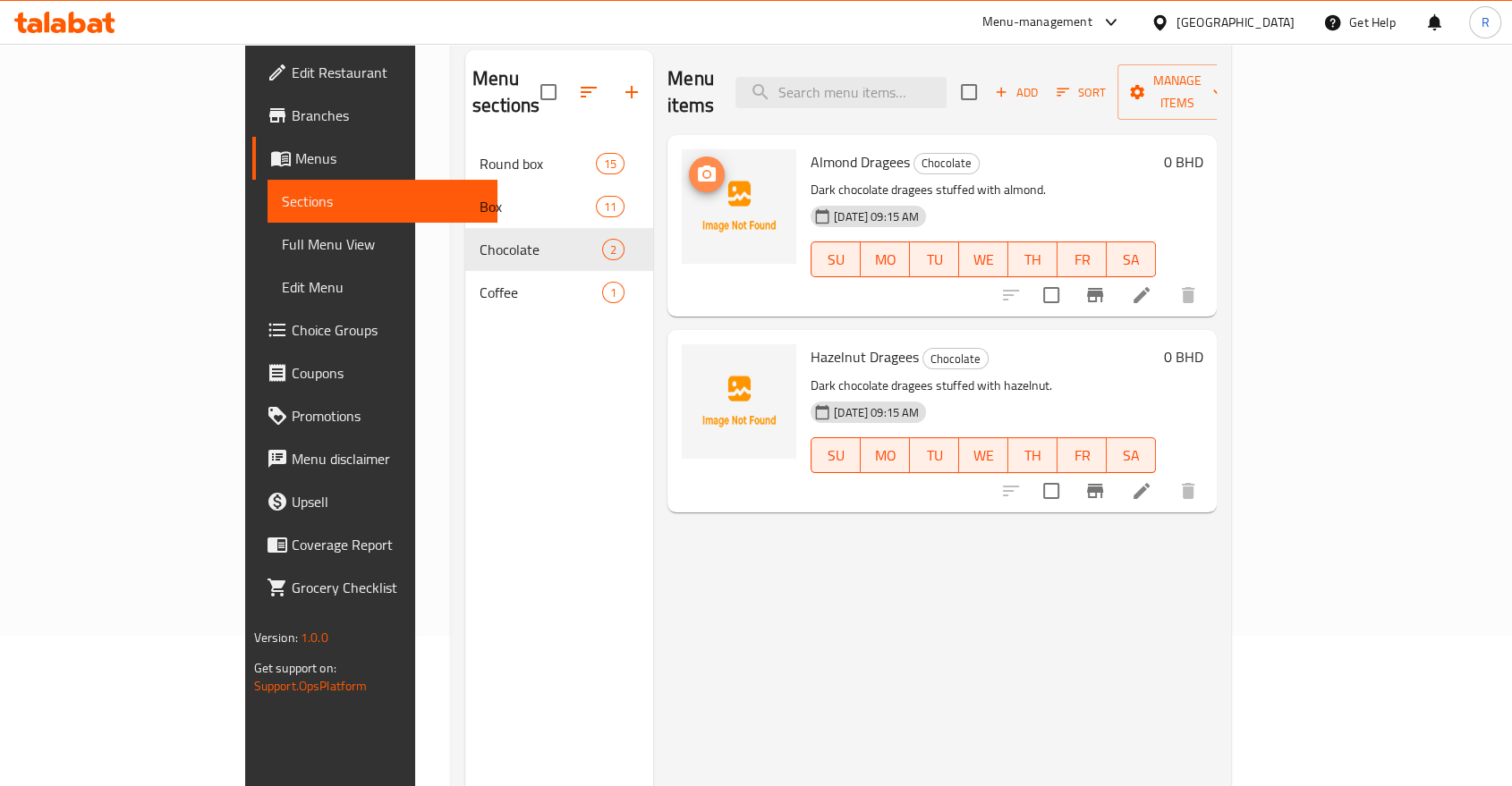
click at [696, 163] on icon "upload picture" at bounding box center [706, 174] width 21 height 21
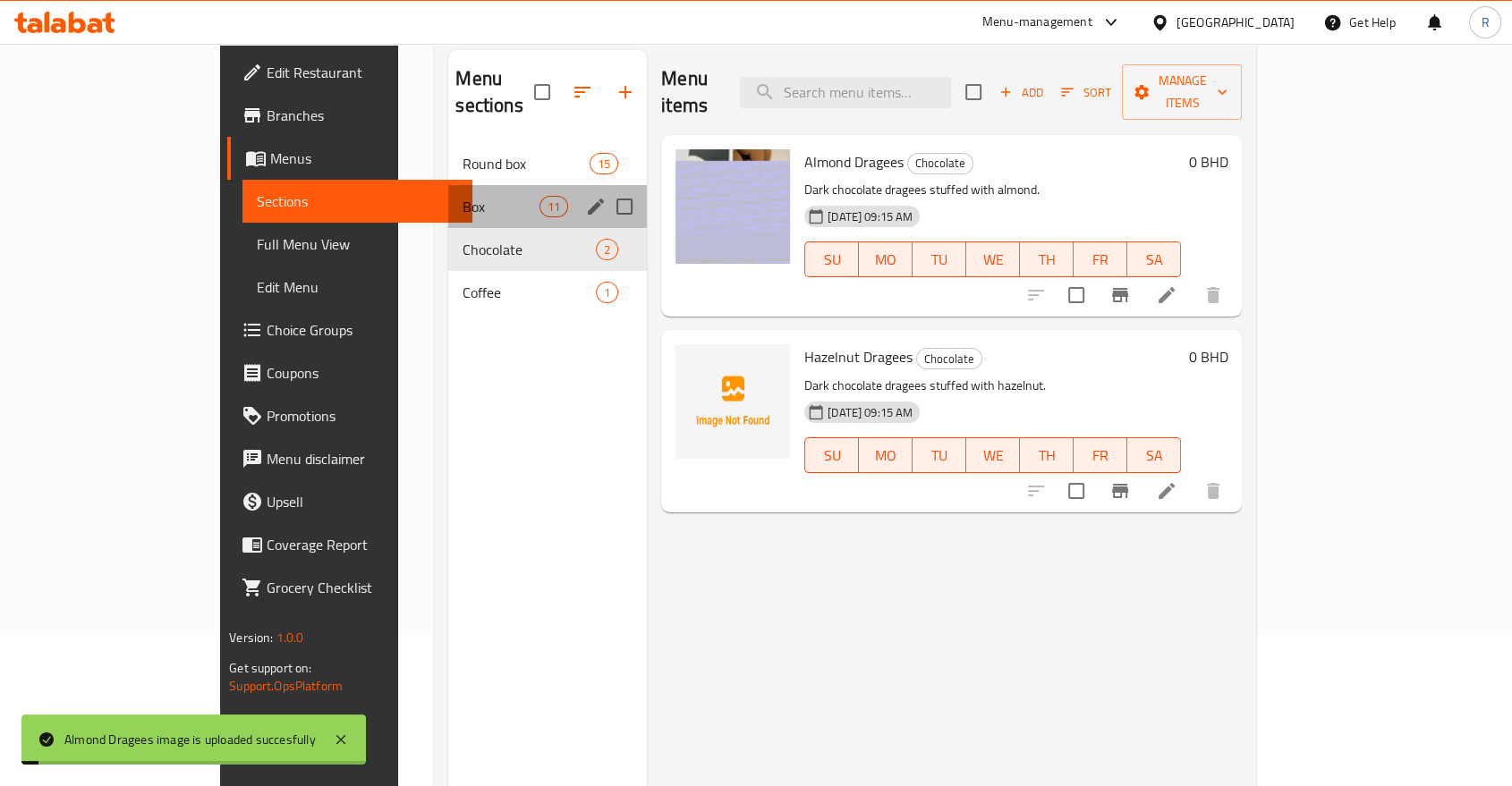
click at [463, 196] on span "Box" at bounding box center [501, 206] width 76 height 21
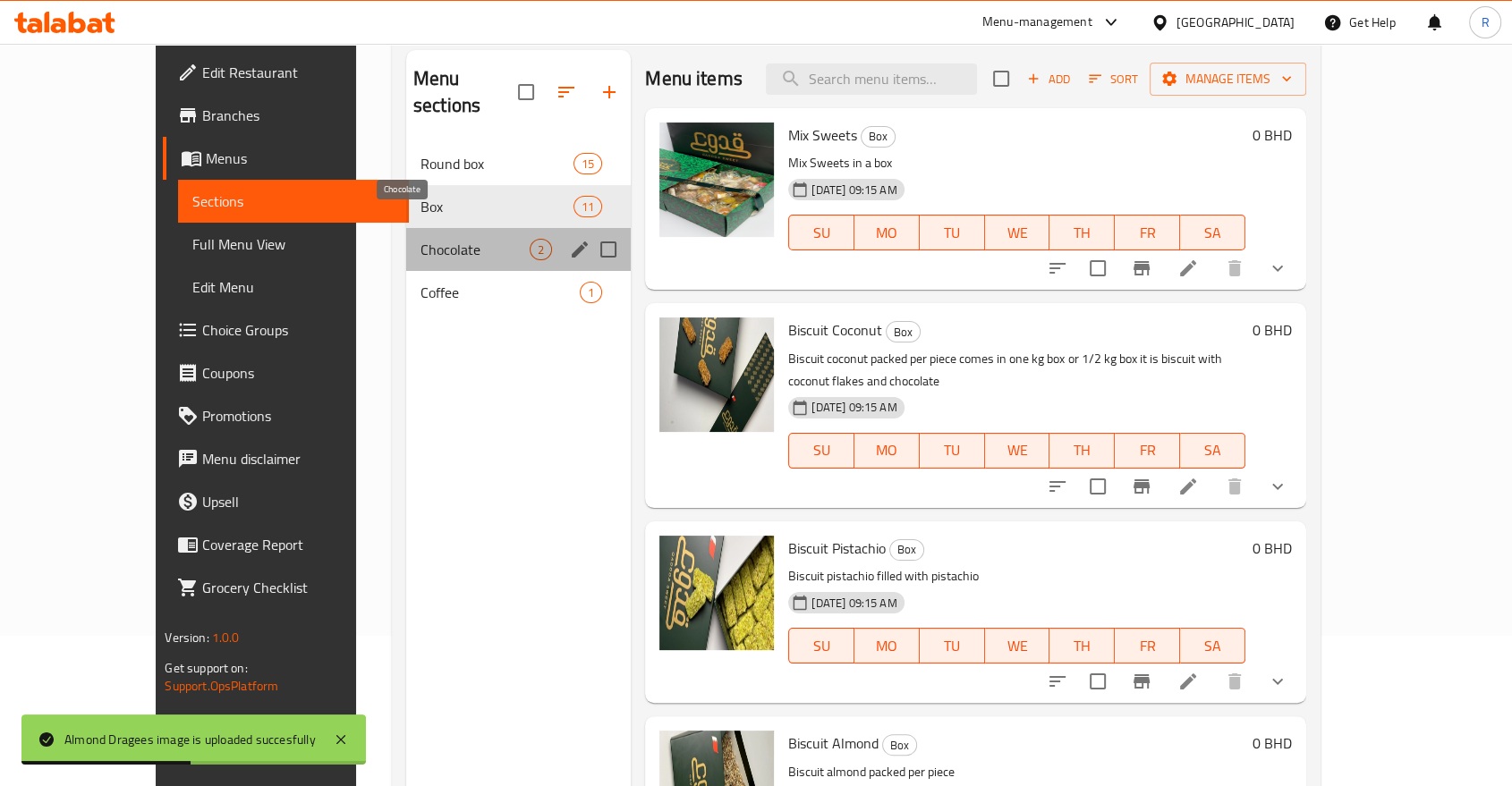
click at [421, 239] on span "Chocolate" at bounding box center [475, 249] width 109 height 21
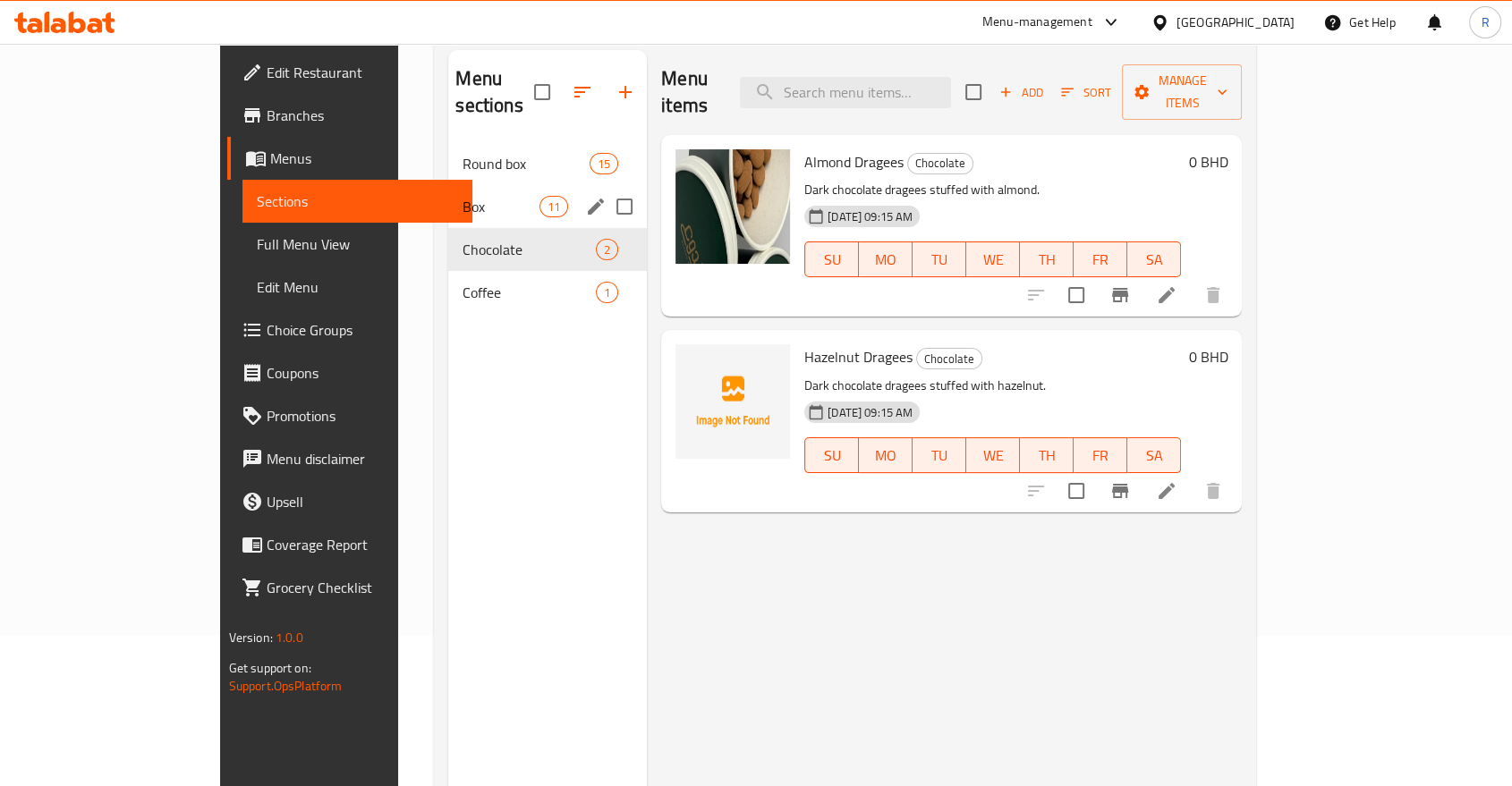
click at [463, 196] on span "Box" at bounding box center [501, 206] width 76 height 21
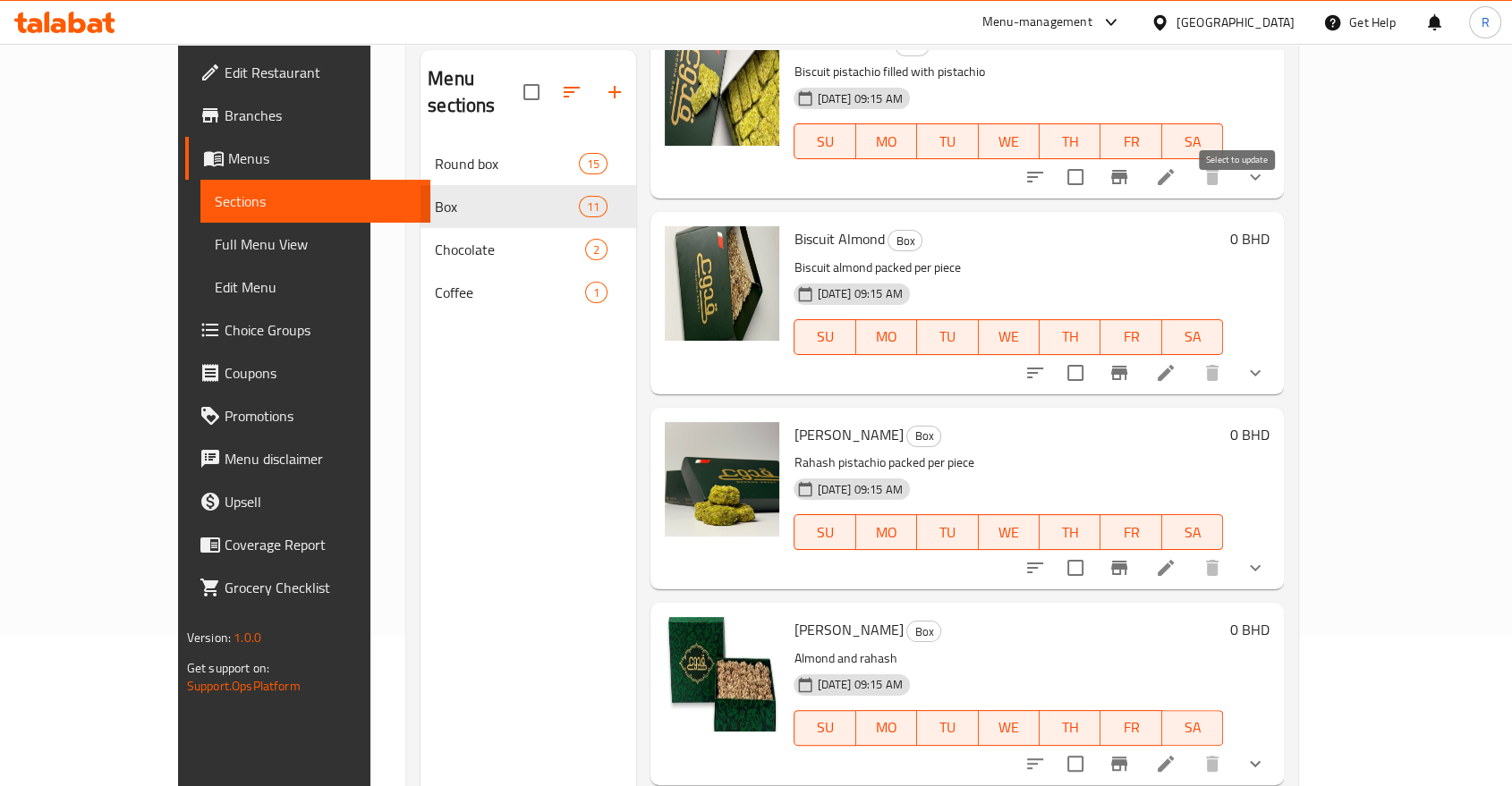
scroll to position [695, 0]
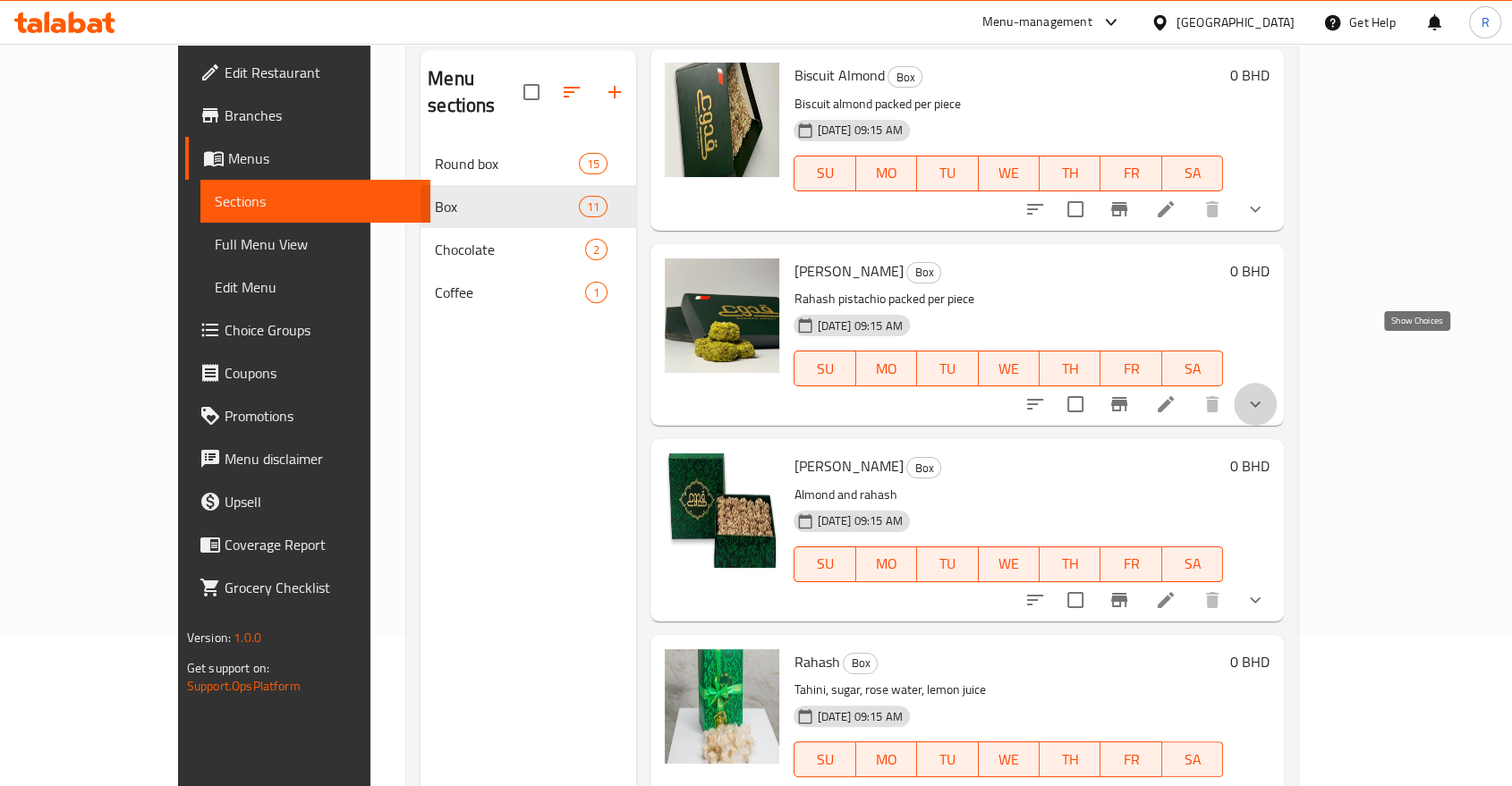
click at [1266, 394] on icon "show more" at bounding box center [1255, 404] width 21 height 21
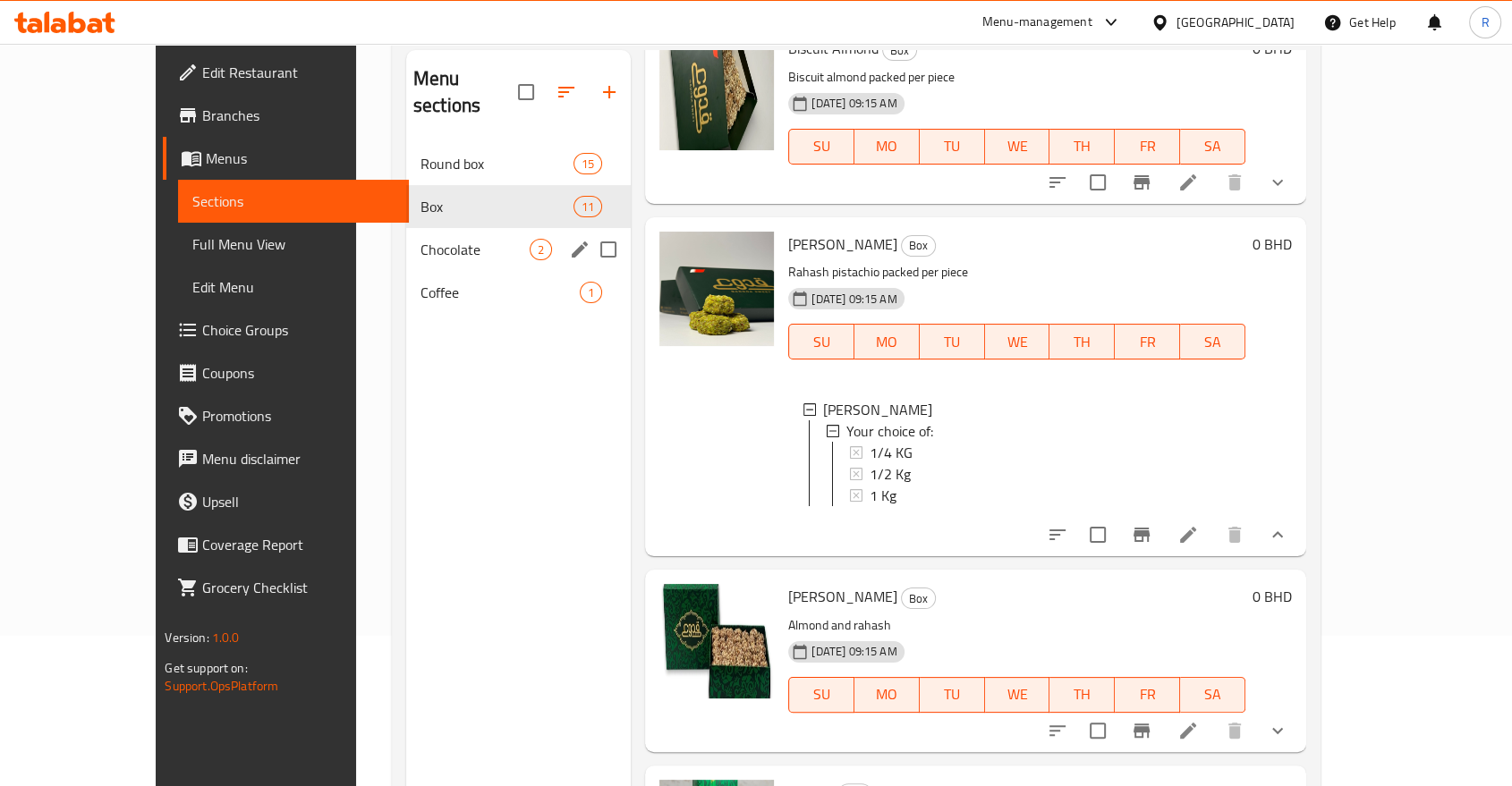
click at [466, 228] on div "Chocolate 2" at bounding box center [518, 249] width 224 height 43
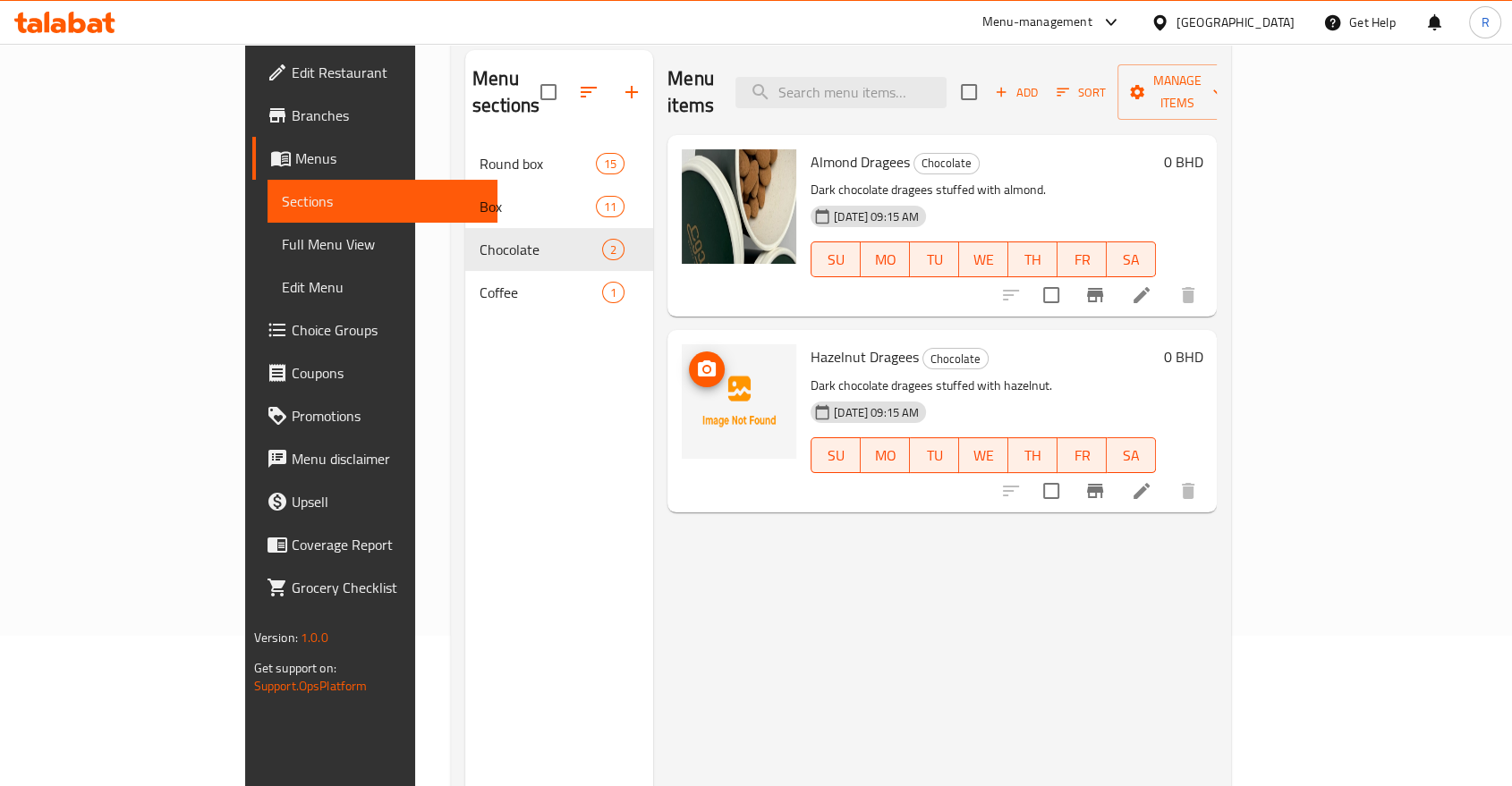
click at [698, 360] on icon "upload picture" at bounding box center [706, 368] width 17 height 17
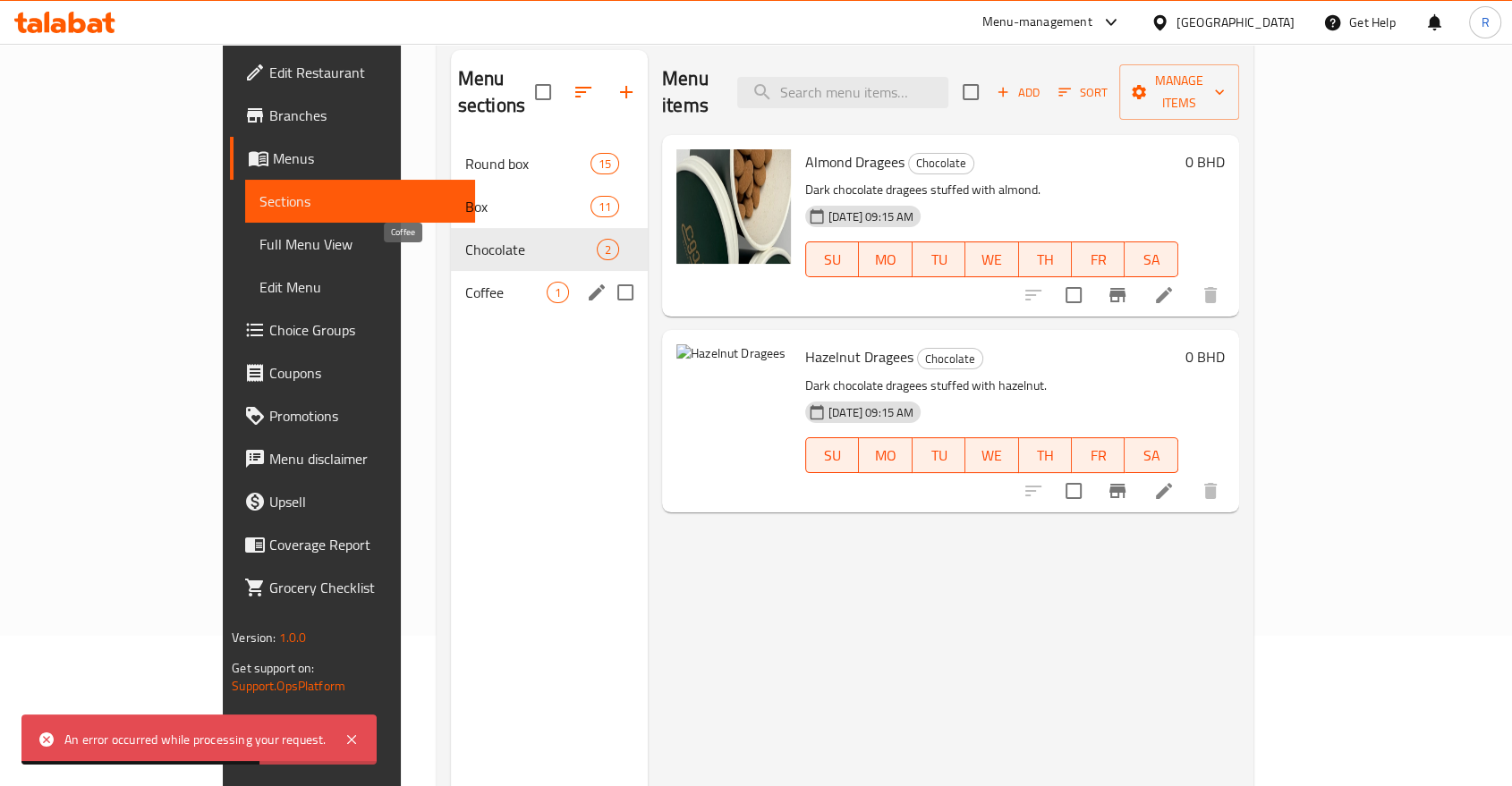
click at [465, 282] on span "Coffee" at bounding box center [505, 292] width 82 height 21
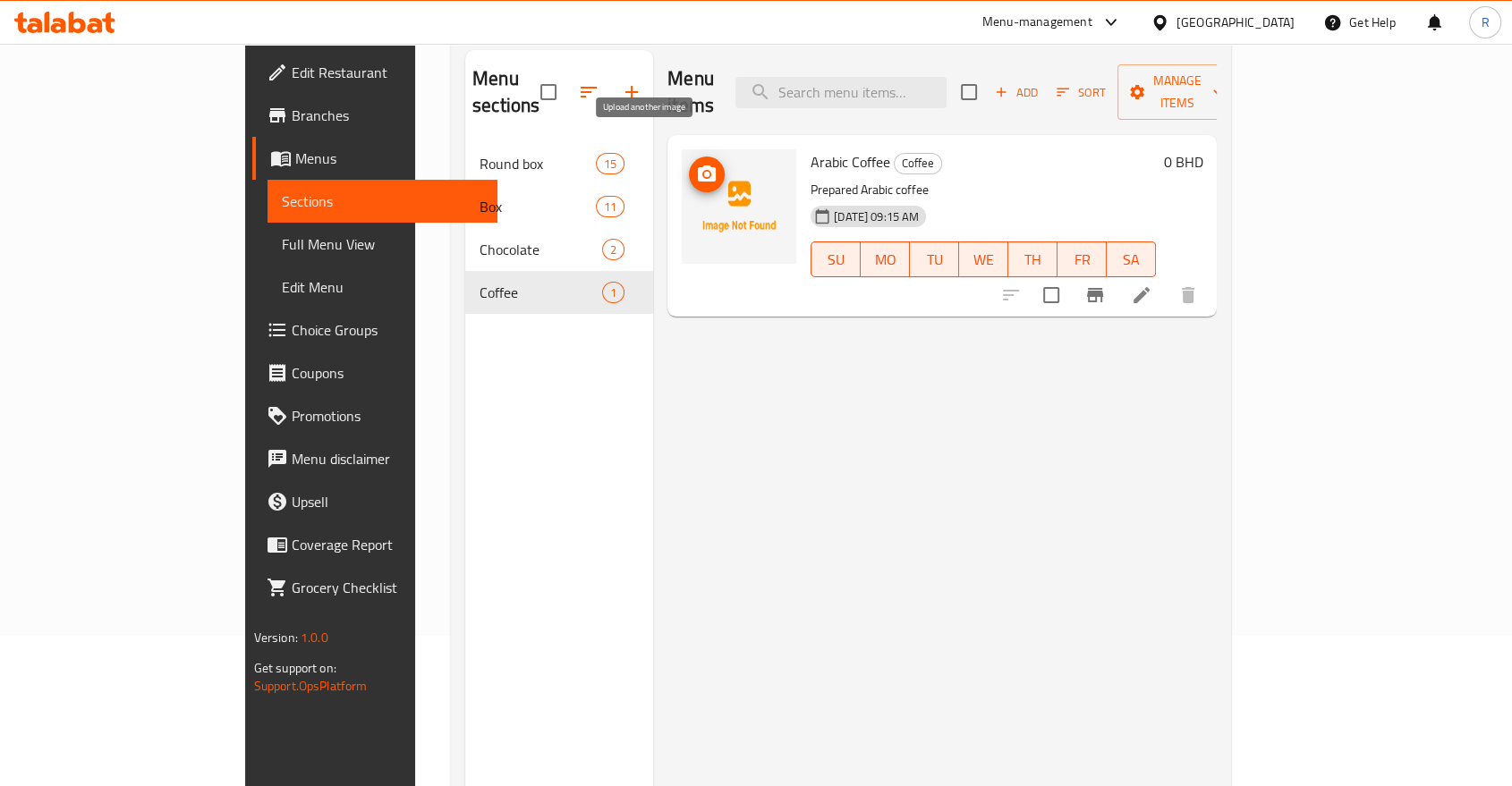
click at [698, 165] on icon "upload picture" at bounding box center [706, 174] width 17 height 17
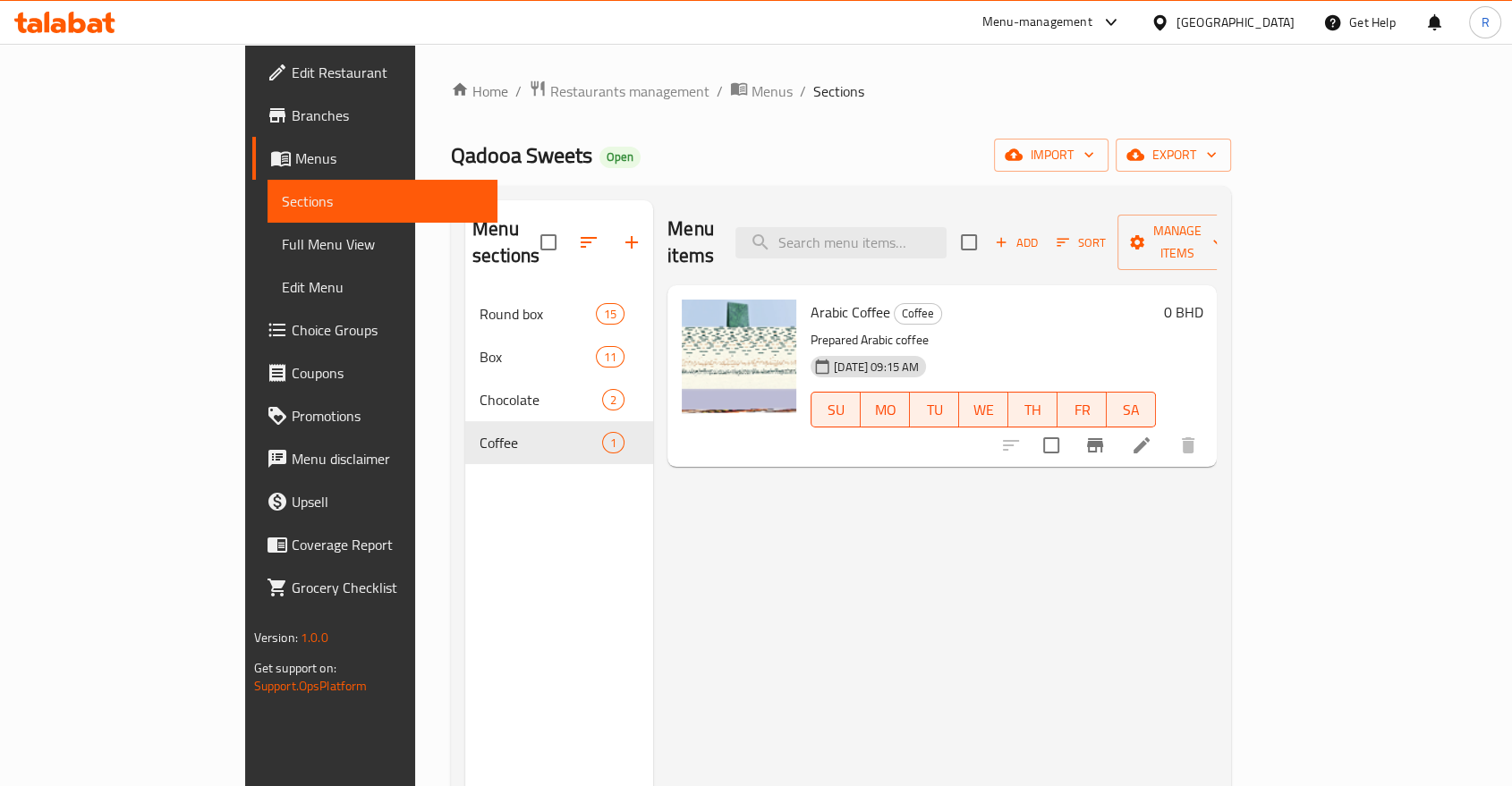
click at [604, 77] on div "Home / Restaurants management / Menus / Sections Qadooa Sweets Open import expo…" at bounding box center [841, 540] width 852 height 993
click at [751, 91] on span "Menus" at bounding box center [772, 91] width 41 height 21
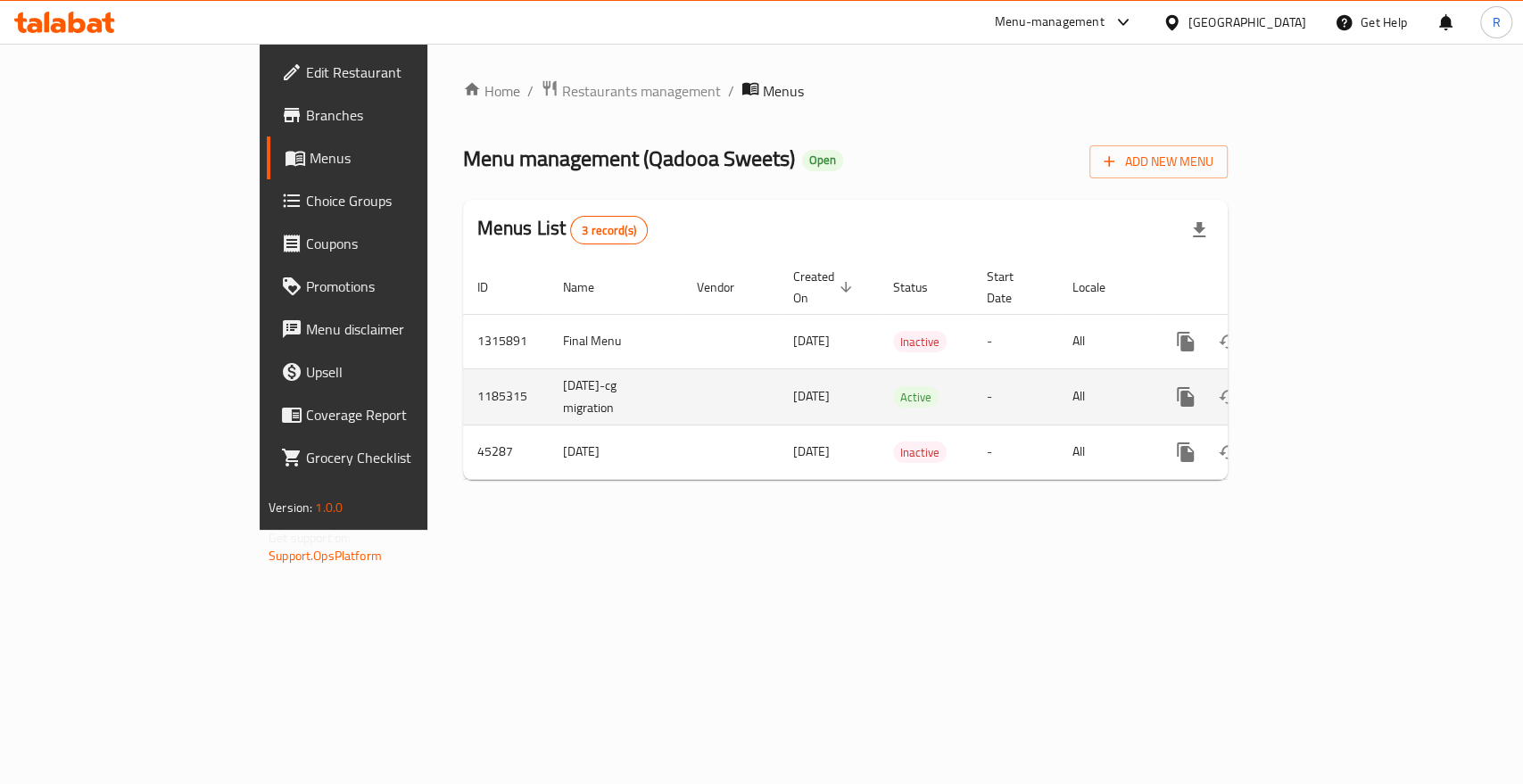
click at [1322, 389] on icon "enhanced table" at bounding box center [1315, 397] width 16 height 16
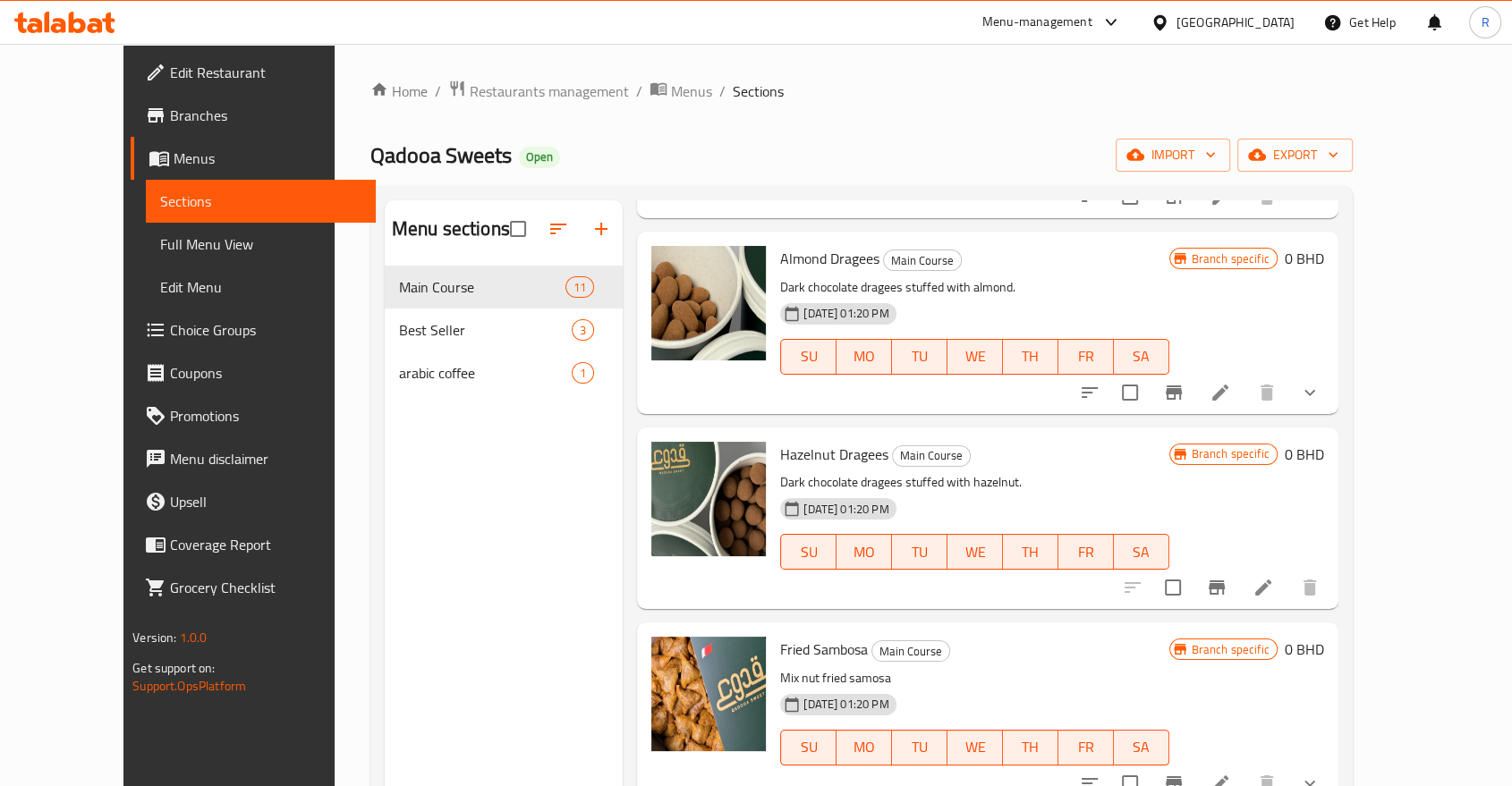
scroll to position [1430, 0]
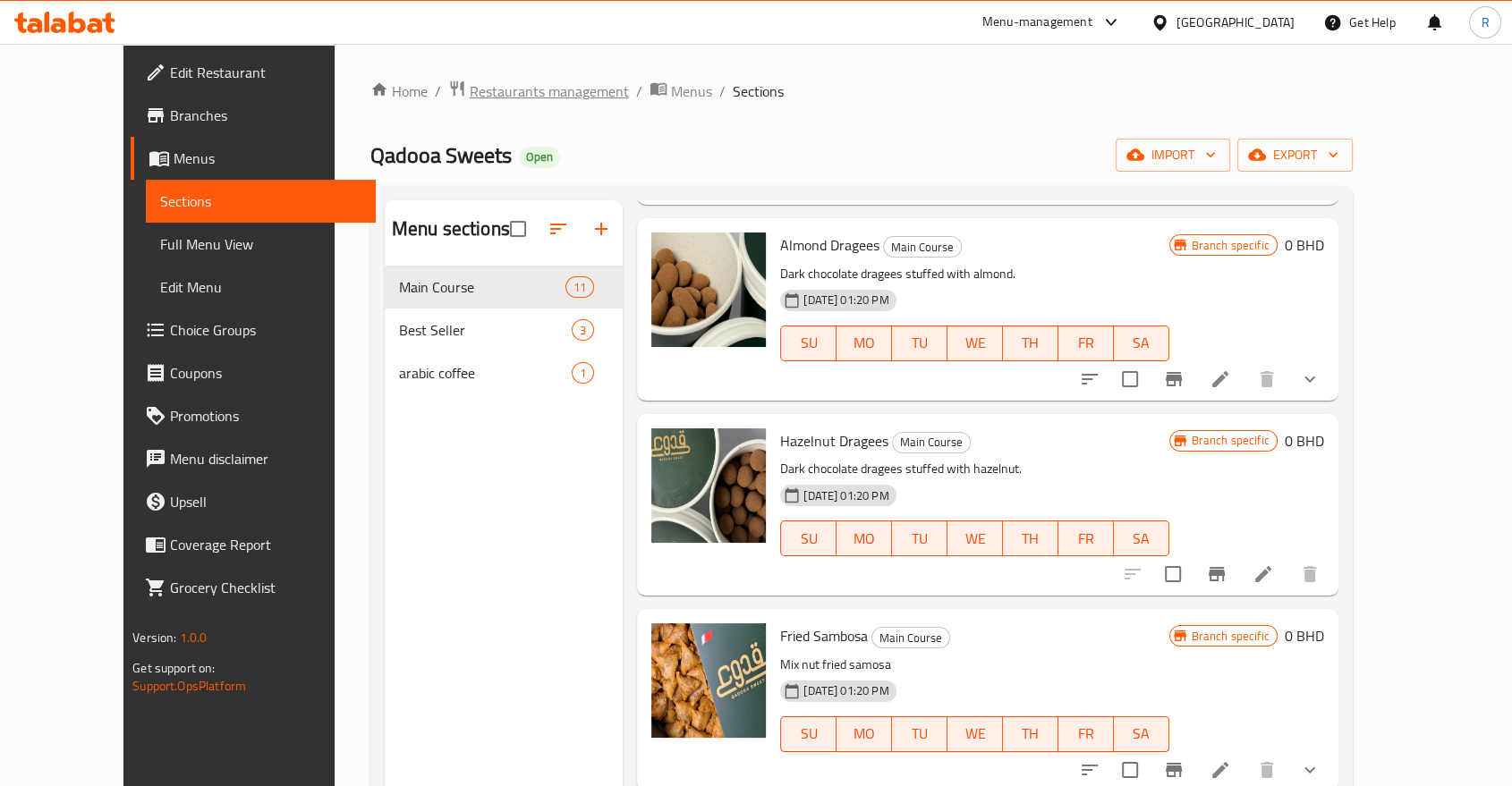
click at [507, 95] on span "Restaurants management" at bounding box center [548, 91] width 159 height 21
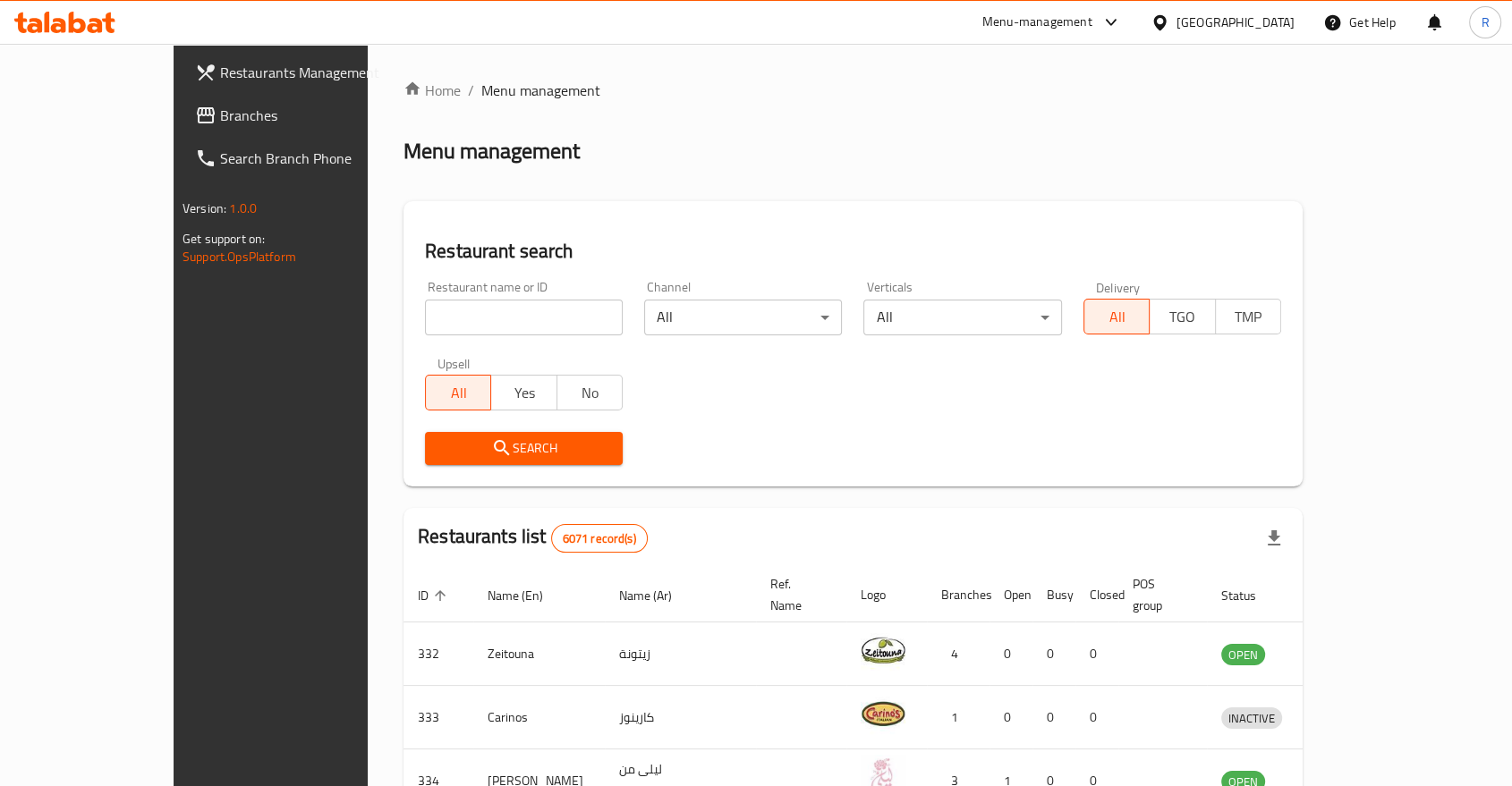
click at [460, 325] on input "search" at bounding box center [524, 317] width 197 height 36
type input "w"
type input "a"
type input "qado"
click button "Search" at bounding box center [524, 448] width 197 height 33
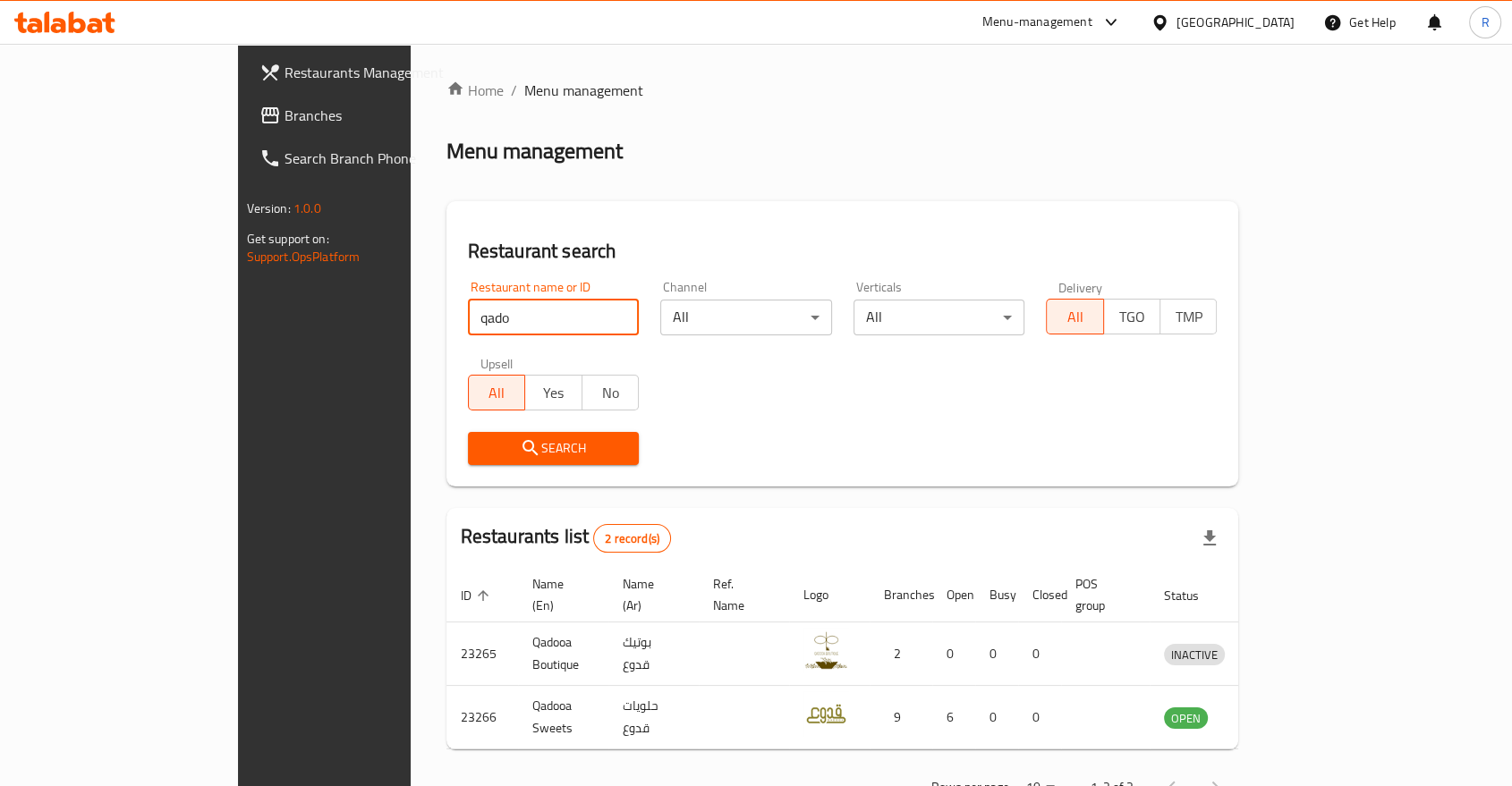
click at [1281, 711] on icon "enhanced table" at bounding box center [1270, 718] width 19 height 16
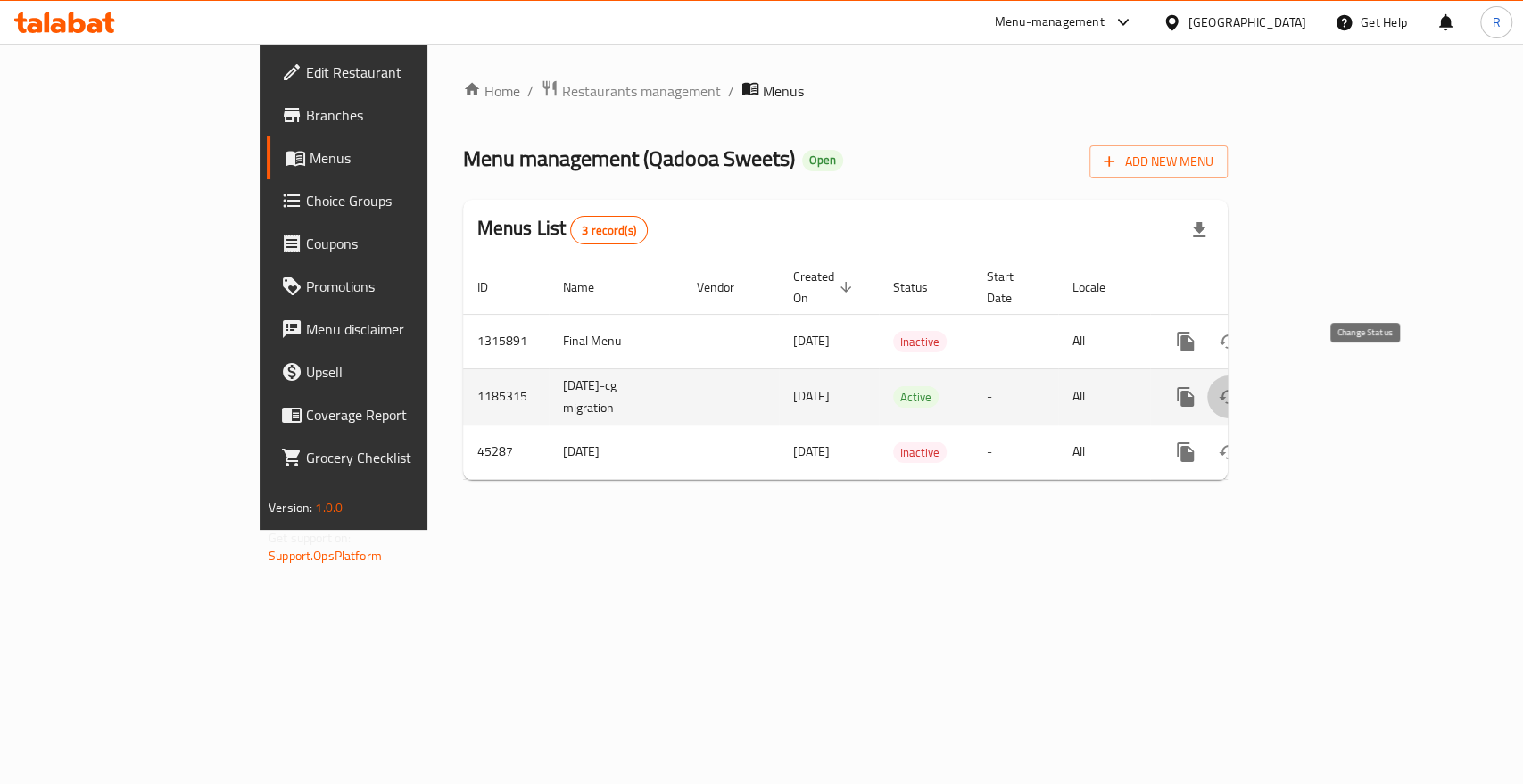
click at [1240, 387] on icon "enhanced table" at bounding box center [1228, 397] width 21 height 21
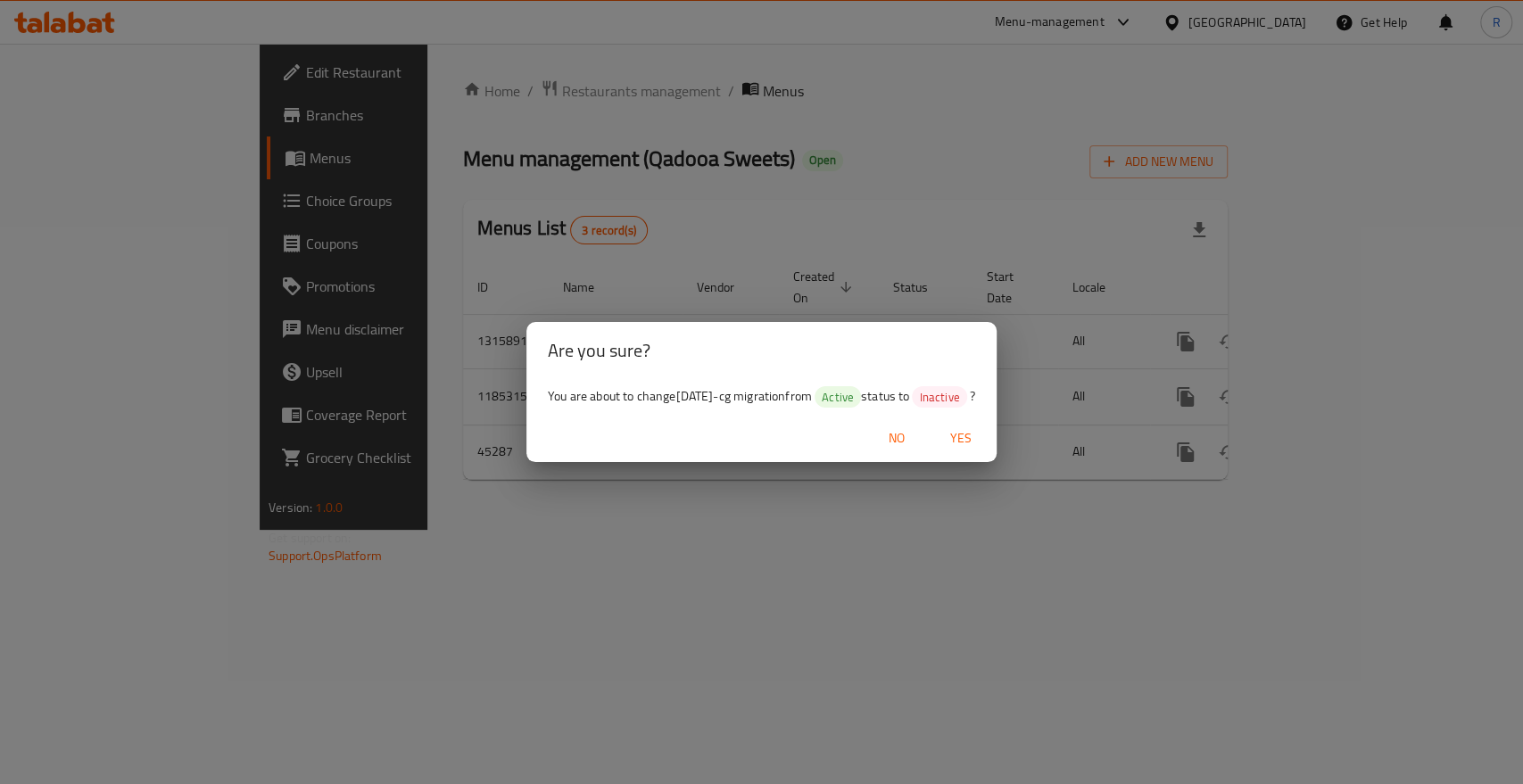
click at [1031, 619] on div "Are you sure? You are about to change [DATE]-cg migration from Active status to…" at bounding box center [762, 392] width 1523 height 784
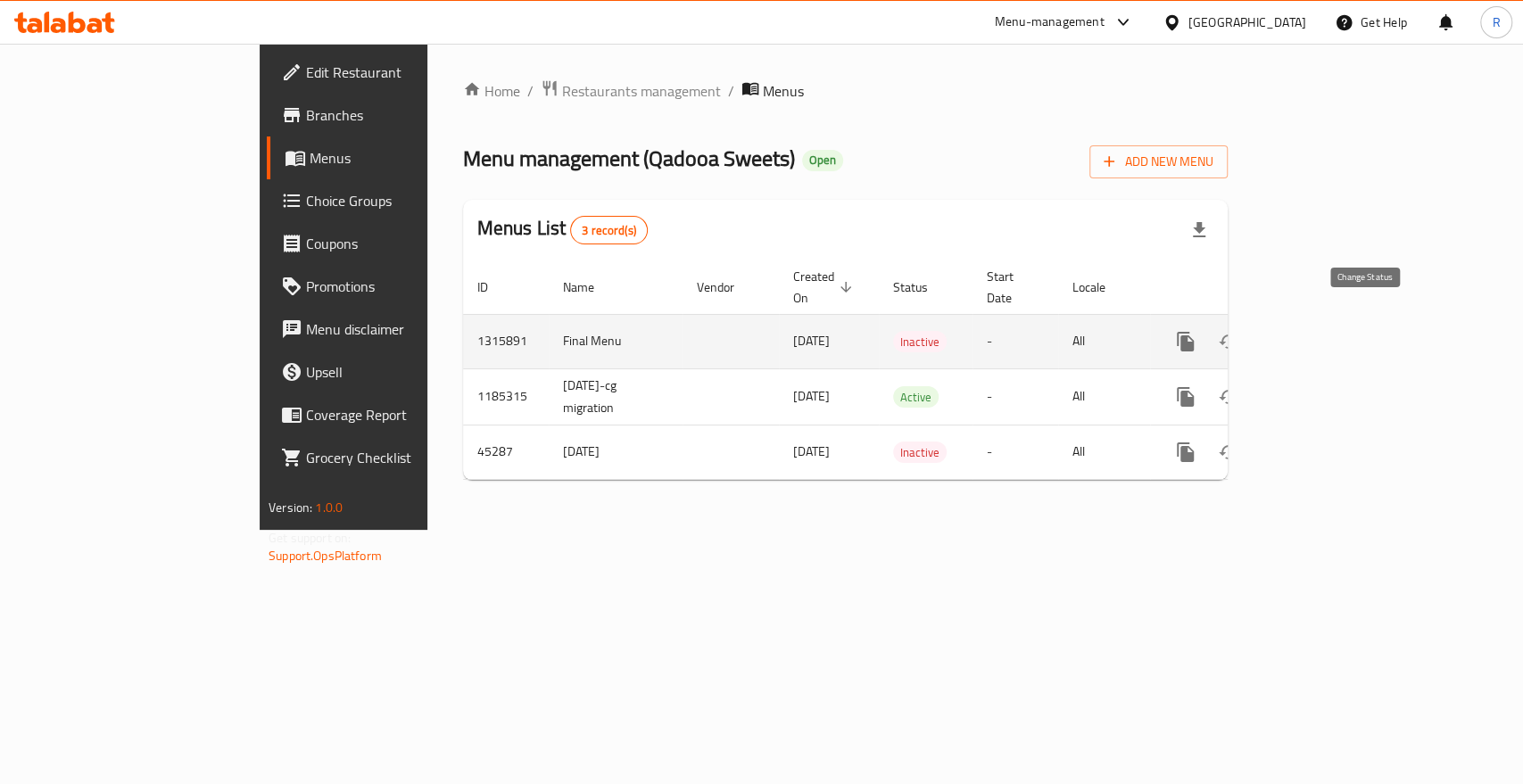
click at [1240, 331] on icon "enhanced table" at bounding box center [1228, 341] width 21 height 21
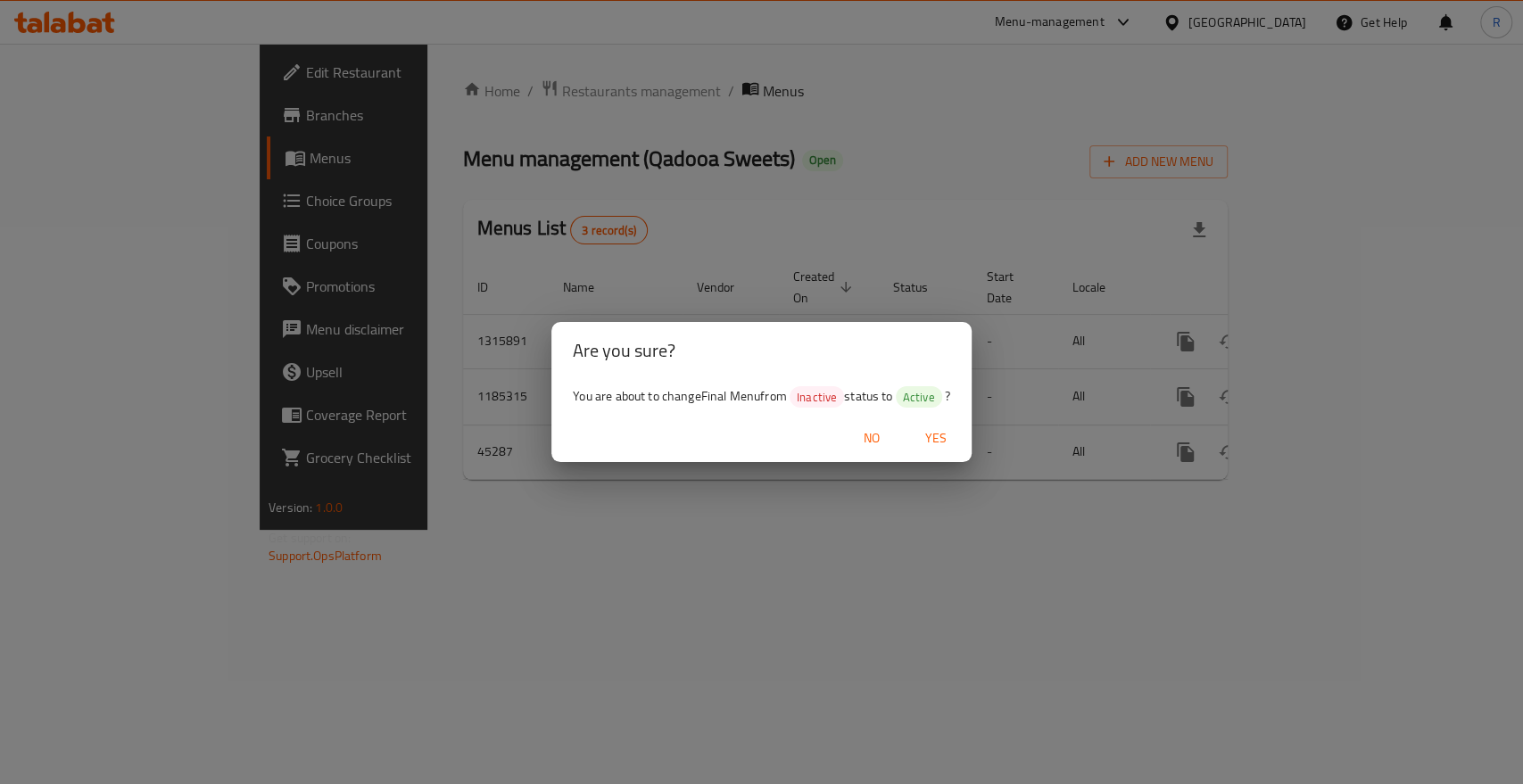
click at [908, 602] on div "Are you sure? You are about to change Final Menu from Inactive status to Active…" at bounding box center [762, 392] width 1523 height 784
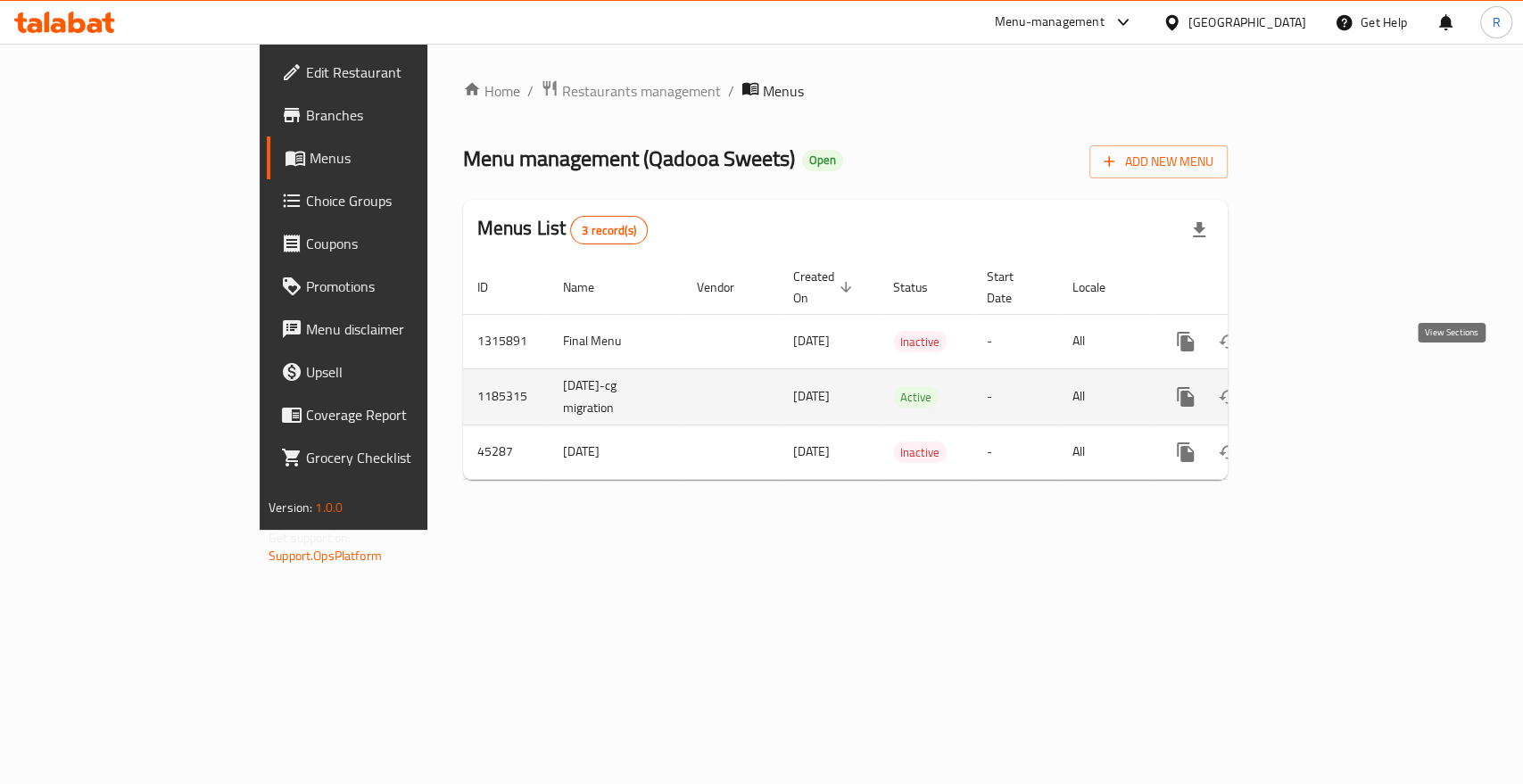
click at [1325, 387] on icon "enhanced table" at bounding box center [1314, 397] width 21 height 21
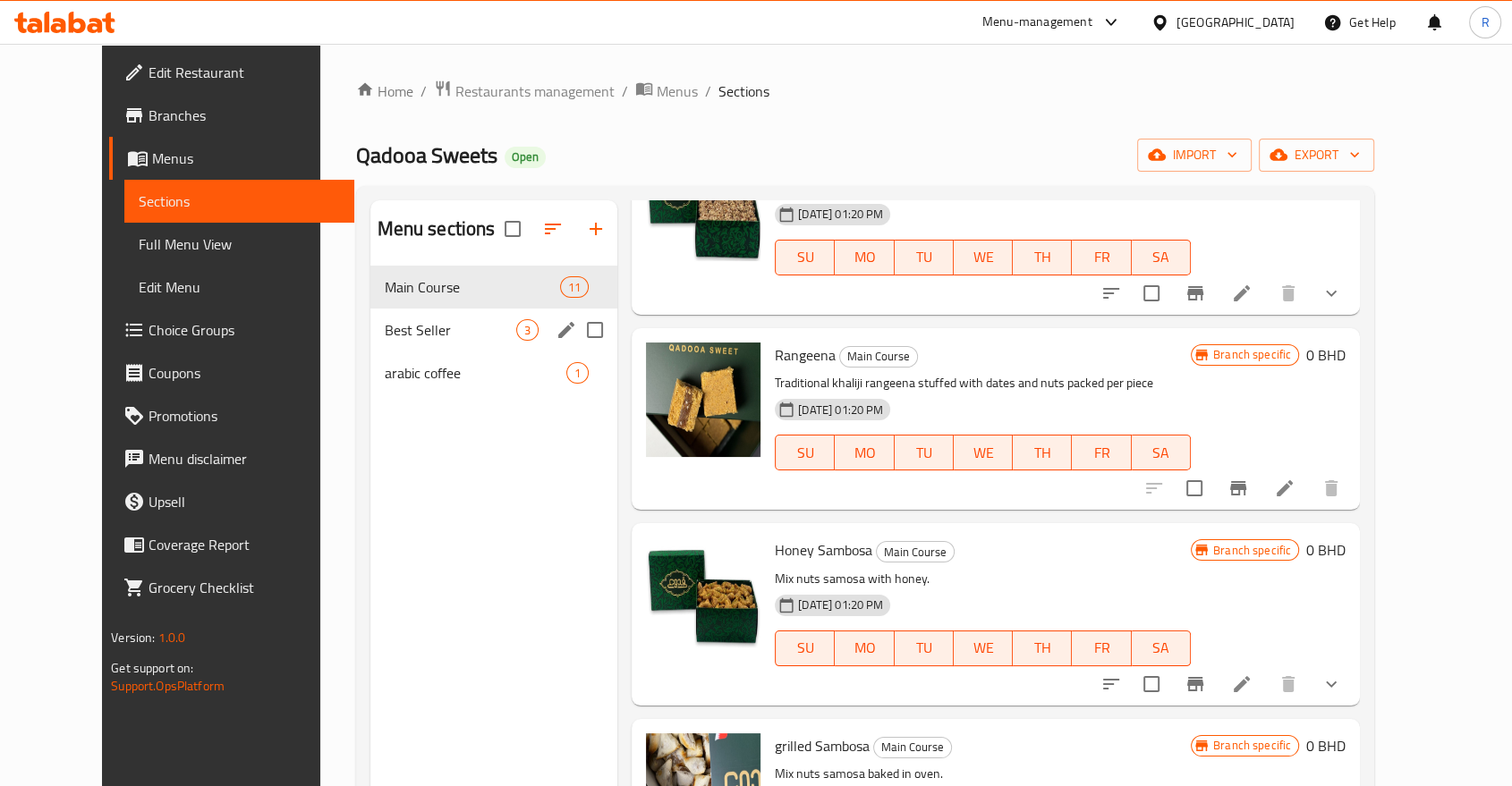
click at [385, 326] on span "Best Seller" at bounding box center [451, 330] width 132 height 21
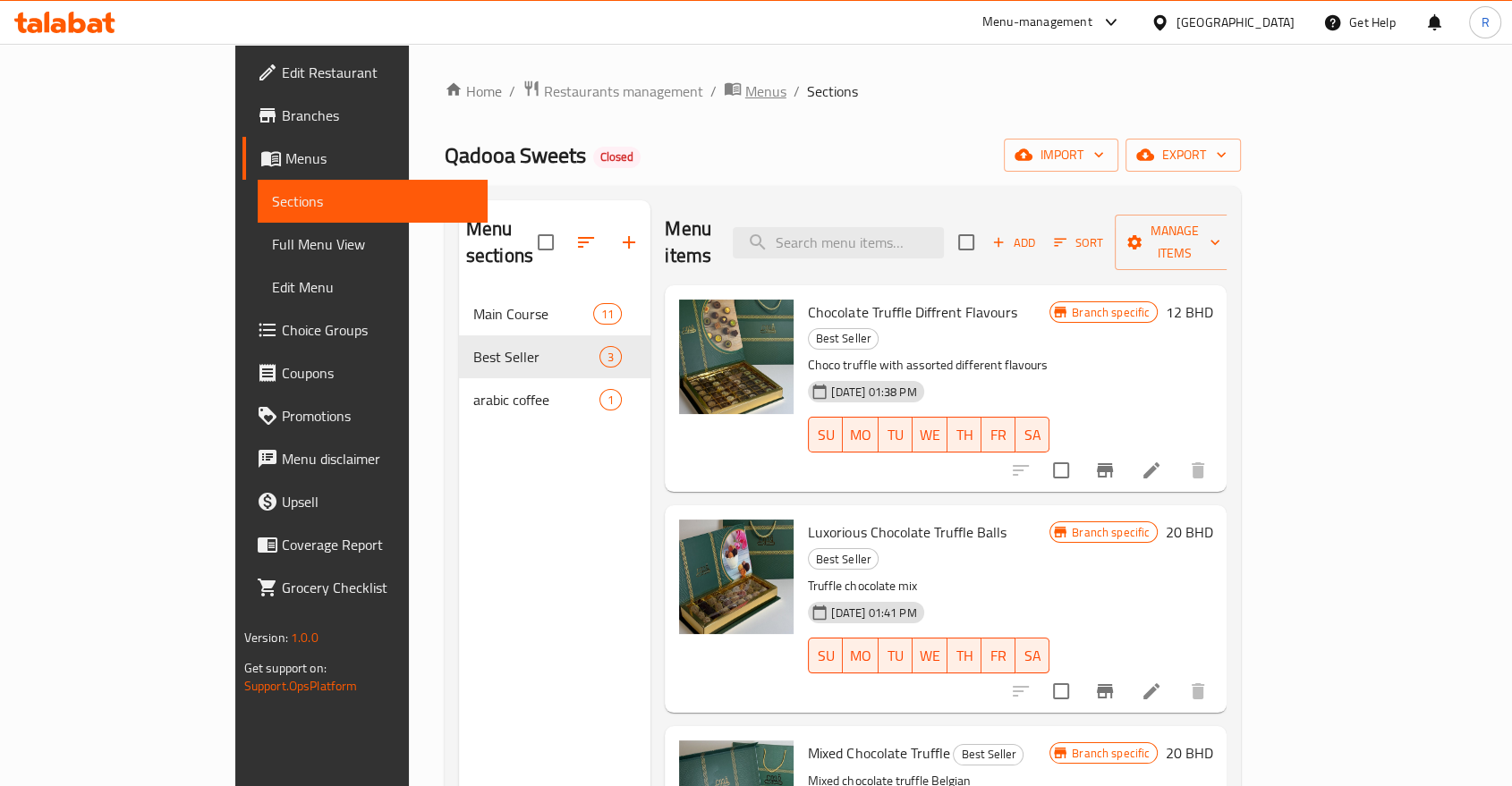
click at [745, 98] on span "Menus" at bounding box center [765, 91] width 41 height 21
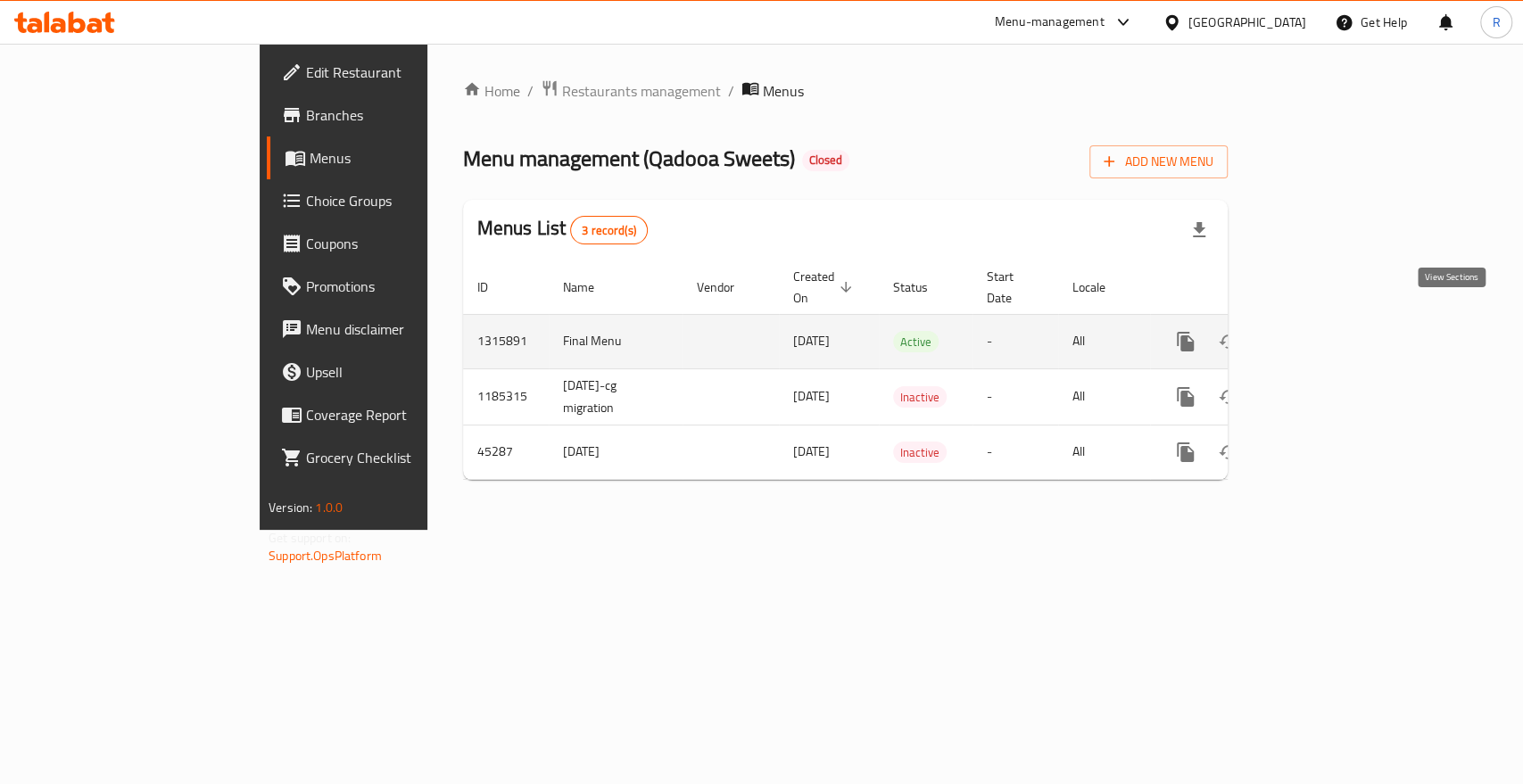
click at [1325, 331] on icon "enhanced table" at bounding box center [1314, 341] width 21 height 21
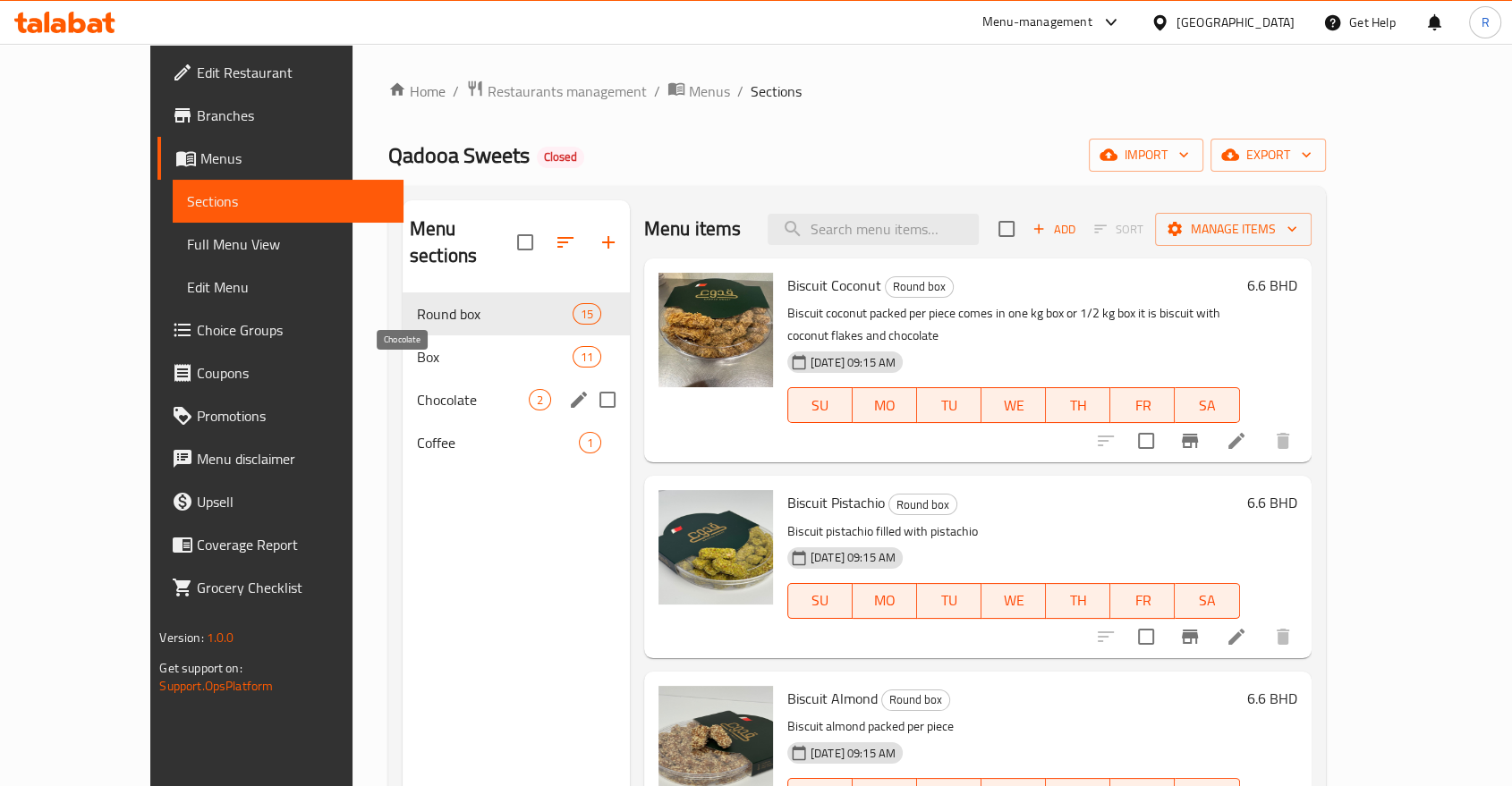
click at [417, 389] on span "Chocolate" at bounding box center [473, 399] width 112 height 21
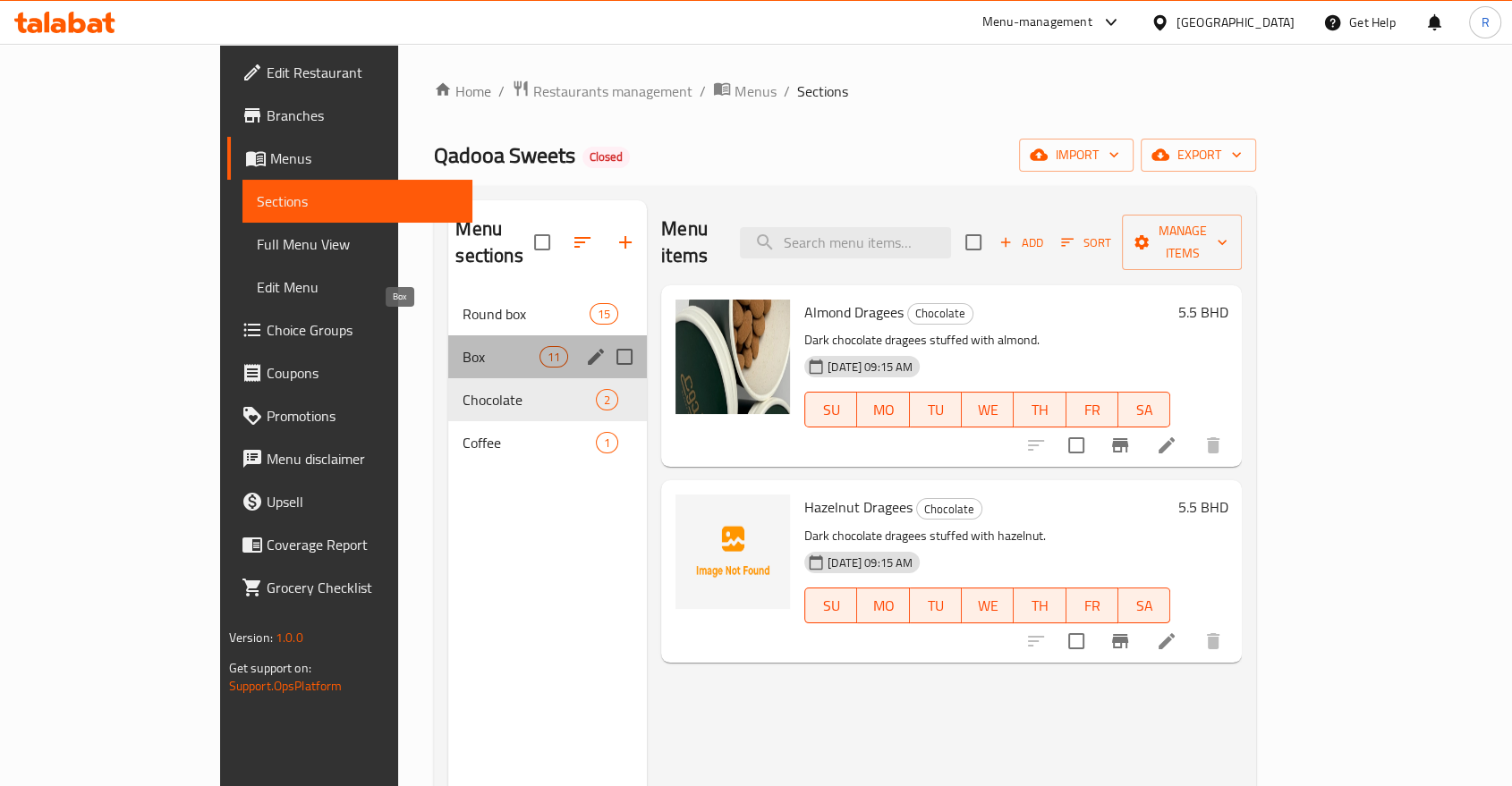
click at [463, 346] on span "Box" at bounding box center [501, 356] width 76 height 21
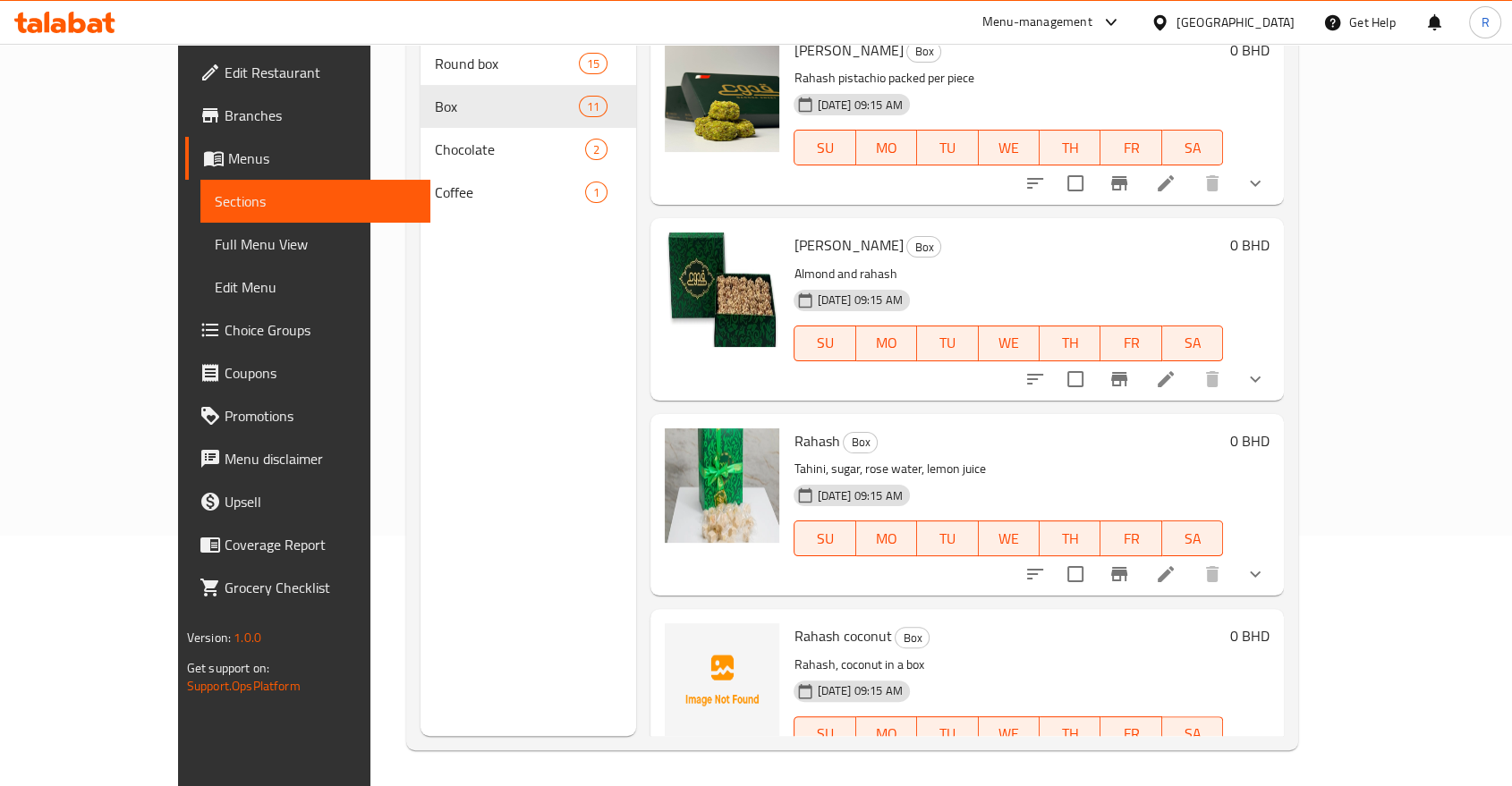
scroll to position [811, 0]
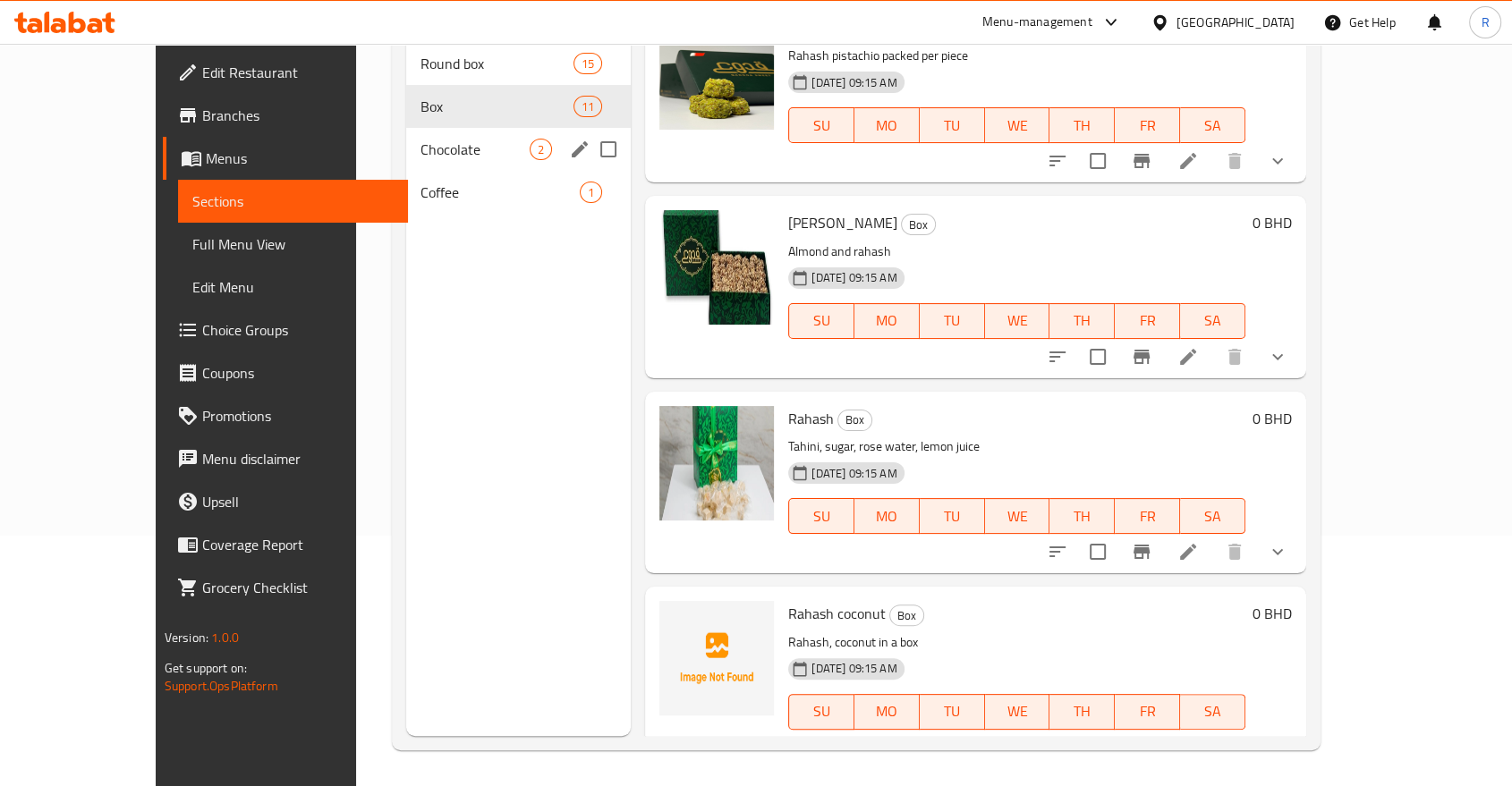
click at [406, 128] on div "Chocolate 2" at bounding box center [518, 149] width 224 height 43
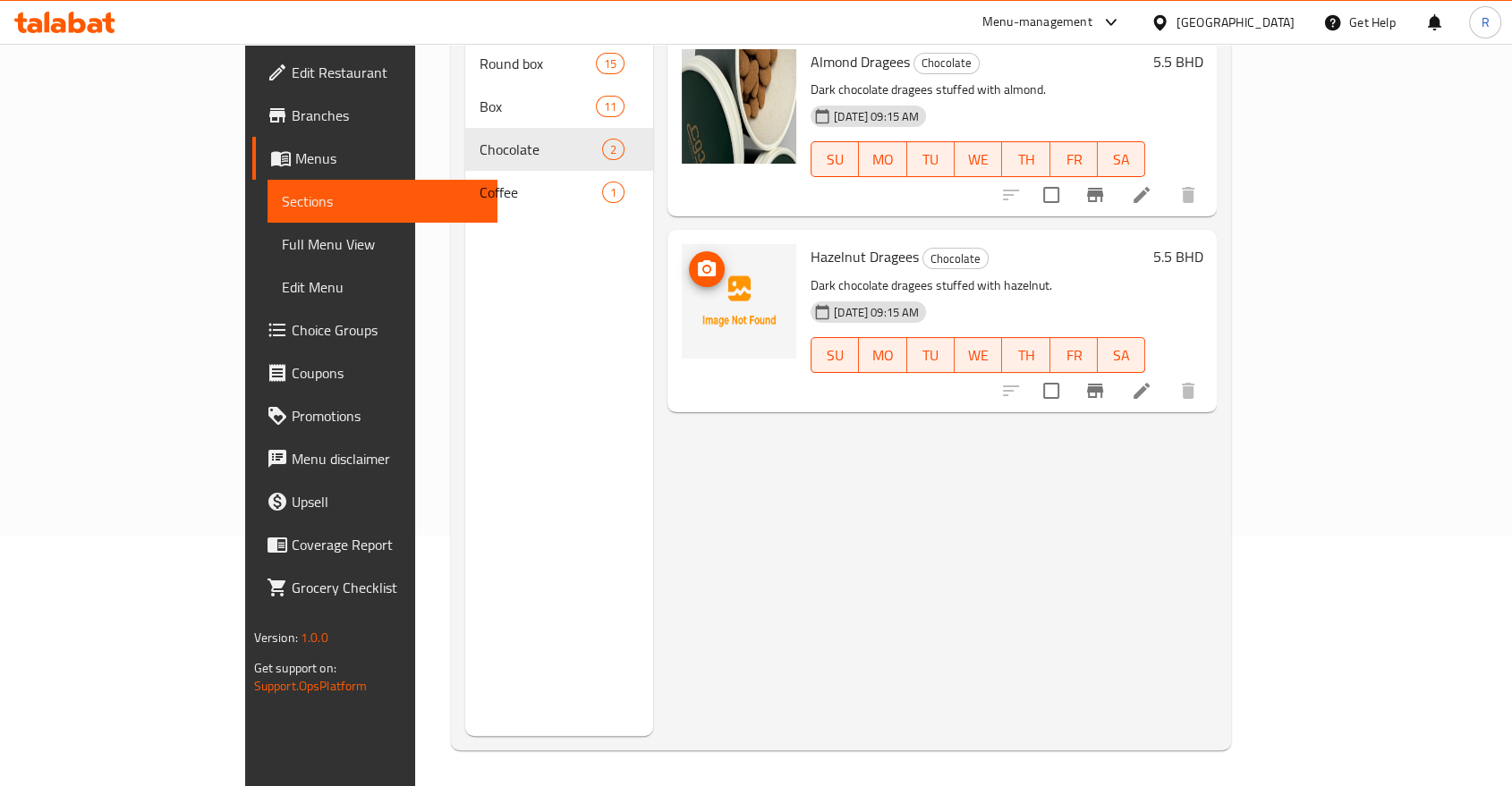
click at [689, 253] on button "upload picture" at bounding box center [706, 269] width 36 height 36
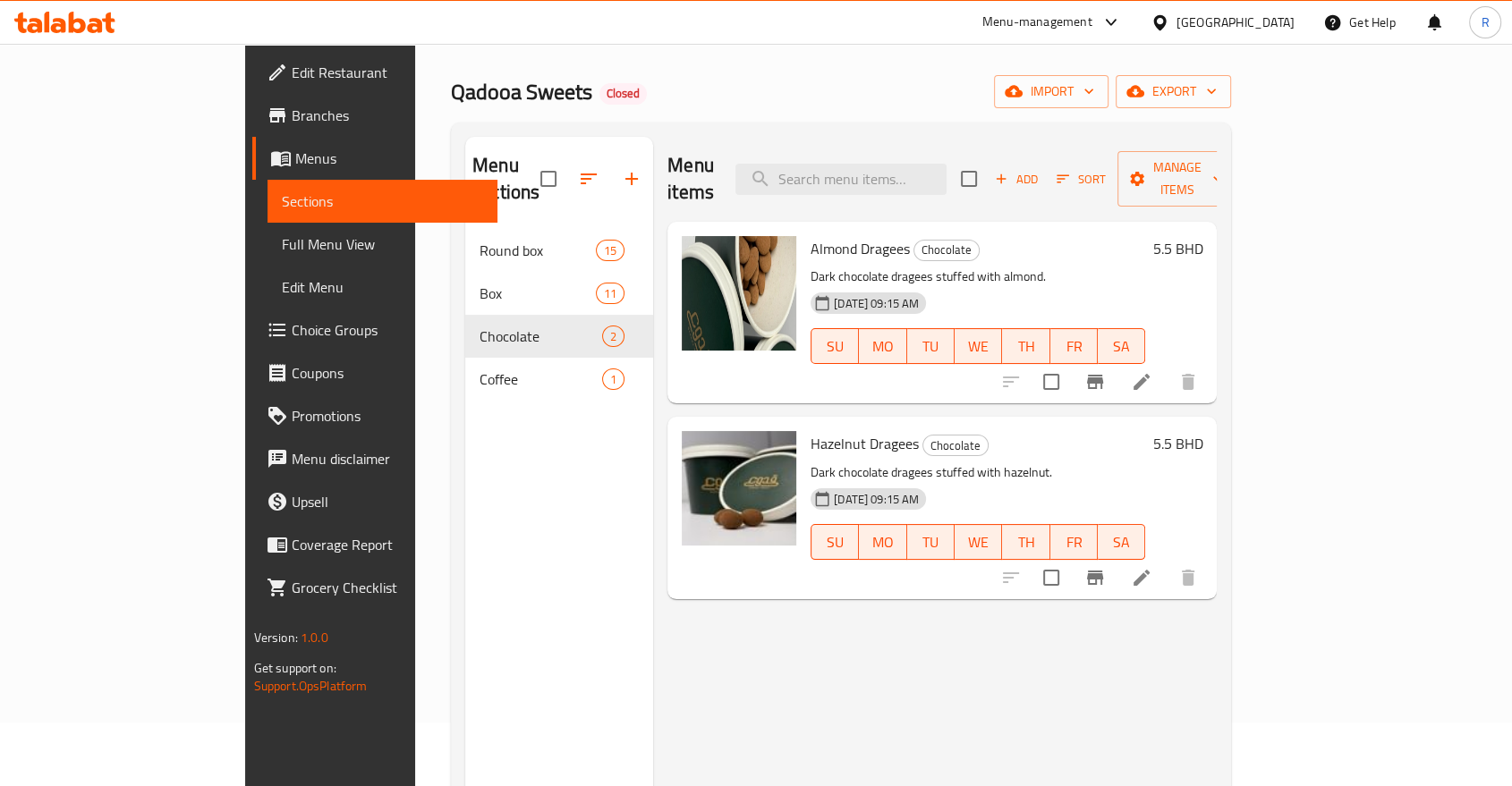
scroll to position [51, 0]
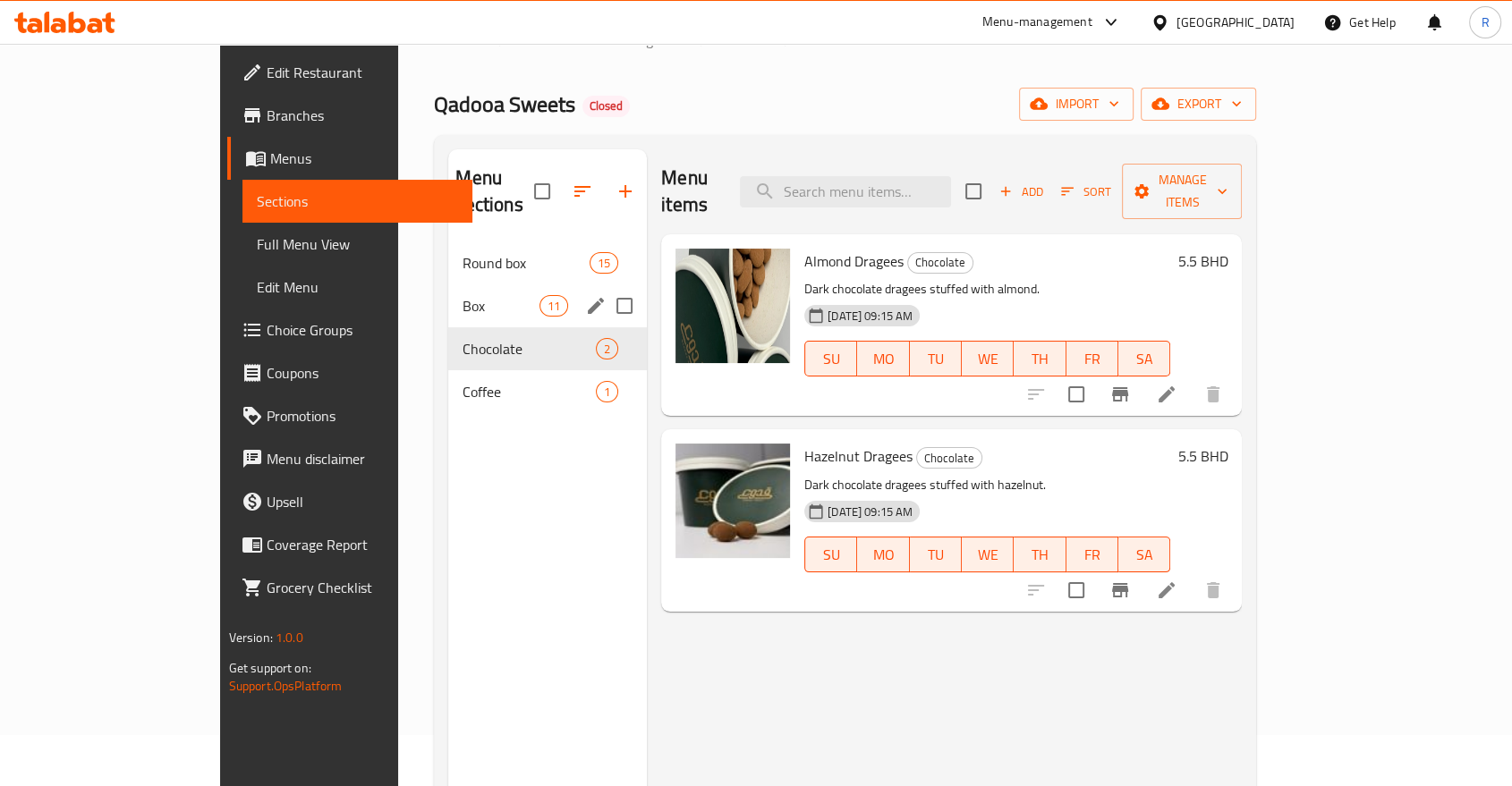
click at [463, 295] on span "Box" at bounding box center [501, 305] width 76 height 21
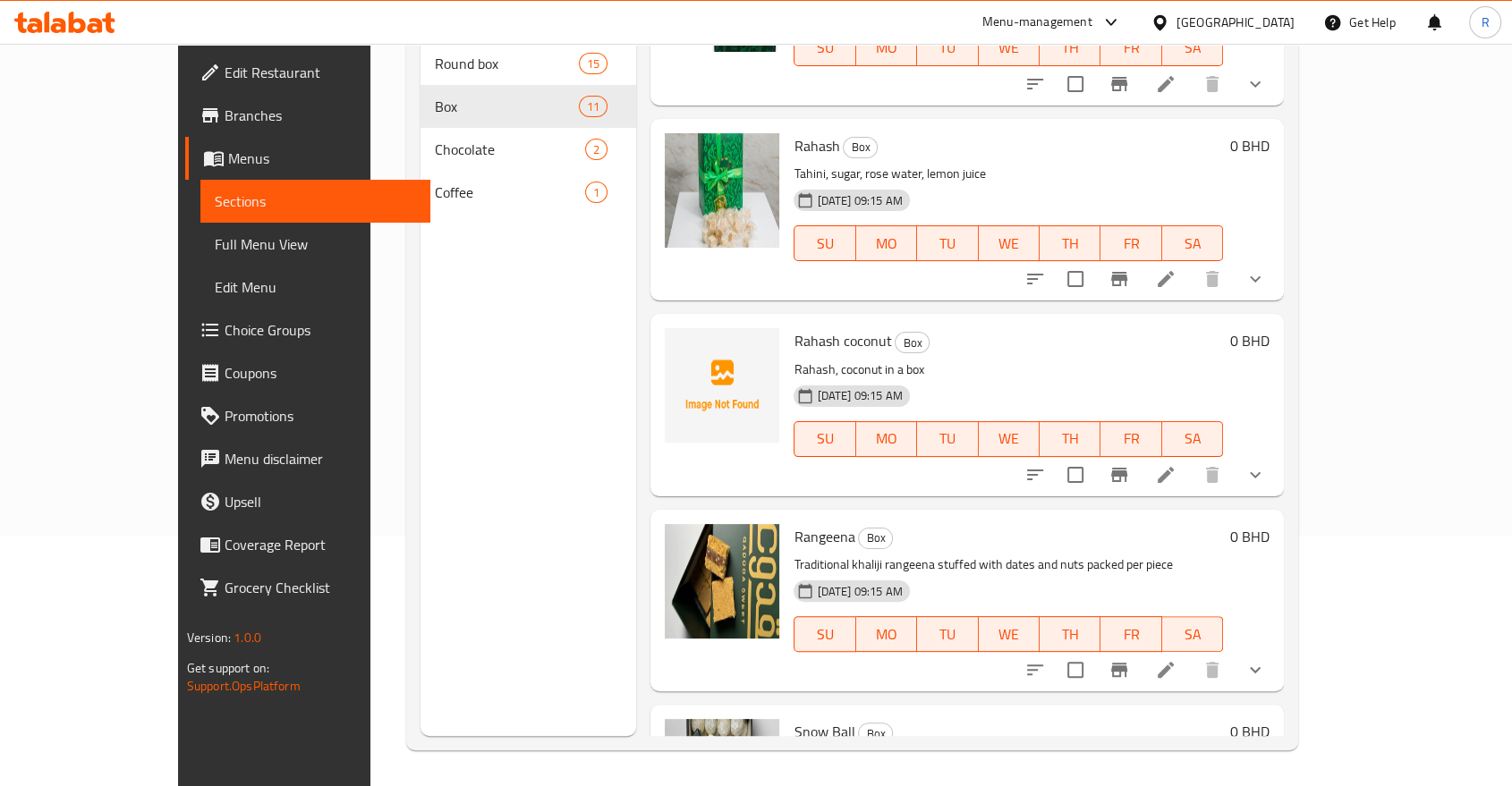
scroll to position [1109, 0]
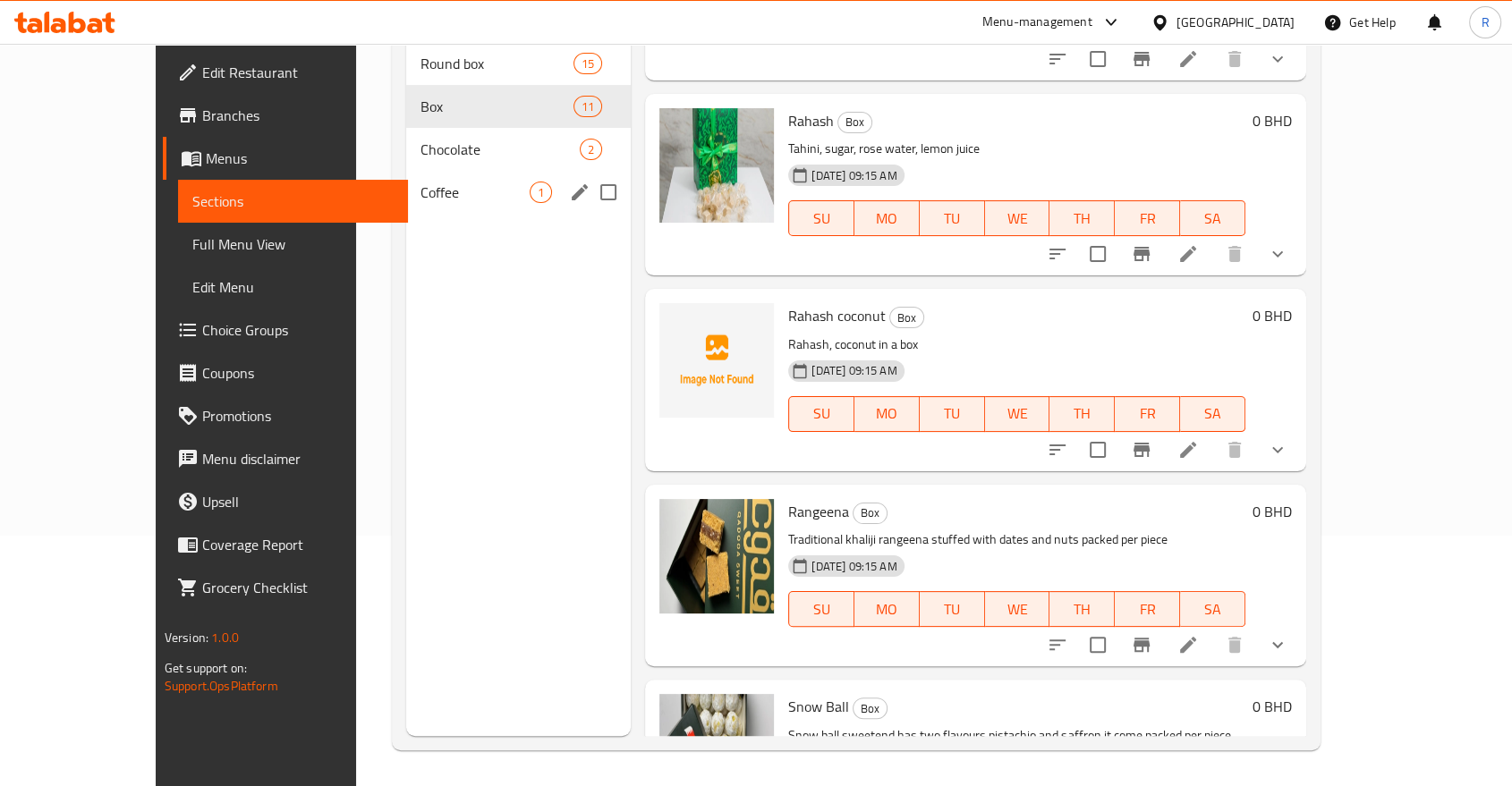
click at [421, 182] on span "Coffee" at bounding box center [475, 192] width 109 height 21
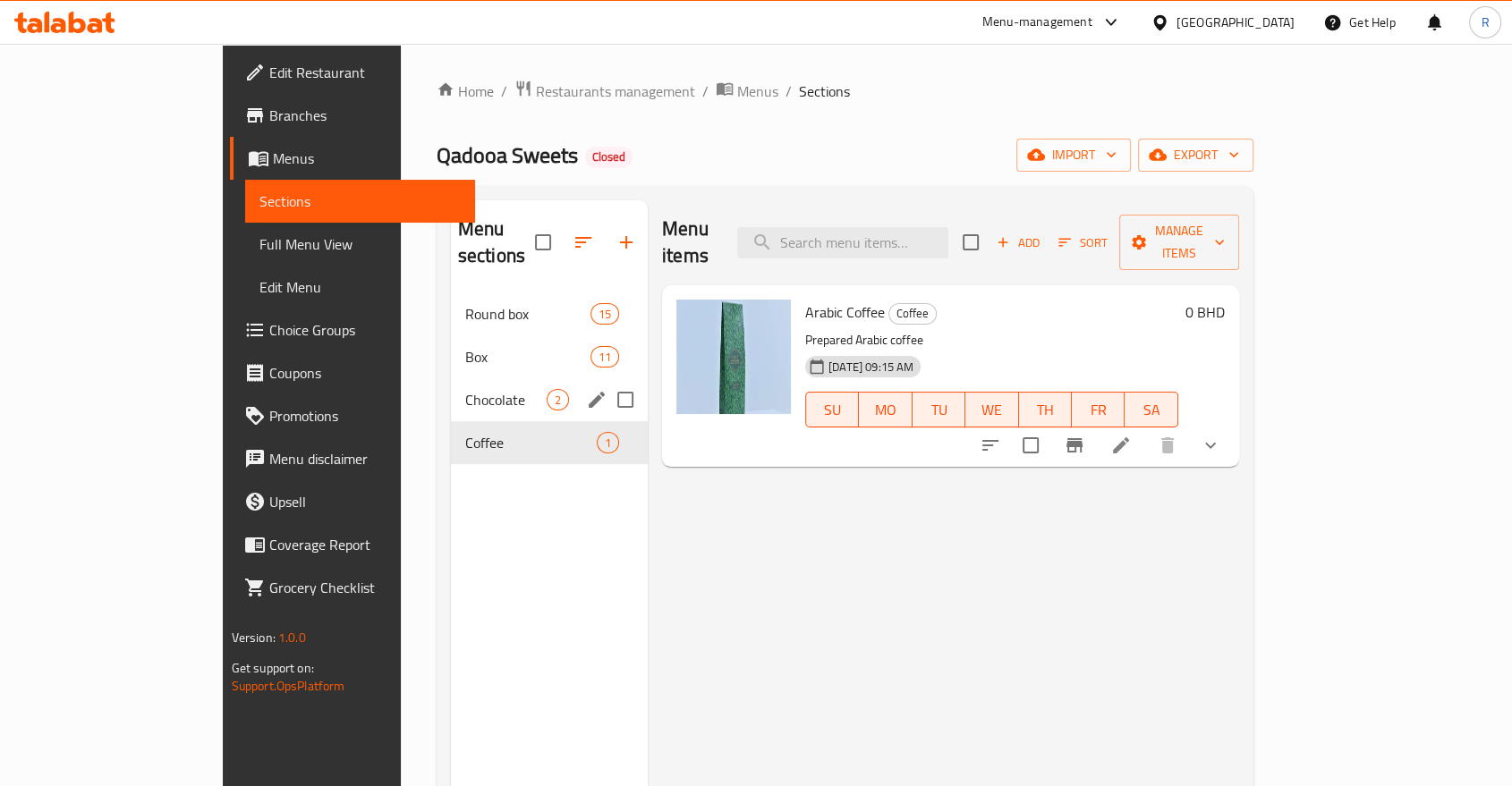
click at [451, 386] on div "Chocolate 2" at bounding box center [549, 399] width 197 height 43
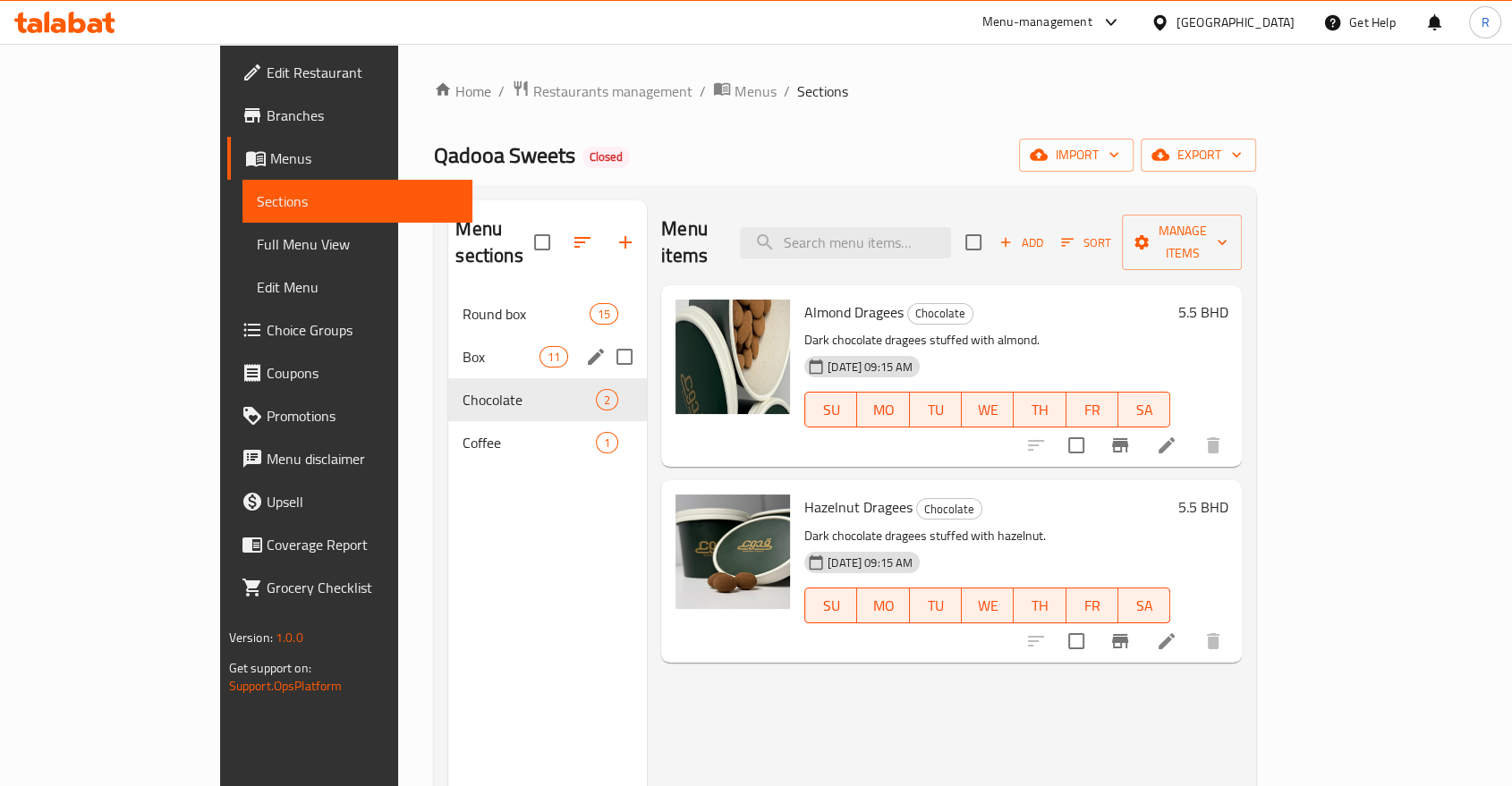
click at [463, 346] on span "Box" at bounding box center [501, 356] width 76 height 21
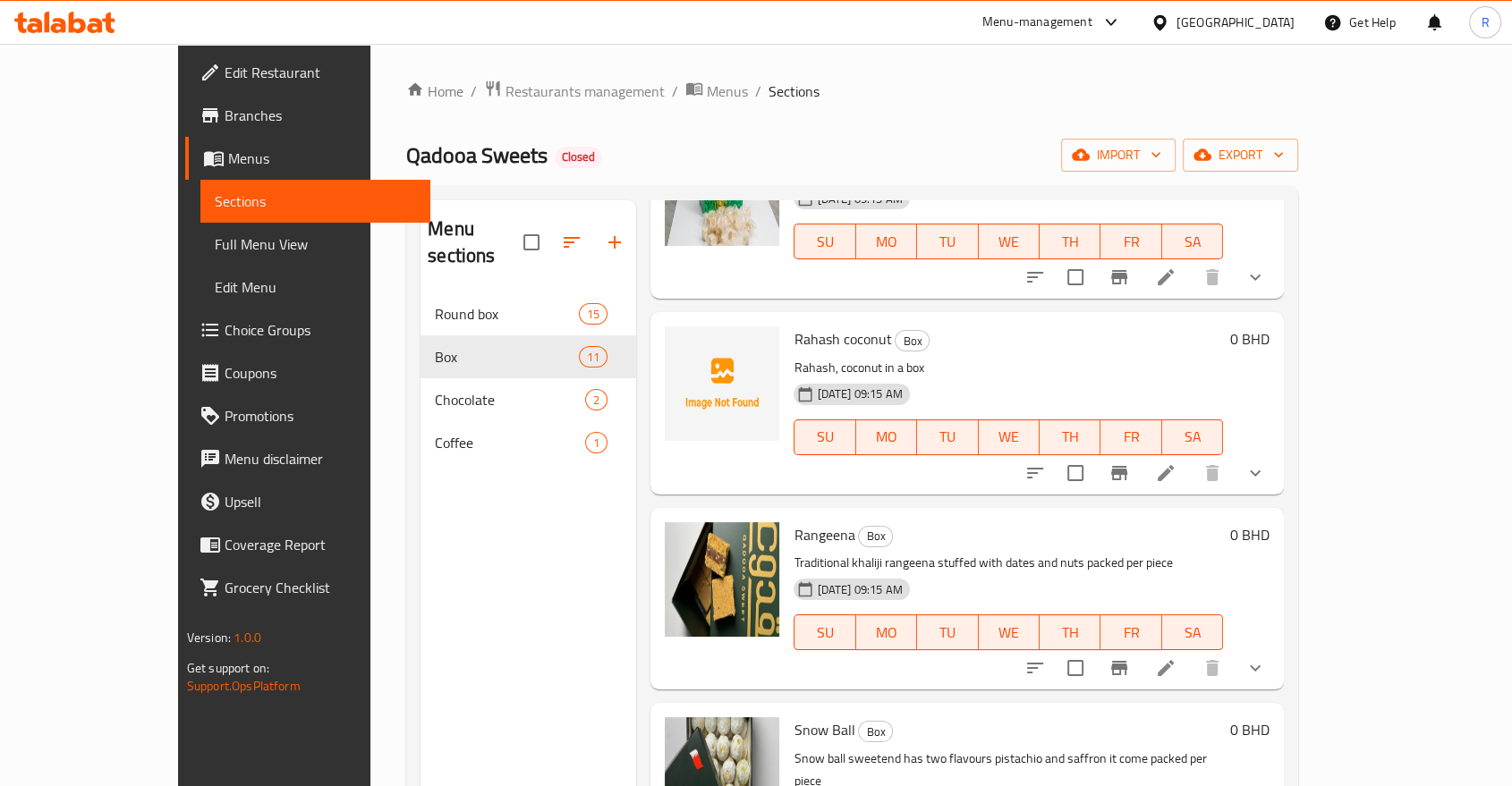
scroll to position [1390, 0]
